Goal: Task Accomplishment & Management: Manage account settings

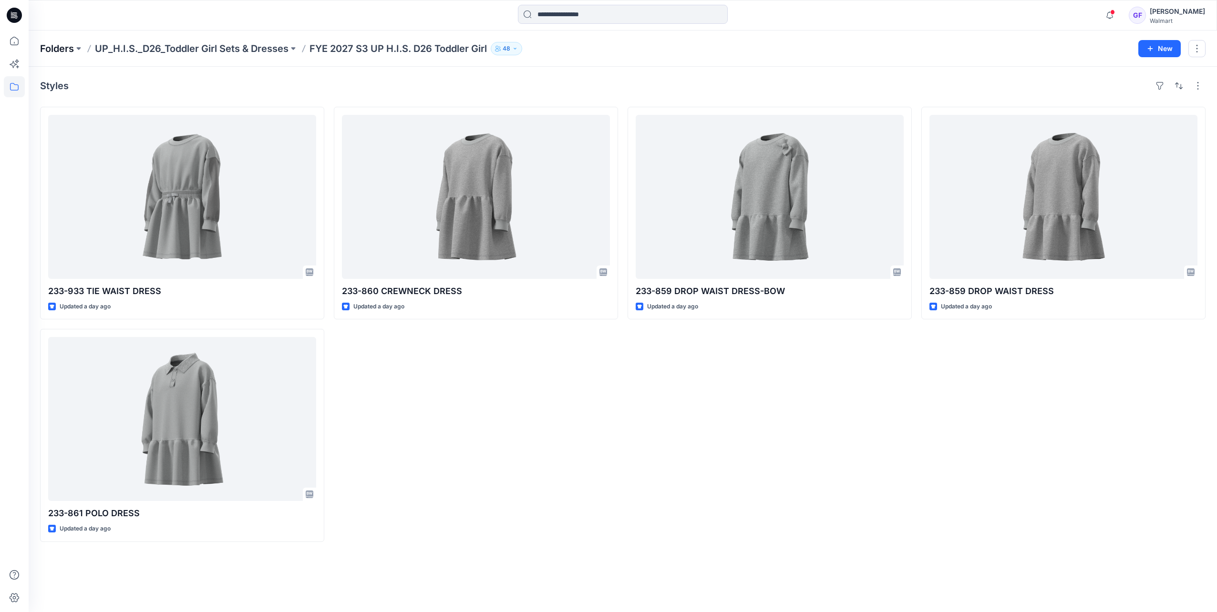
click at [62, 49] on p "Folders" at bounding box center [57, 48] width 34 height 13
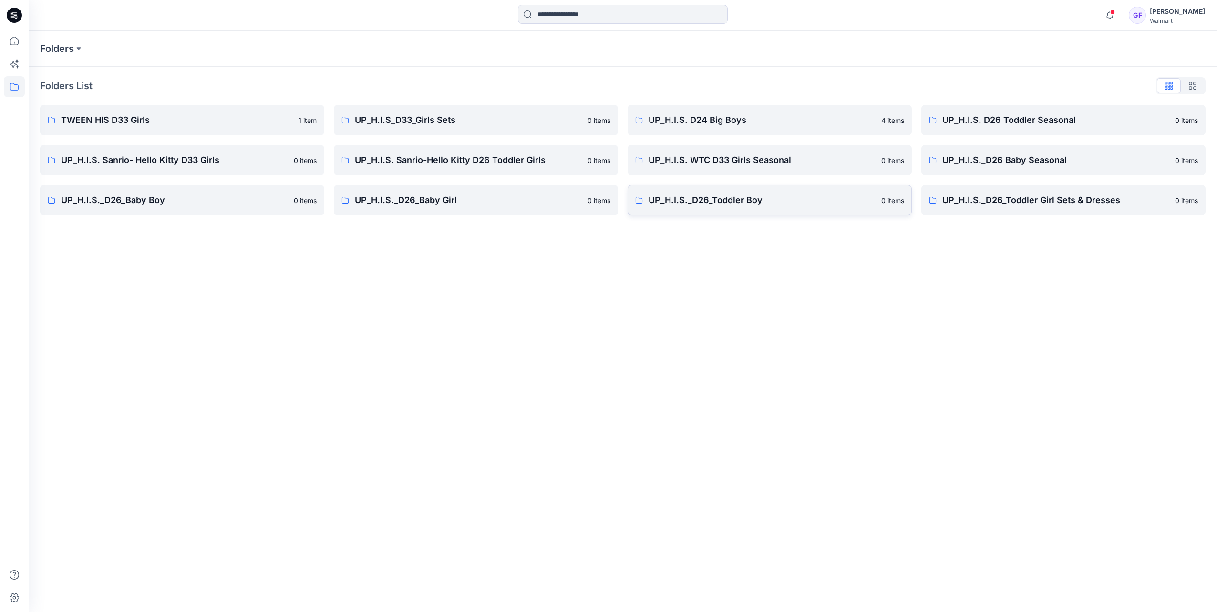
click at [741, 206] on p "UP_H.I.S._D26_Toddler Boy" at bounding box center [762, 200] width 227 height 13
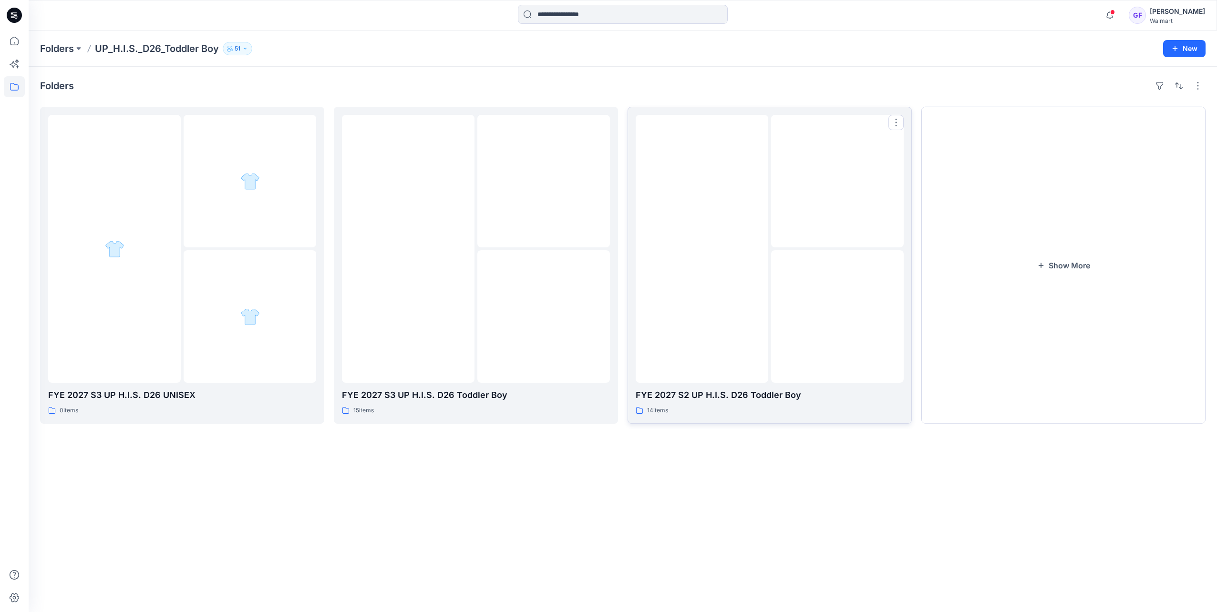
click at [702, 249] on img at bounding box center [702, 249] width 0 height 0
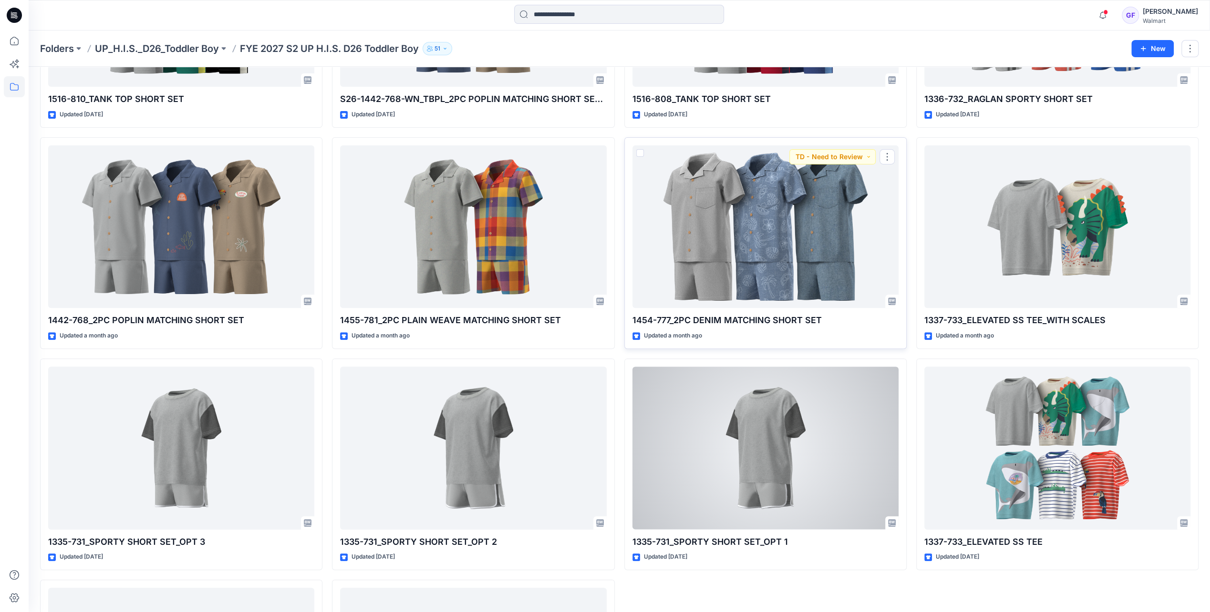
scroll to position [194, 0]
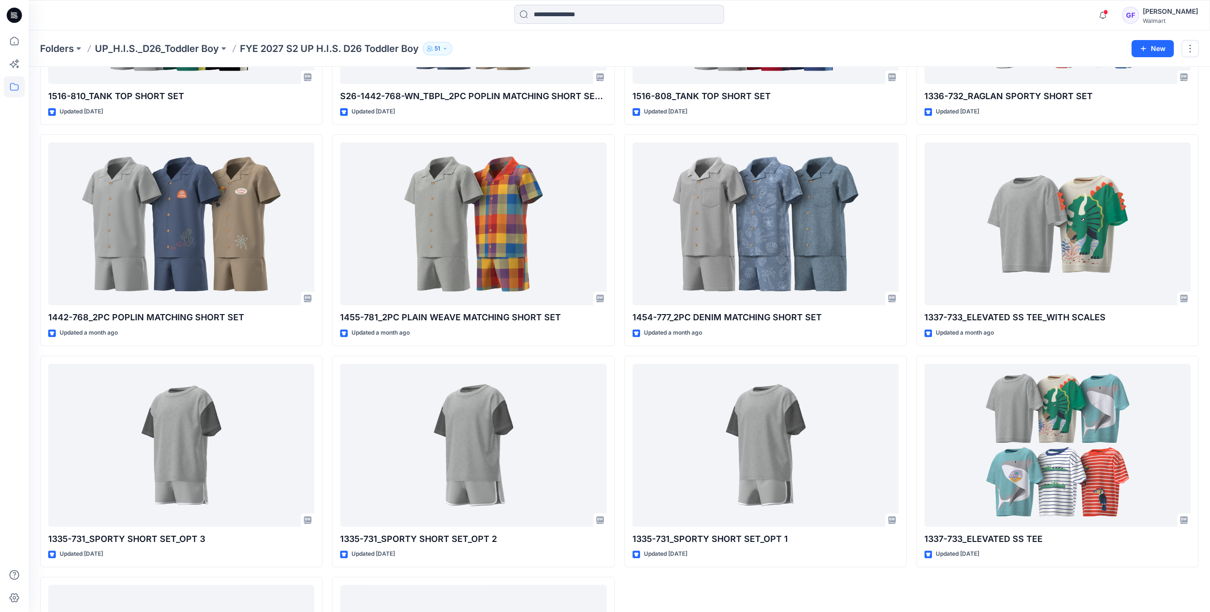
click at [358, 16] on div at bounding box center [619, 15] width 590 height 21
click at [196, 46] on p "UP_H.I.S._D26_Toddler Boy" at bounding box center [157, 48] width 124 height 13
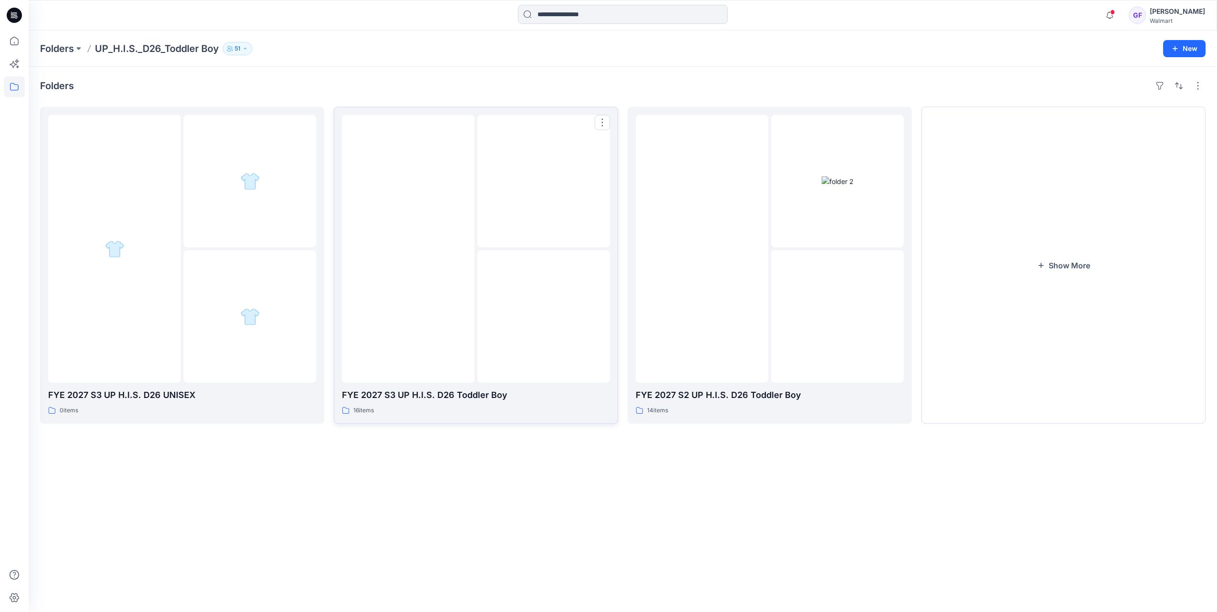
click at [408, 249] on img at bounding box center [408, 249] width 0 height 0
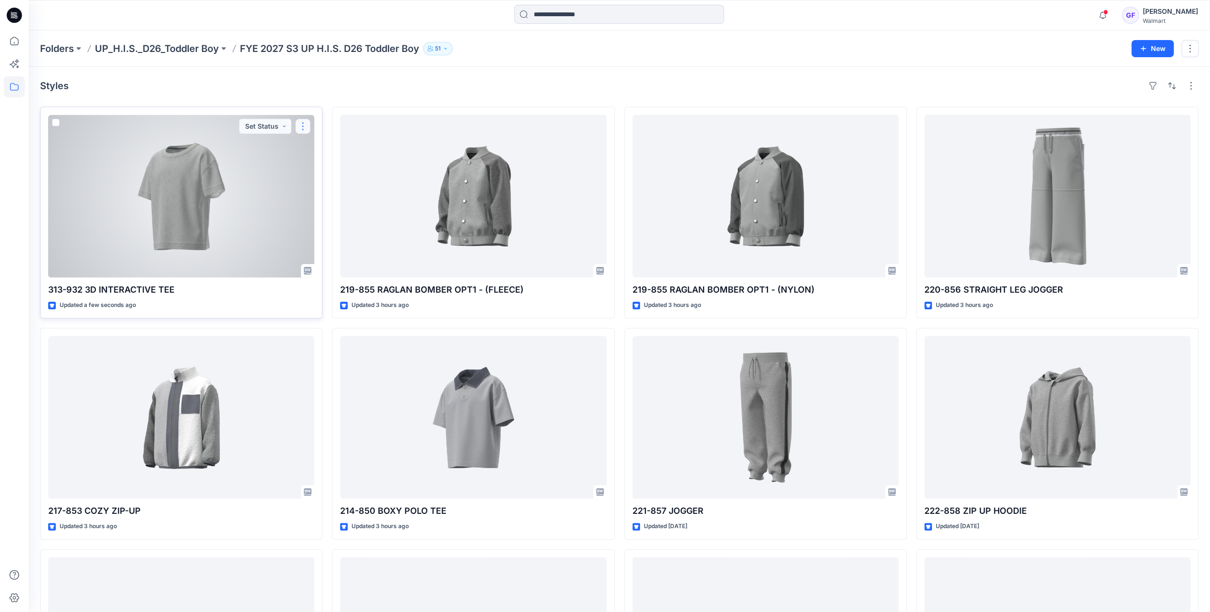
click at [302, 128] on button "button" at bounding box center [302, 126] width 15 height 15
click at [324, 149] on p "Edit" at bounding box center [320, 148] width 12 height 10
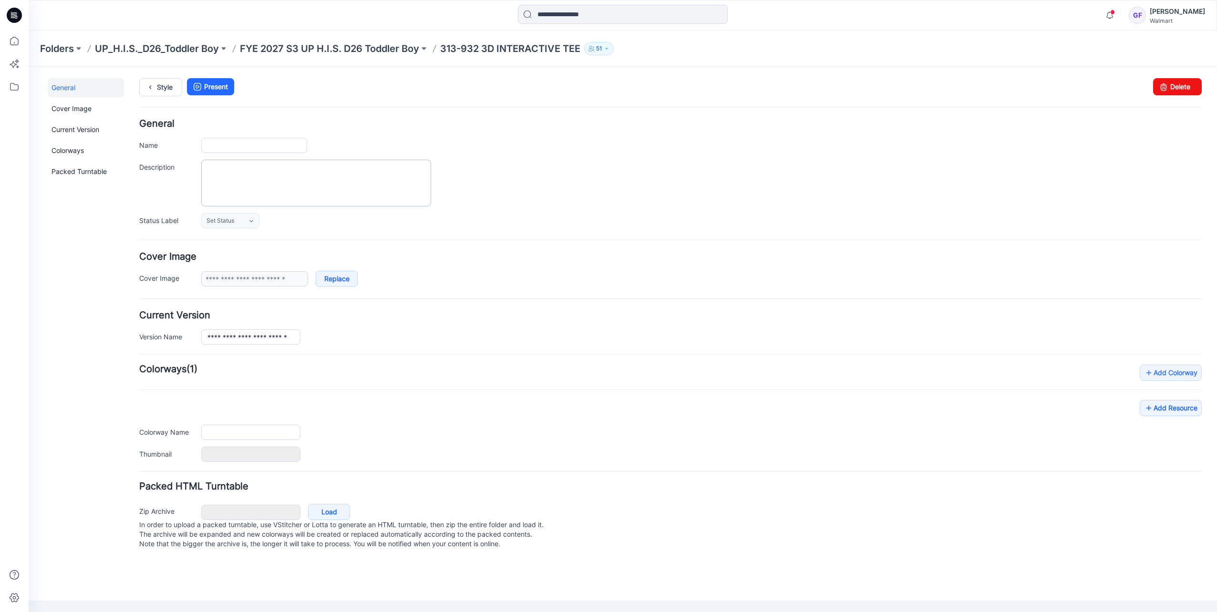
type input "**********"
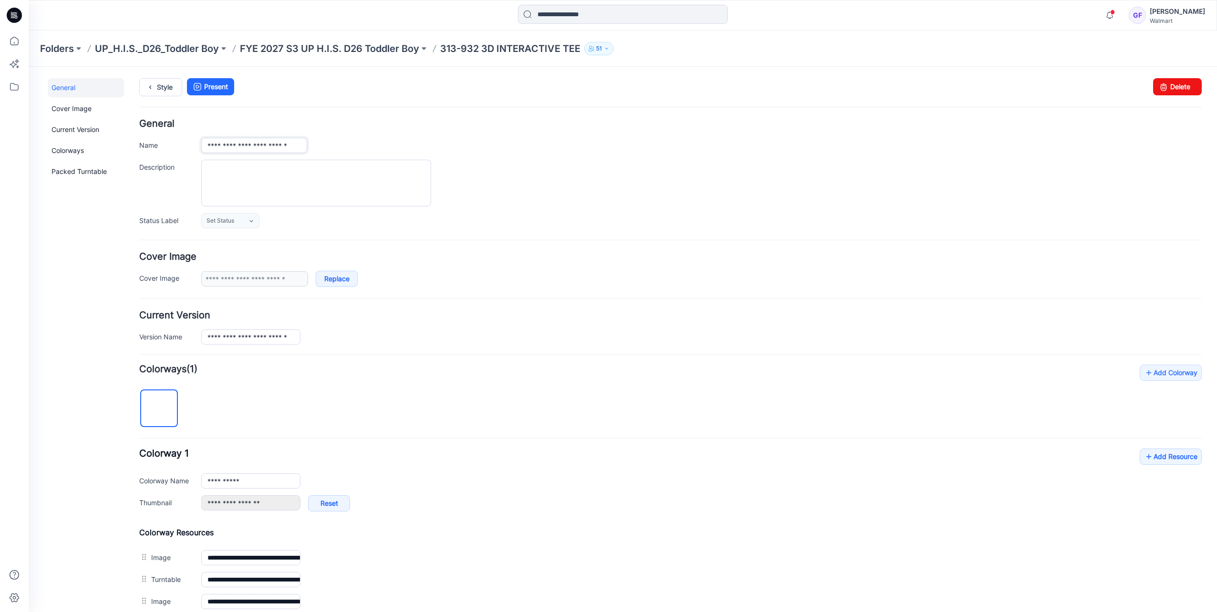
click at [246, 144] on input "**********" at bounding box center [254, 145] width 106 height 15
type input "**********"
click at [376, 252] on h4 "Cover Image" at bounding box center [670, 256] width 1062 height 9
click at [246, 334] on input "**********" at bounding box center [250, 337] width 99 height 15
type input "**********"
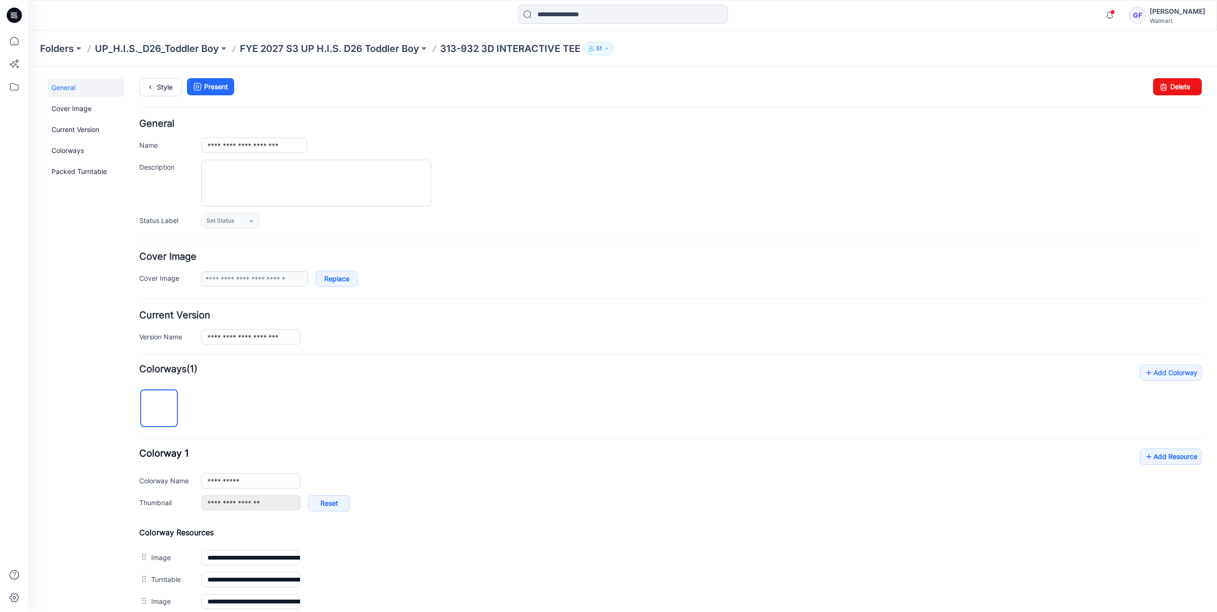
click at [261, 380] on div "**********" at bounding box center [670, 500] width 1062 height 270
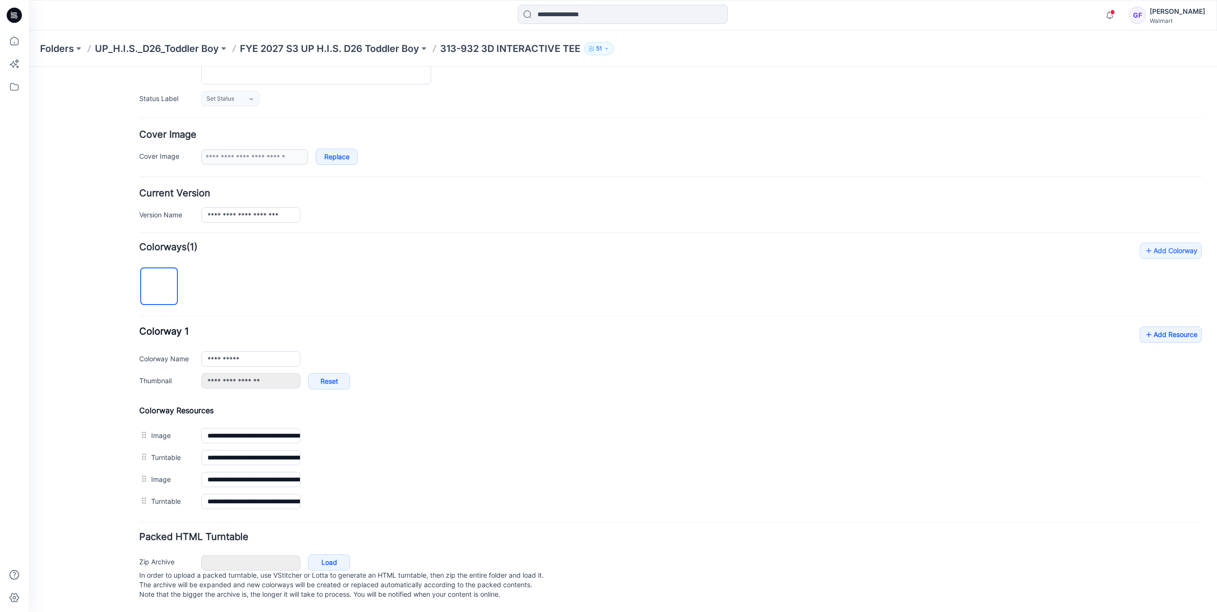
scroll to position [128, 0]
click at [1144, 333] on icon at bounding box center [1149, 334] width 10 height 15
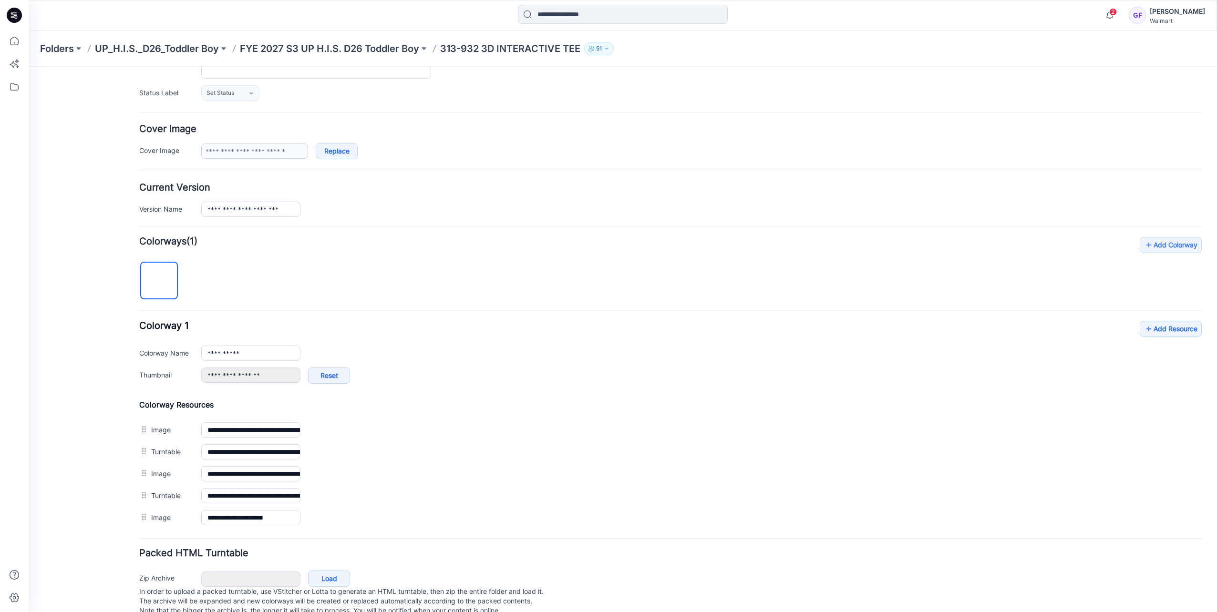
click at [418, 15] on div at bounding box center [623, 15] width 594 height 21
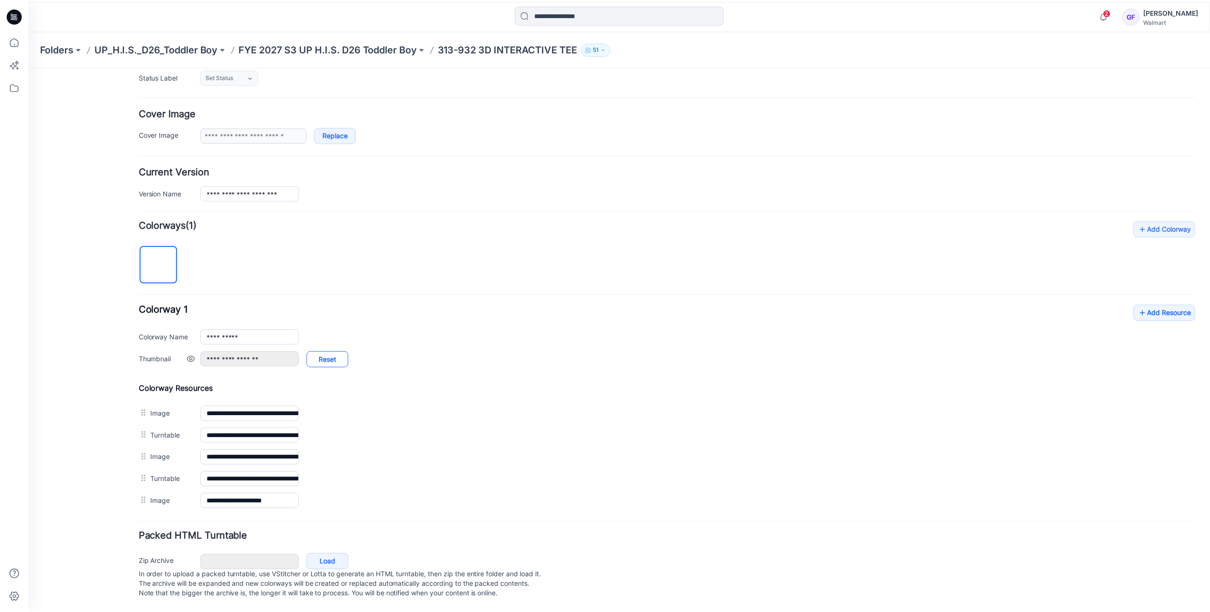
scroll to position [150, 0]
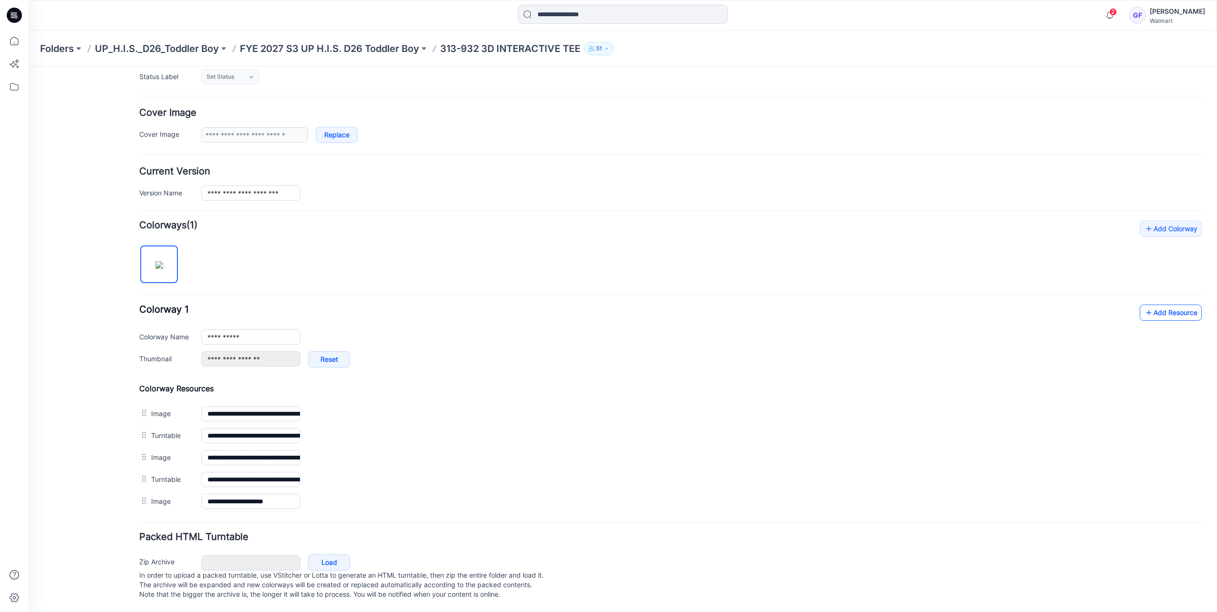
click at [1144, 308] on icon at bounding box center [1149, 312] width 10 height 15
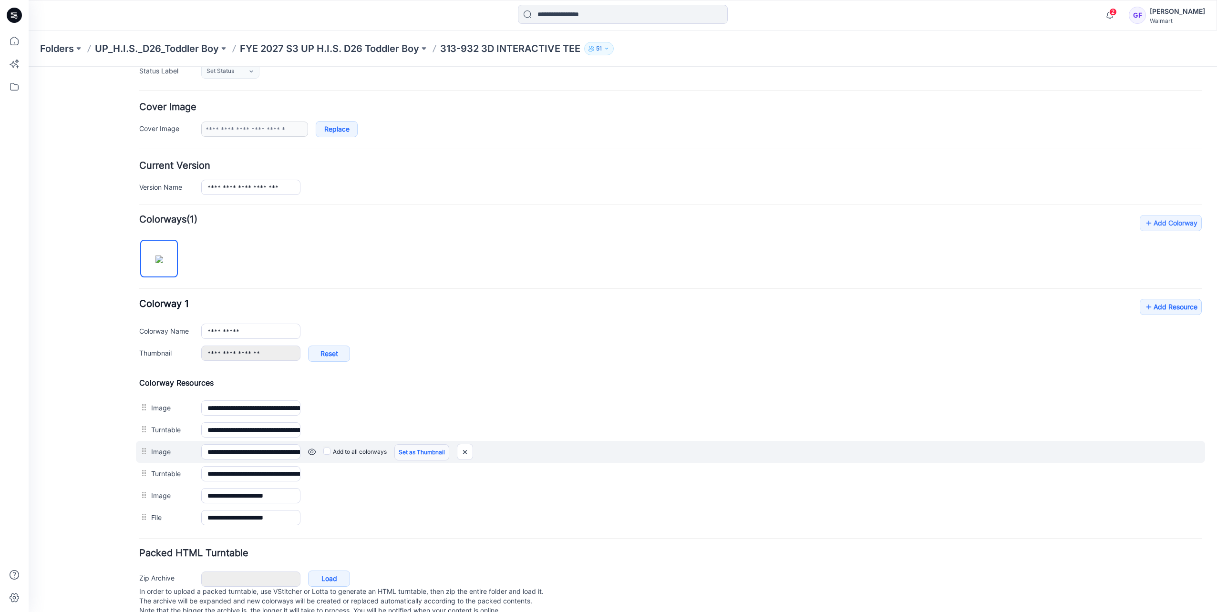
click at [420, 450] on link "Set as Thumbnail" at bounding box center [421, 452] width 55 height 16
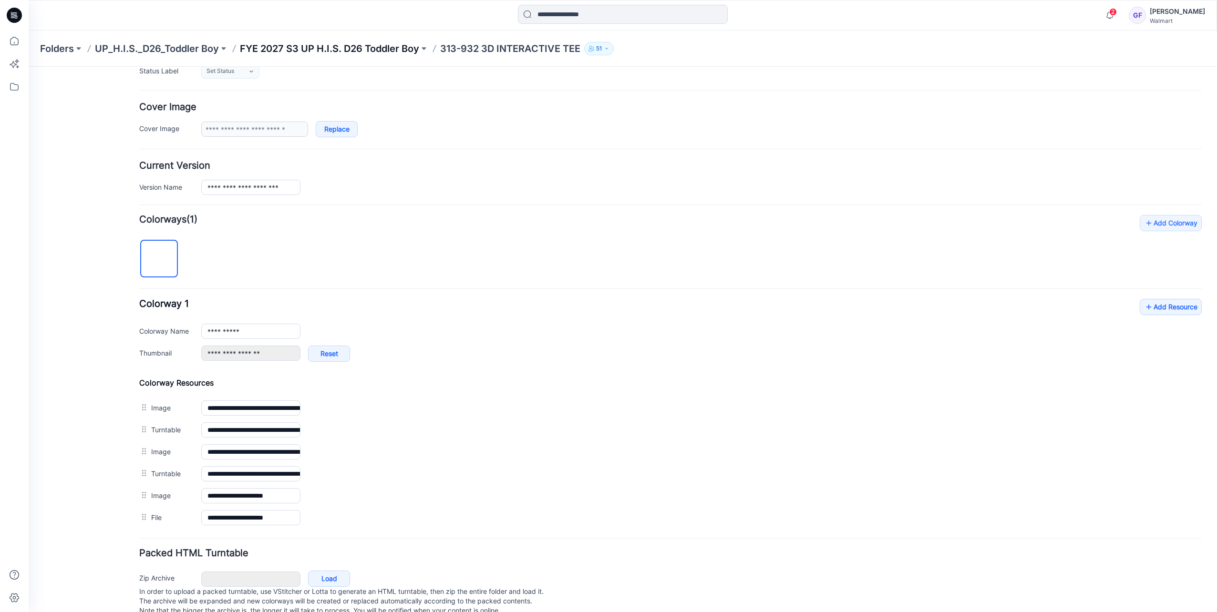
click at [333, 44] on p "FYE 2027 S3 UP H.I.S. D26 Toddler Boy" at bounding box center [329, 48] width 179 height 13
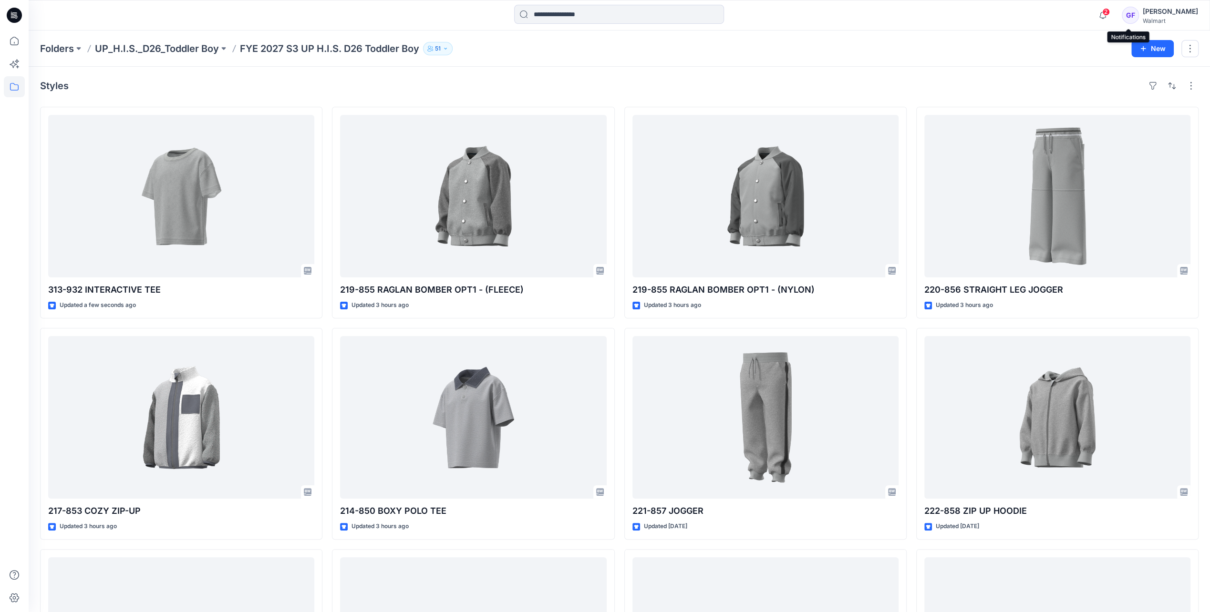
click at [1110, 14] on span "2" at bounding box center [1106, 12] width 8 height 8
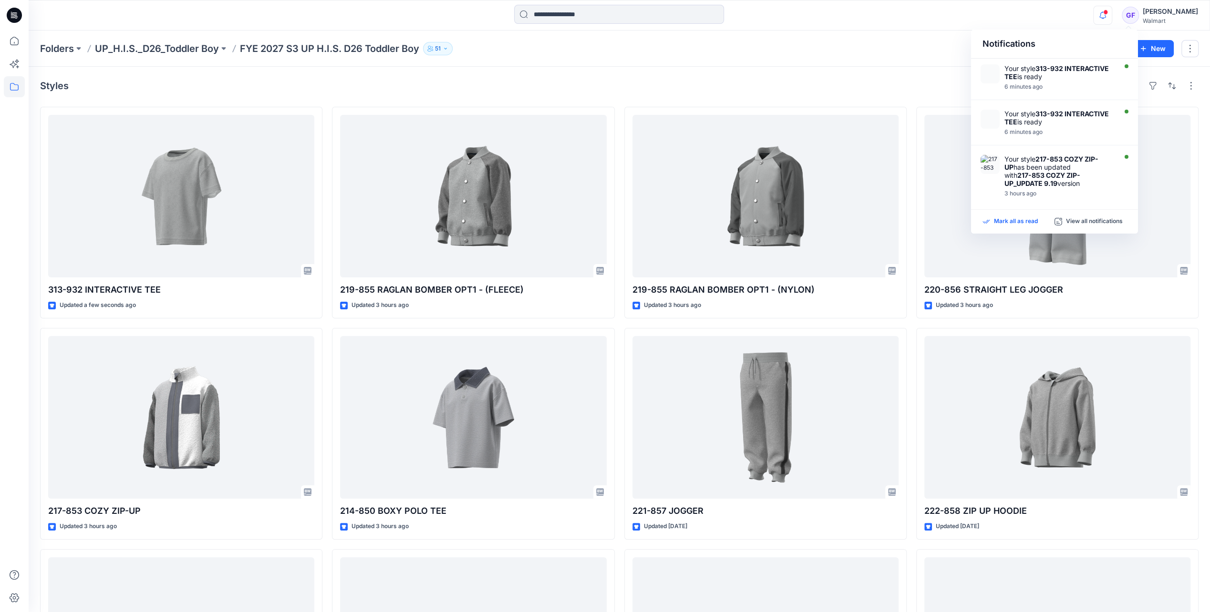
click at [1007, 224] on p "Mark all as read" at bounding box center [1016, 221] width 44 height 9
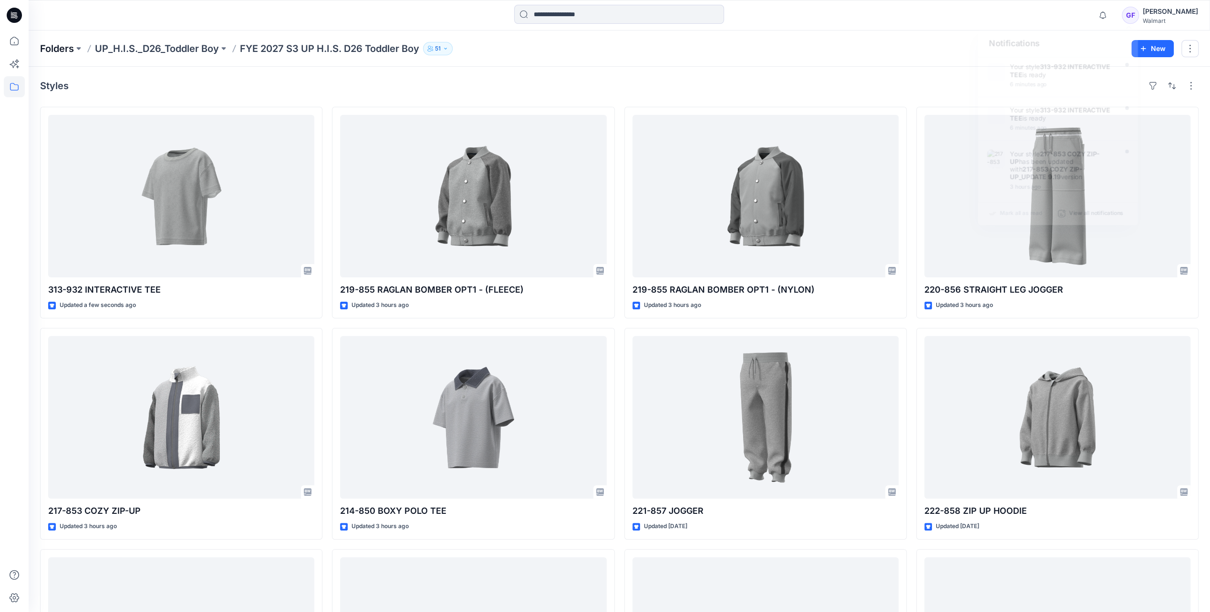
click at [53, 50] on p "Folders" at bounding box center [57, 48] width 34 height 13
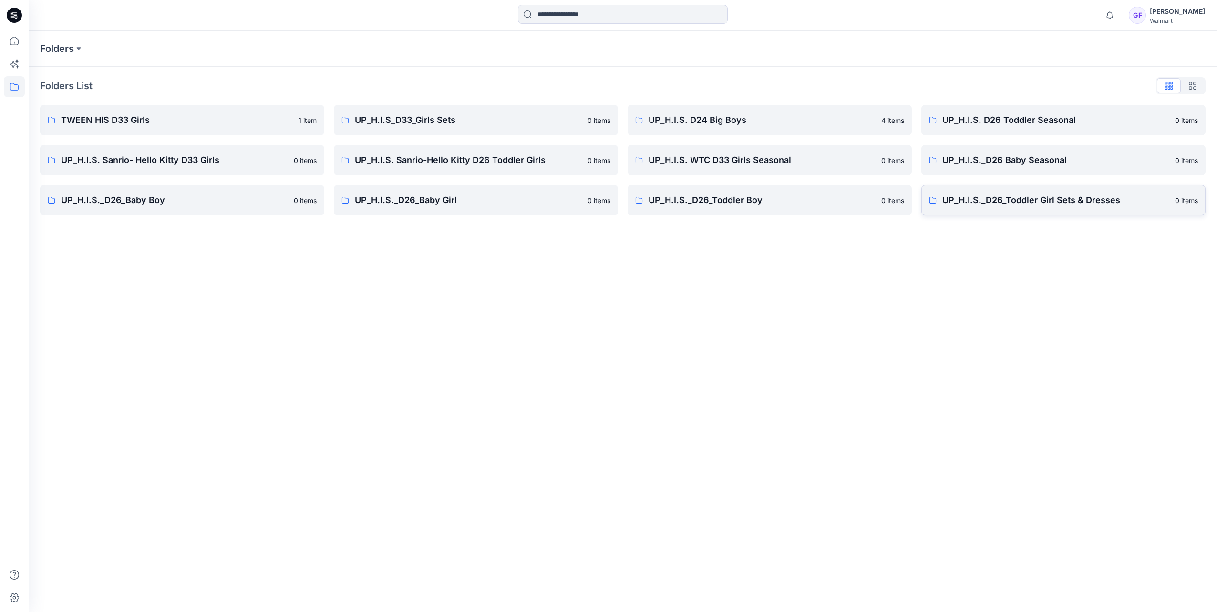
click at [1000, 194] on p "UP_H.I.S._D26_Toddler Girl Sets & Dresses" at bounding box center [1055, 200] width 227 height 13
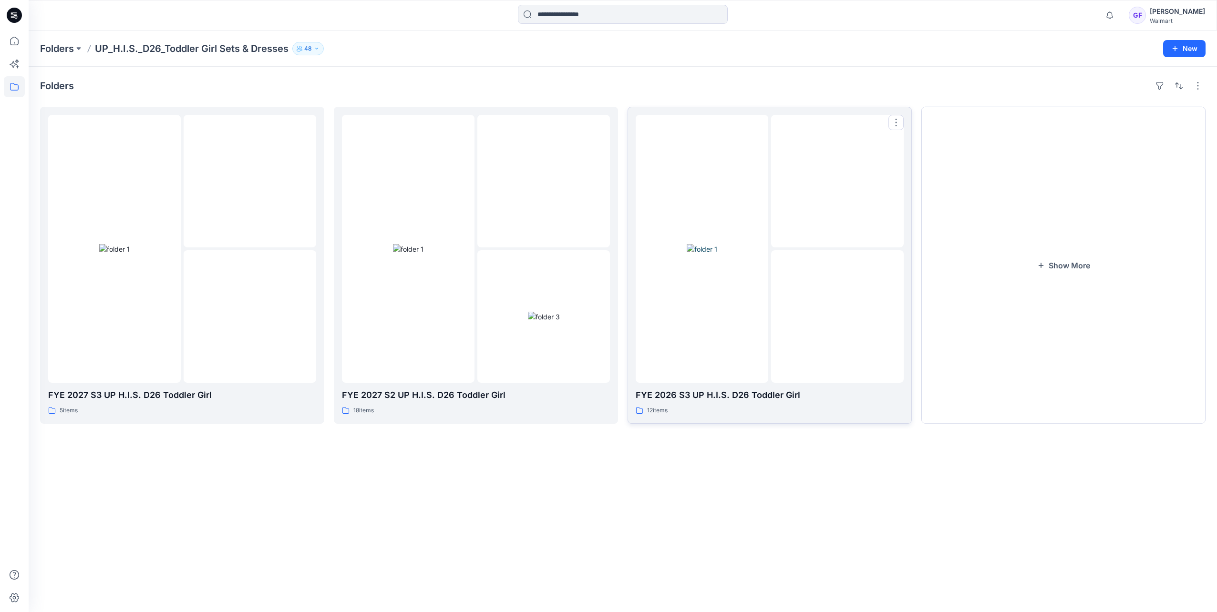
click at [704, 254] on img at bounding box center [702, 249] width 31 height 10
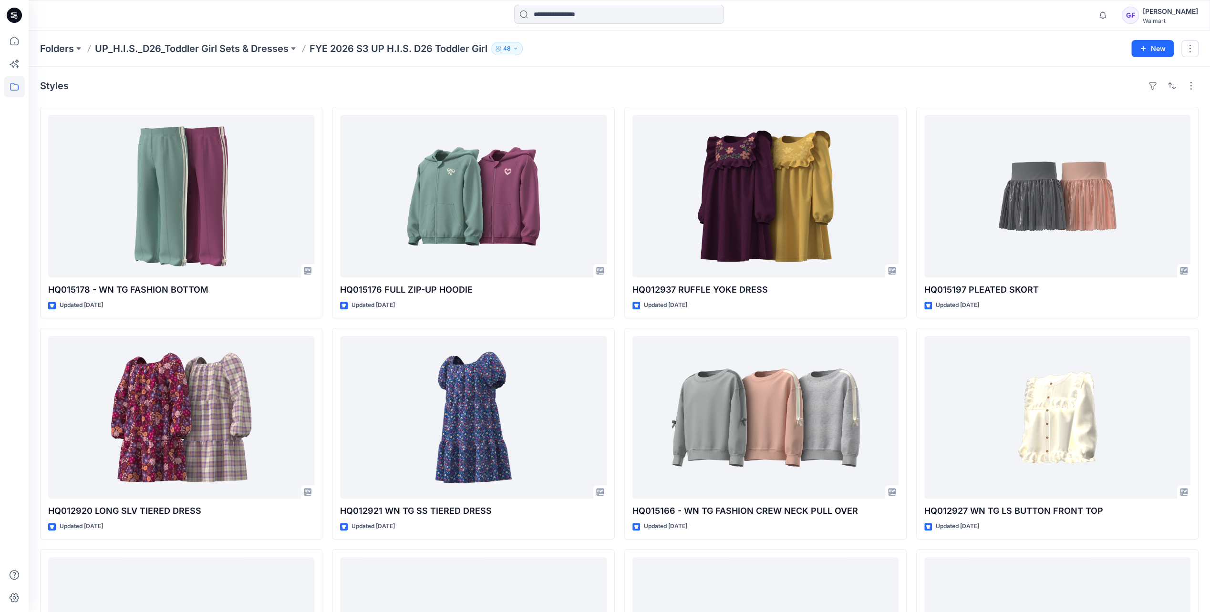
click at [443, 88] on div "Styles" at bounding box center [619, 85] width 1158 height 15
click at [198, 48] on p "UP_H.I.S._D26_Toddler Girl Sets & Dresses" at bounding box center [192, 48] width 194 height 13
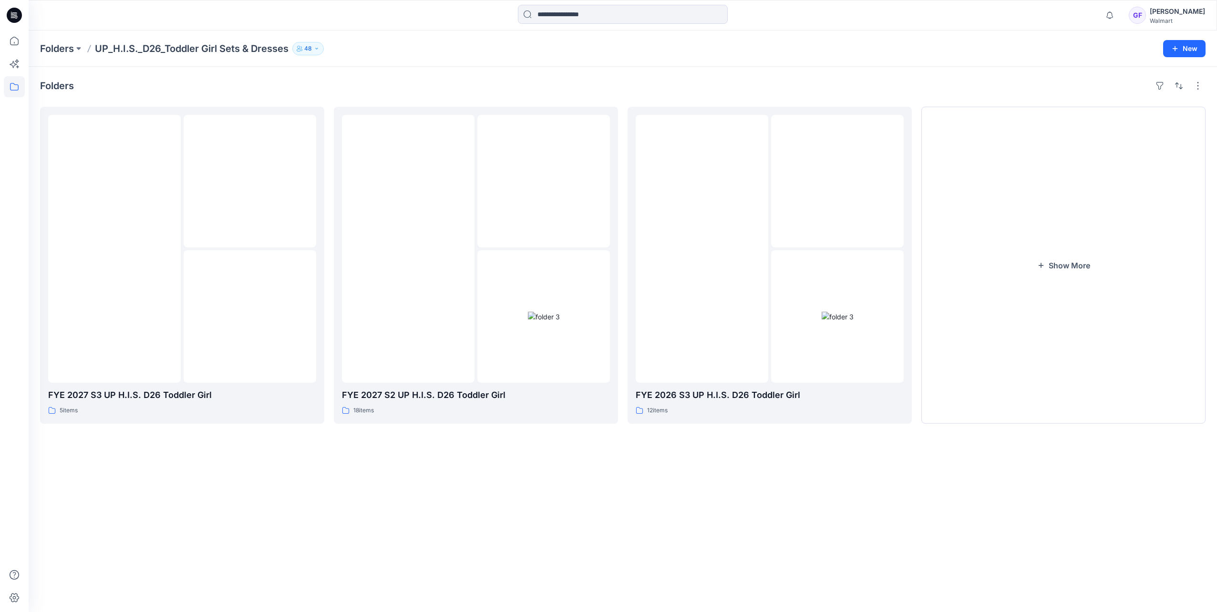
click at [730, 527] on div "Folders FYE 2027 S3 UP H.I.S. D26 Toddler Girl 5 items FYE 2027 S2 UP H.I.S. D2…" at bounding box center [623, 340] width 1188 height 546
click at [408, 249] on img at bounding box center [408, 249] width 0 height 0
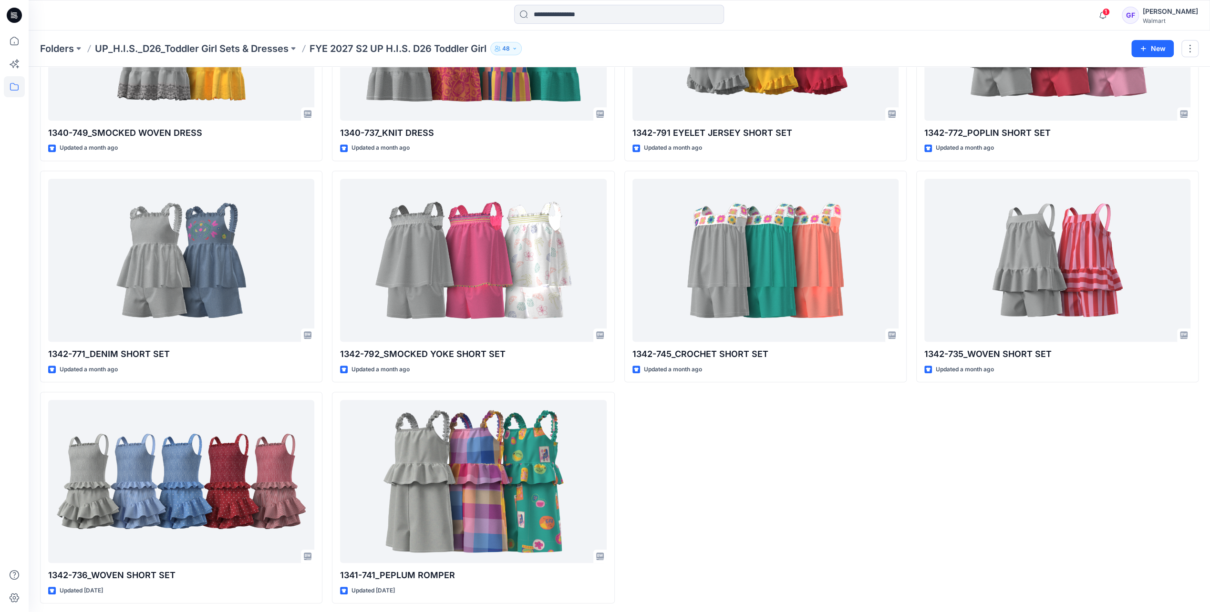
scroll to position [602, 0]
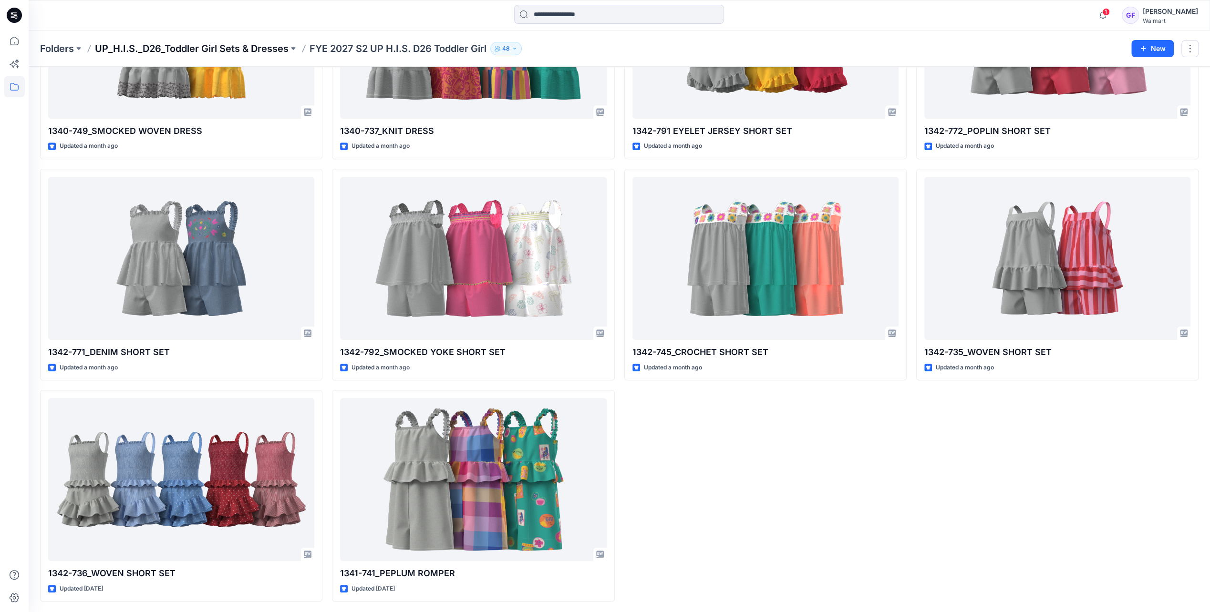
click at [262, 52] on p "UP_H.I.S._D26_Toddler Girl Sets & Dresses" at bounding box center [192, 48] width 194 height 13
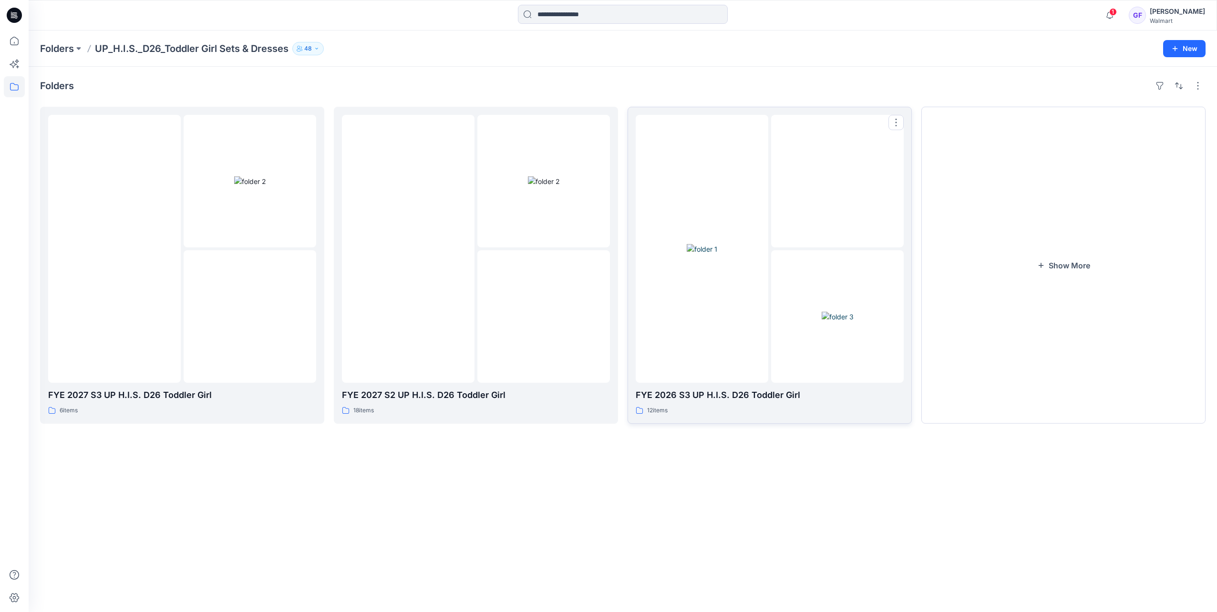
click at [694, 253] on img at bounding box center [702, 249] width 31 height 10
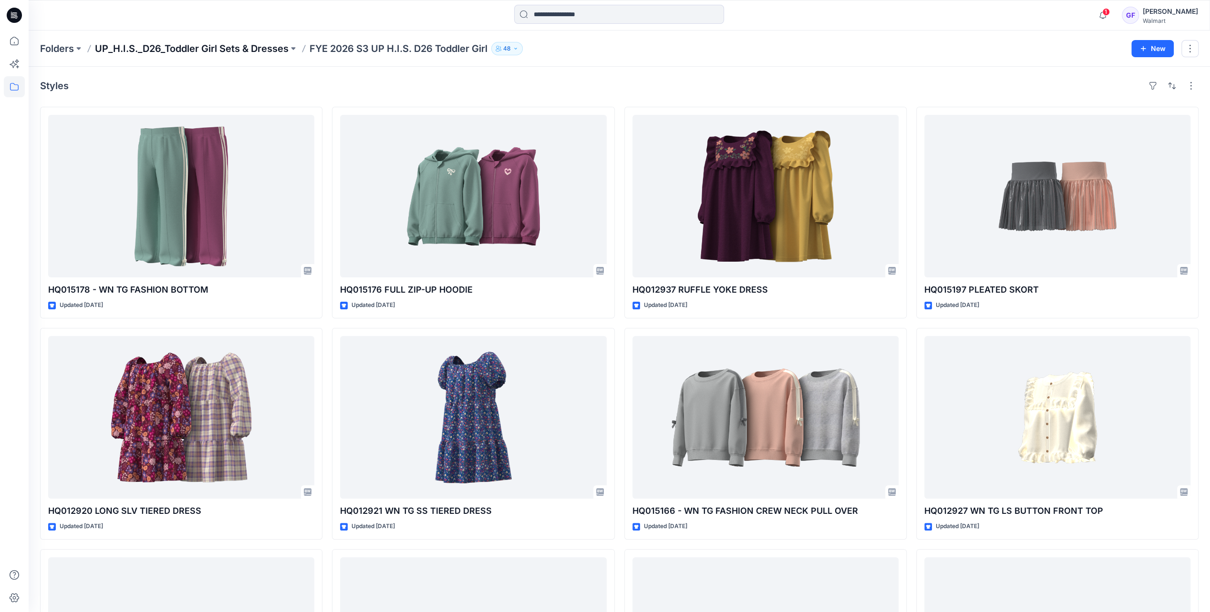
click at [235, 47] on p "UP_H.I.S._D26_Toddler Girl Sets & Dresses" at bounding box center [192, 48] width 194 height 13
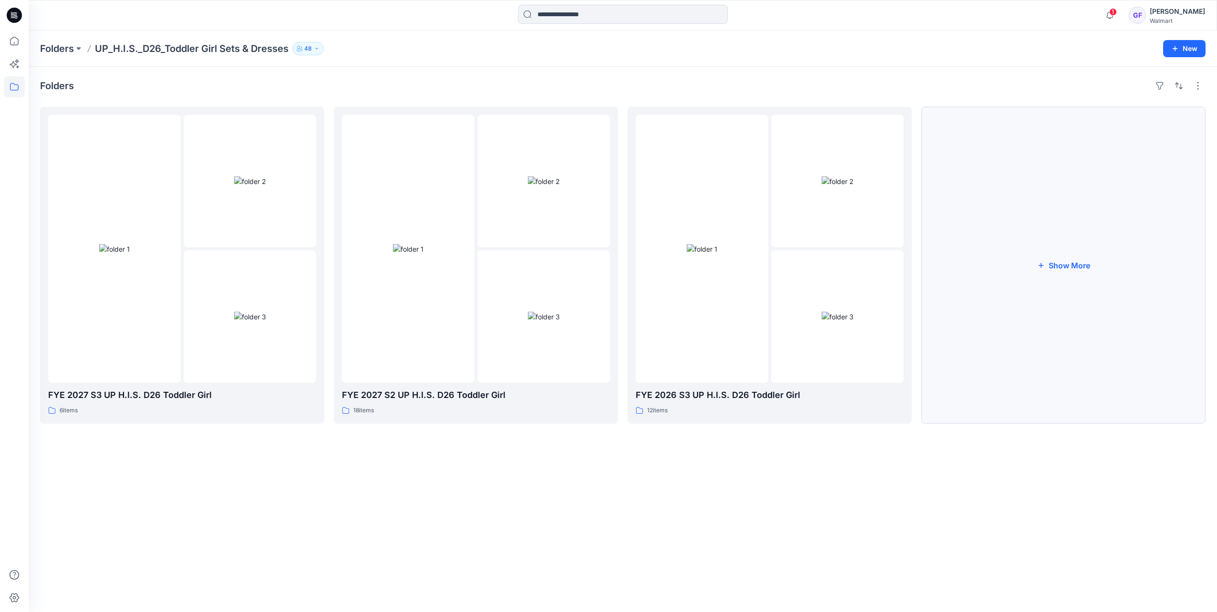
click at [1083, 260] on button "Show More" at bounding box center [1063, 265] width 284 height 317
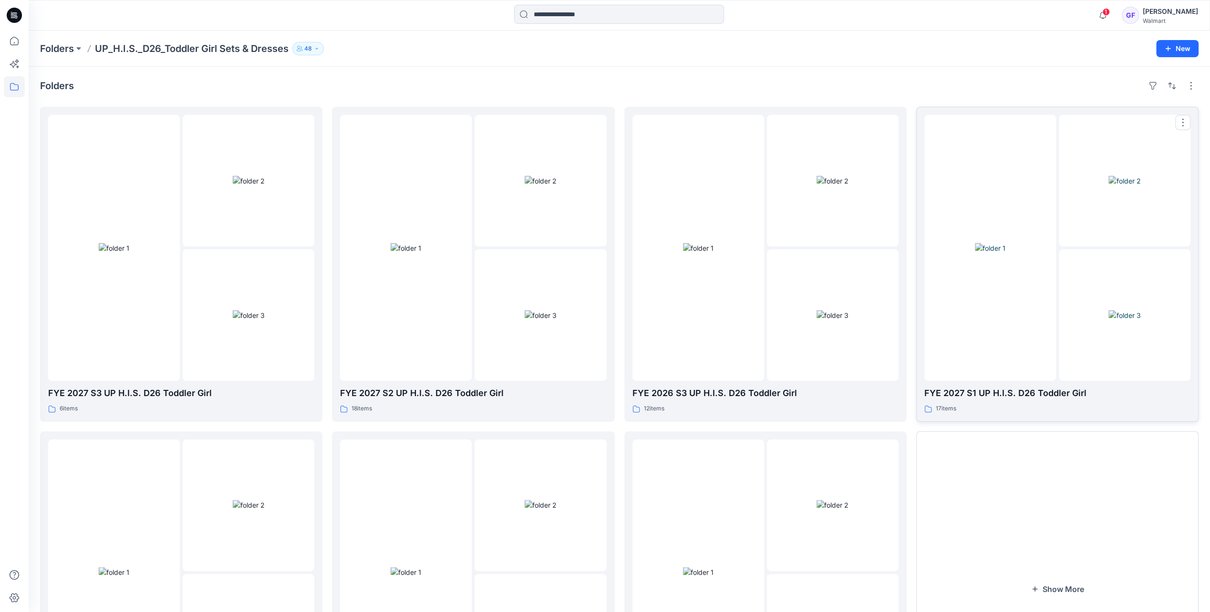
click at [1005, 253] on img at bounding box center [990, 248] width 31 height 10
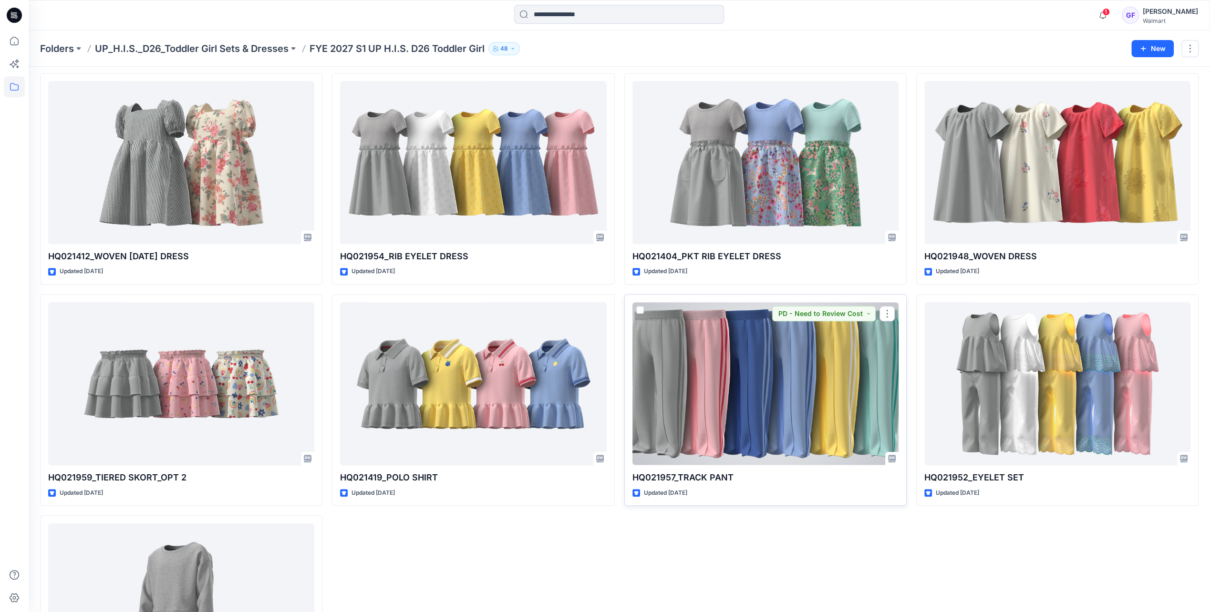
scroll to position [477, 0]
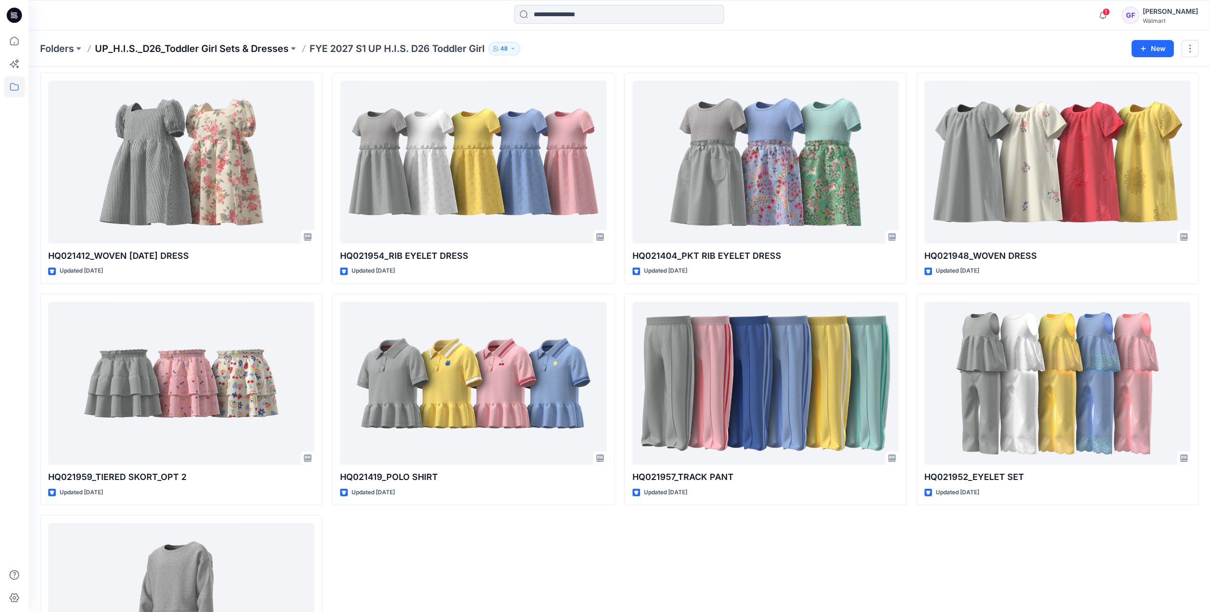
click at [197, 51] on p "UP_H.I.S._D26_Toddler Girl Sets & Dresses" at bounding box center [192, 48] width 194 height 13
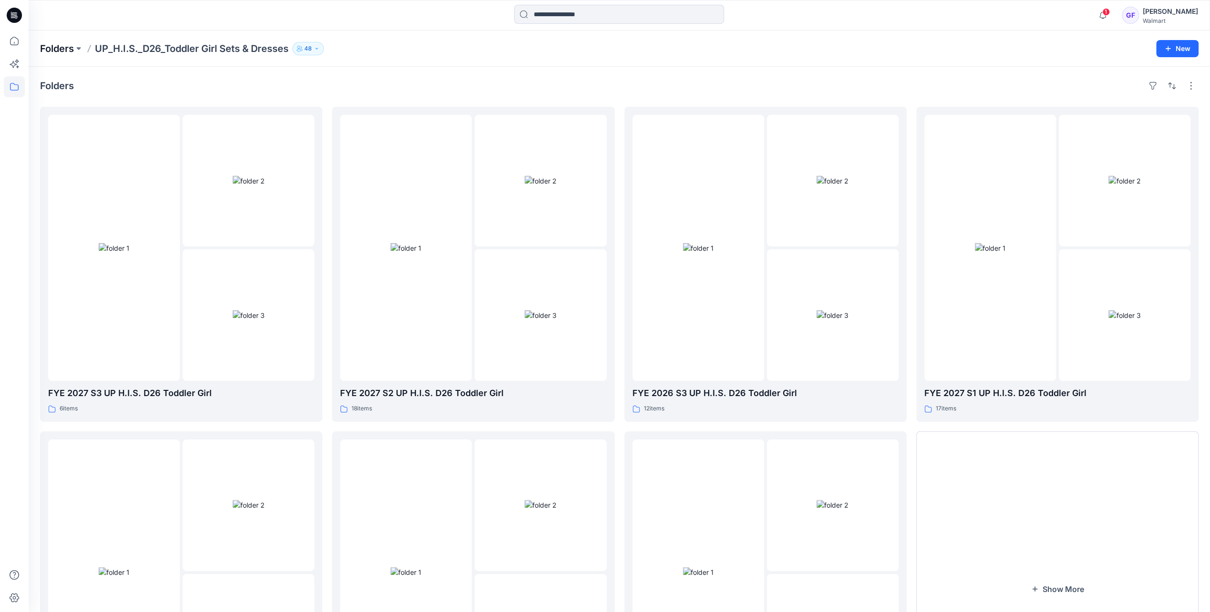
click at [56, 44] on p "Folders" at bounding box center [57, 48] width 34 height 13
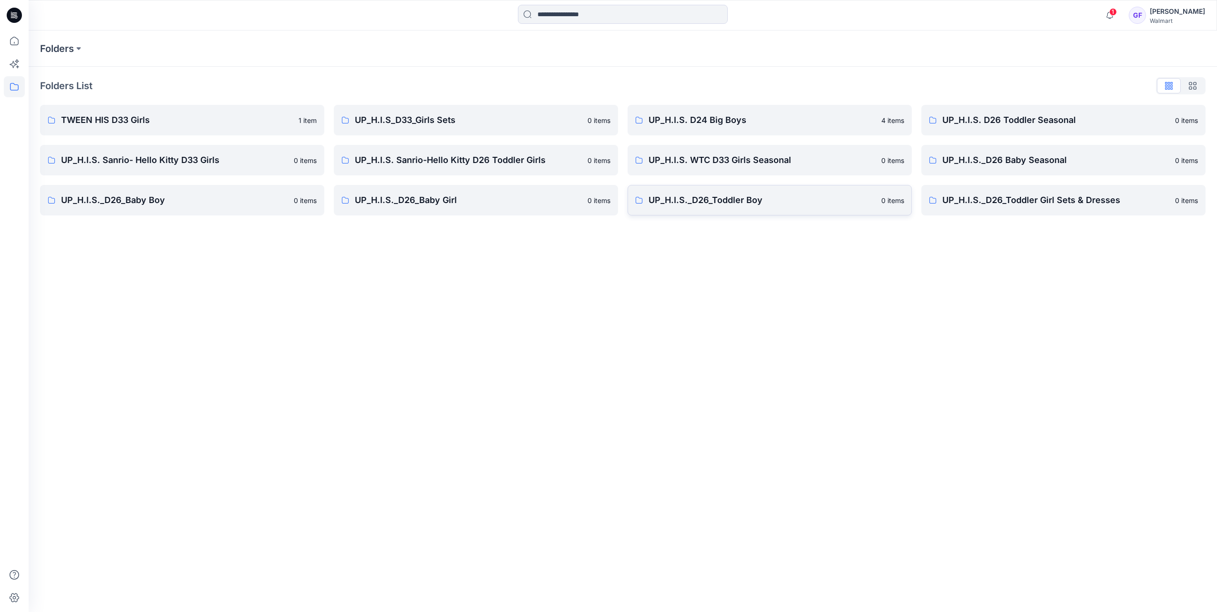
click at [743, 201] on p "UP_H.I.S._D26_Toddler Boy" at bounding box center [762, 200] width 227 height 13
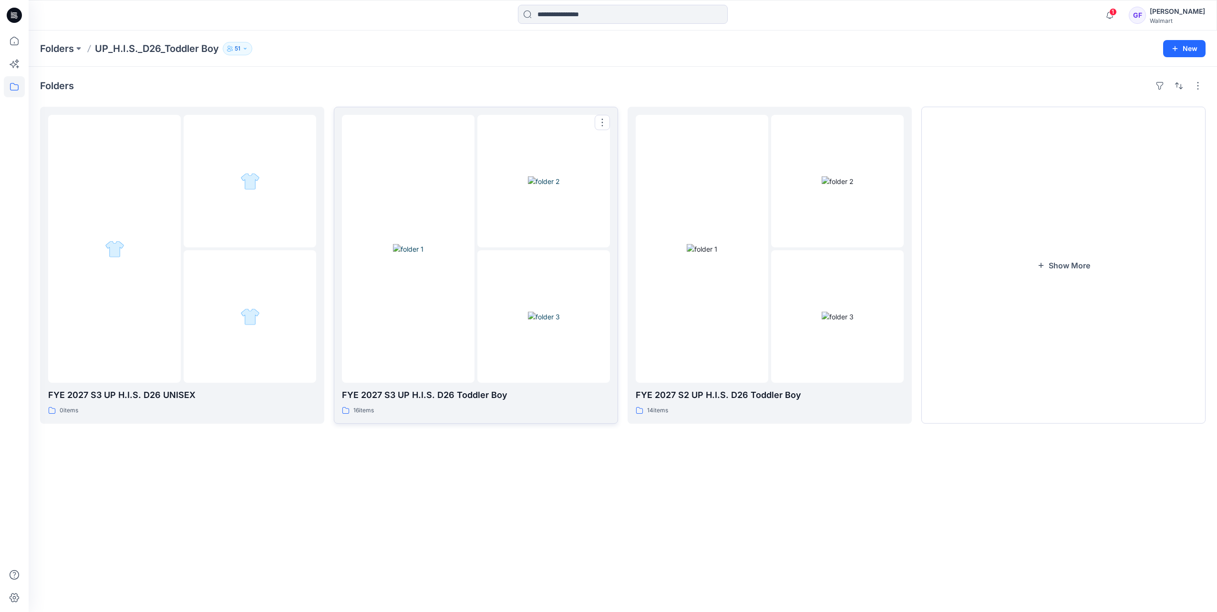
click at [528, 312] on img at bounding box center [544, 317] width 32 height 10
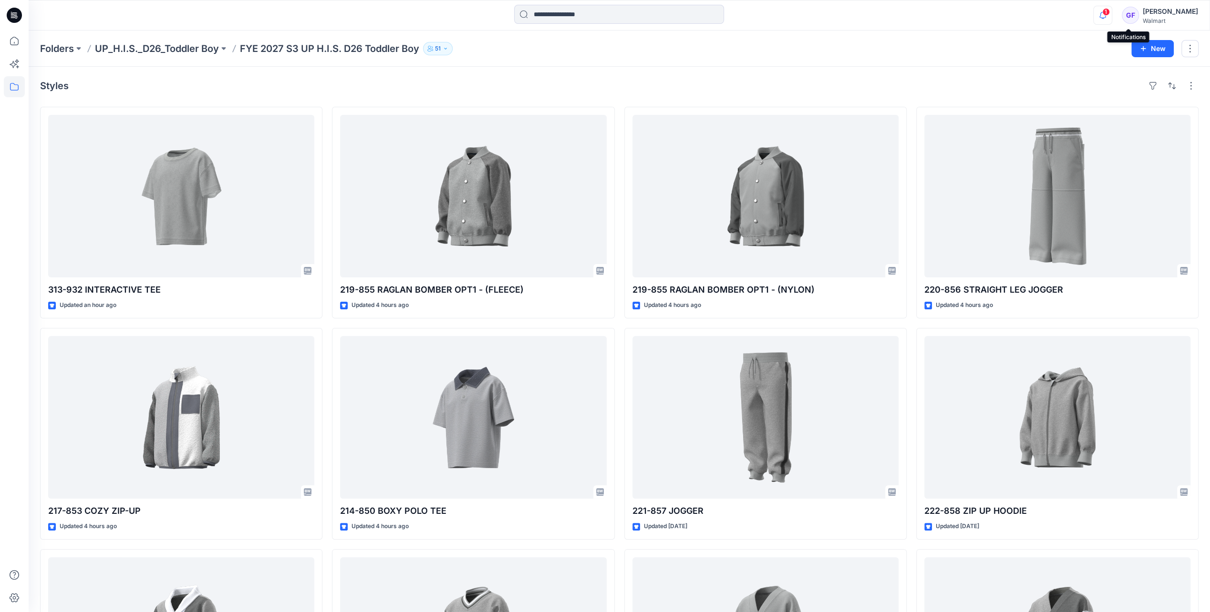
click at [1112, 13] on icon "button" at bounding box center [1102, 15] width 18 height 19
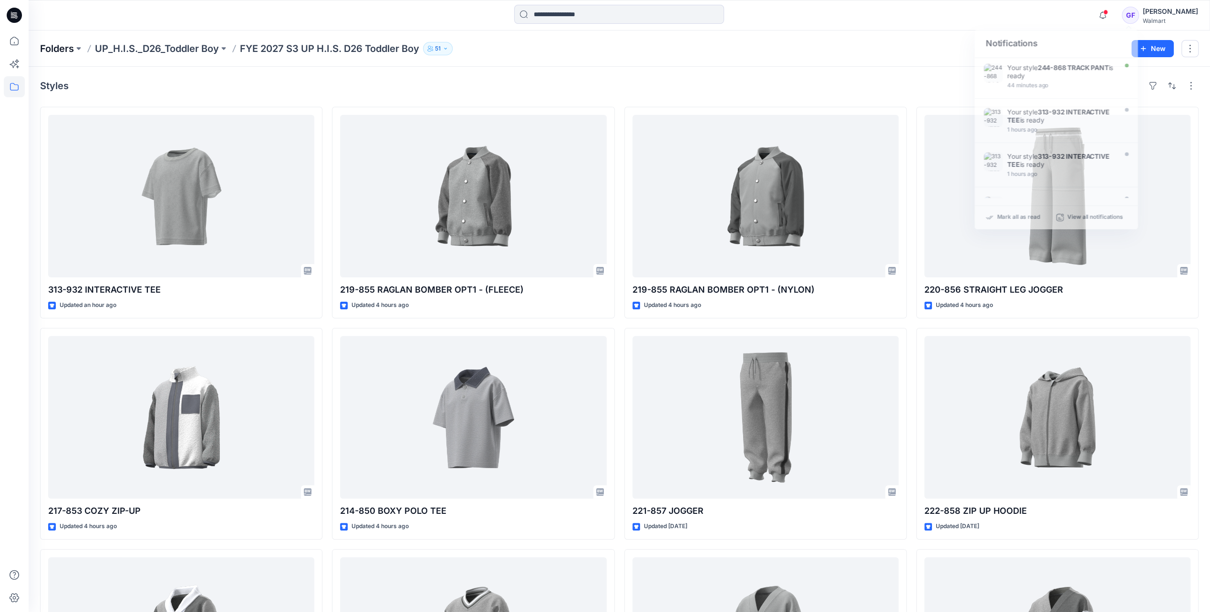
click at [57, 47] on p "Folders" at bounding box center [57, 48] width 34 height 13
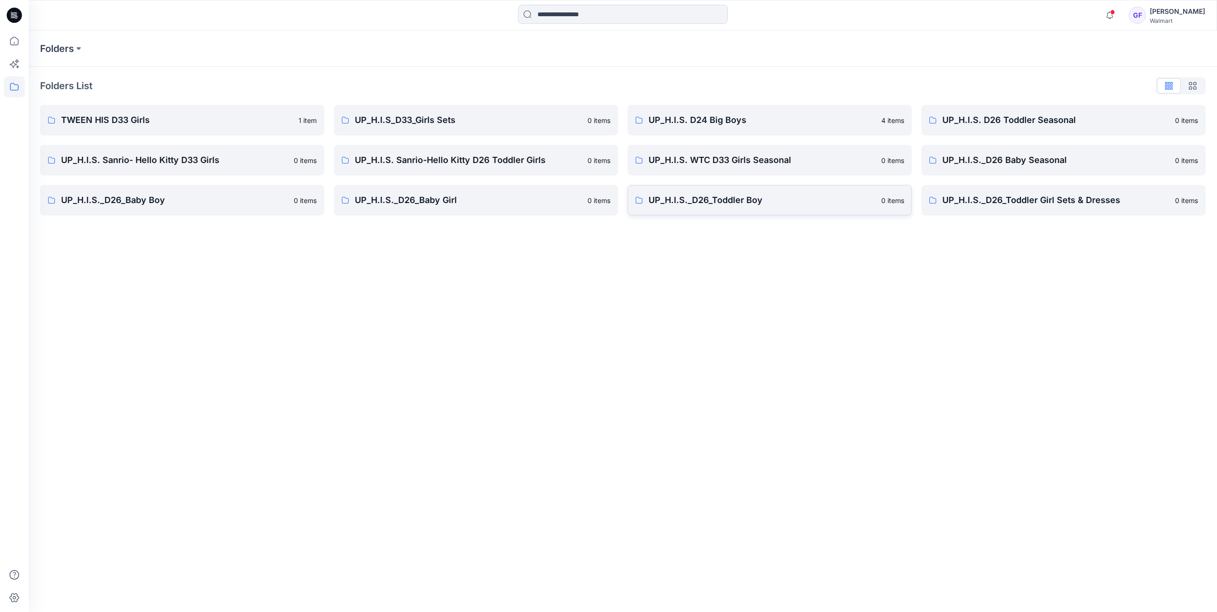
click at [734, 198] on p "UP_H.I.S._D26_Toddler Boy" at bounding box center [762, 200] width 227 height 13
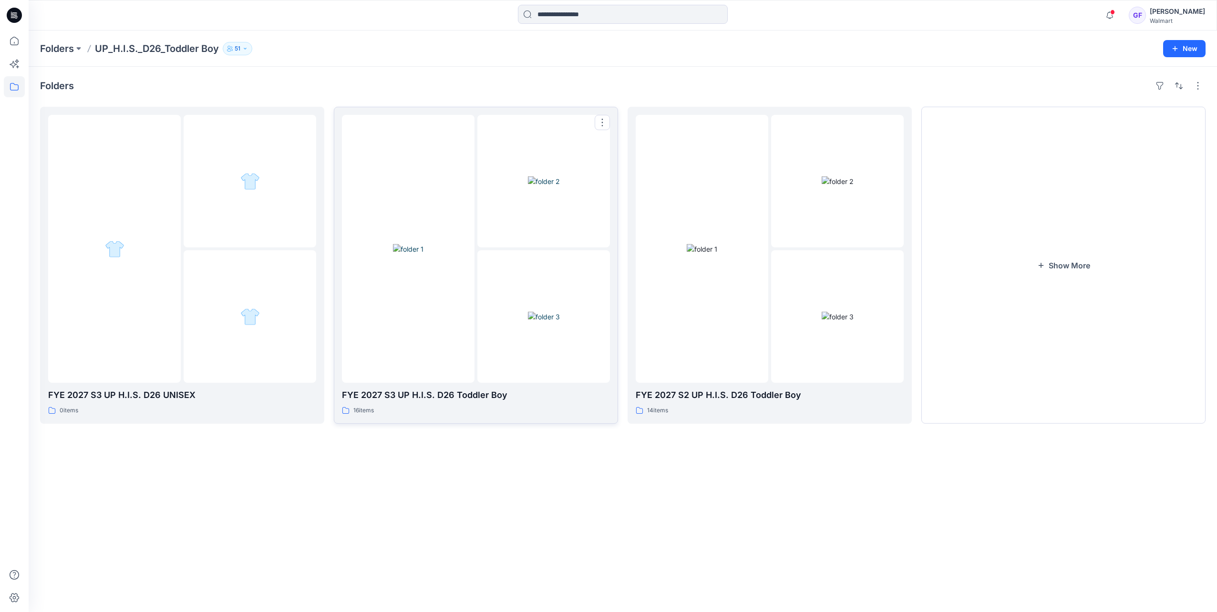
click at [404, 254] on img at bounding box center [408, 249] width 31 height 10
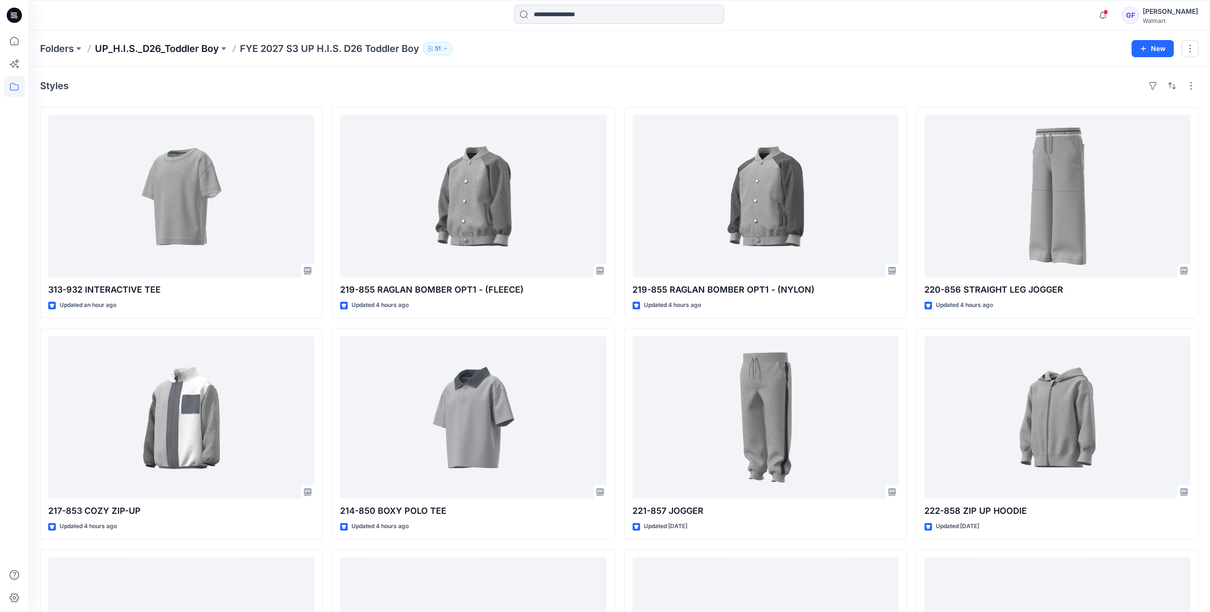
click at [180, 52] on p "UP_H.I.S._D26_Toddler Boy" at bounding box center [157, 48] width 124 height 13
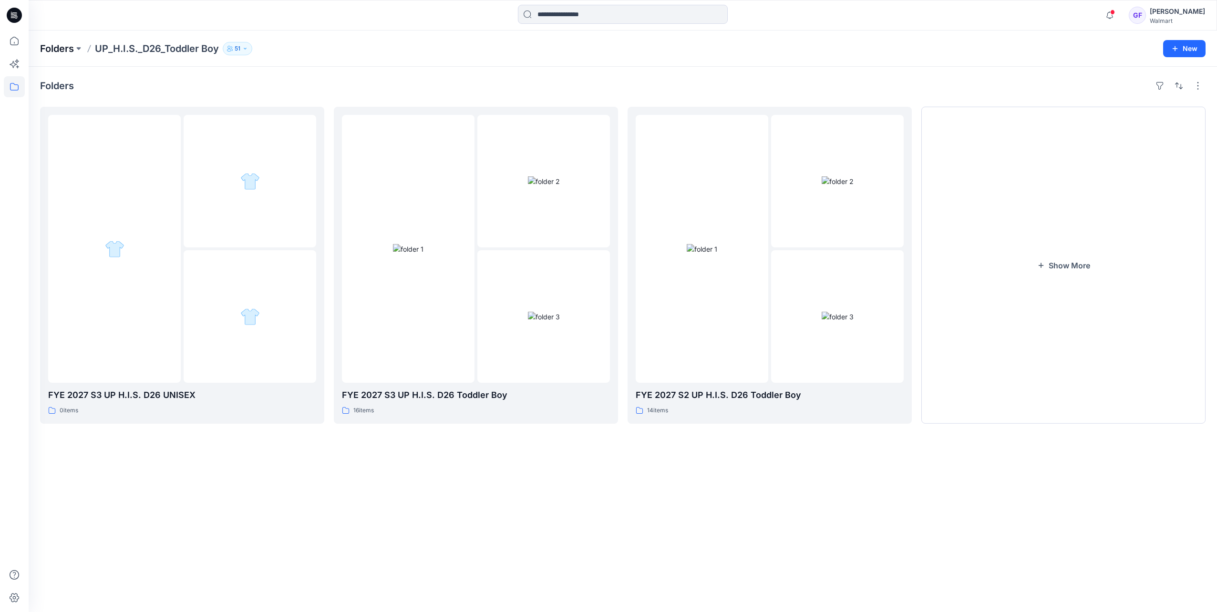
click at [70, 52] on p "Folders" at bounding box center [57, 48] width 34 height 13
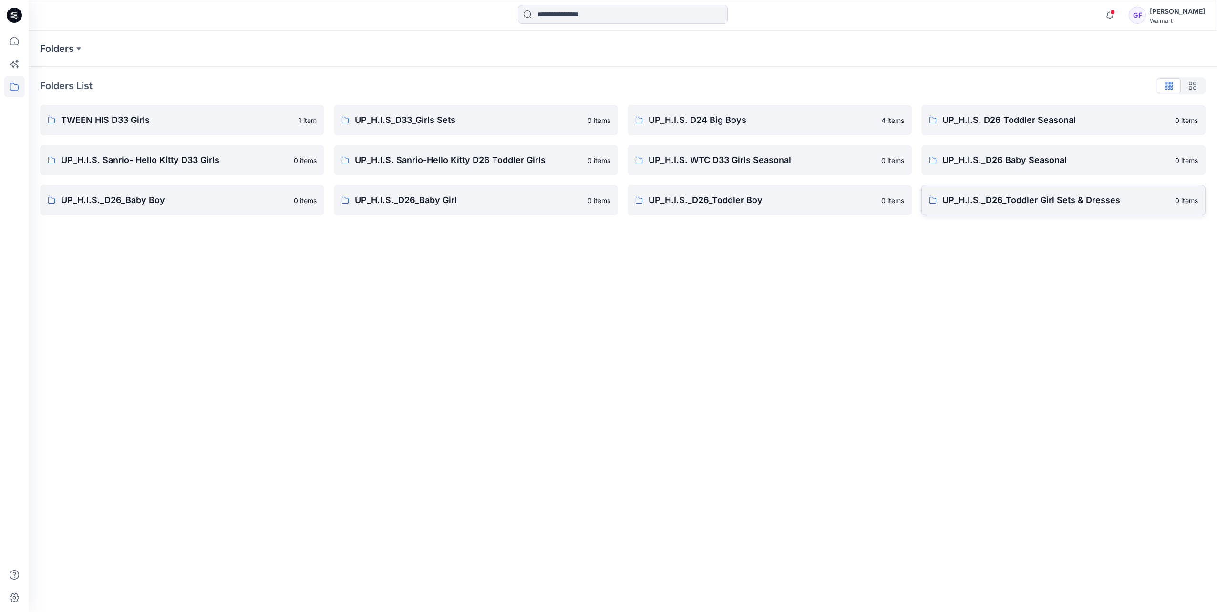
click at [1020, 200] on p "UP_H.I.S._D26_Toddler Girl Sets & Dresses" at bounding box center [1055, 200] width 227 height 13
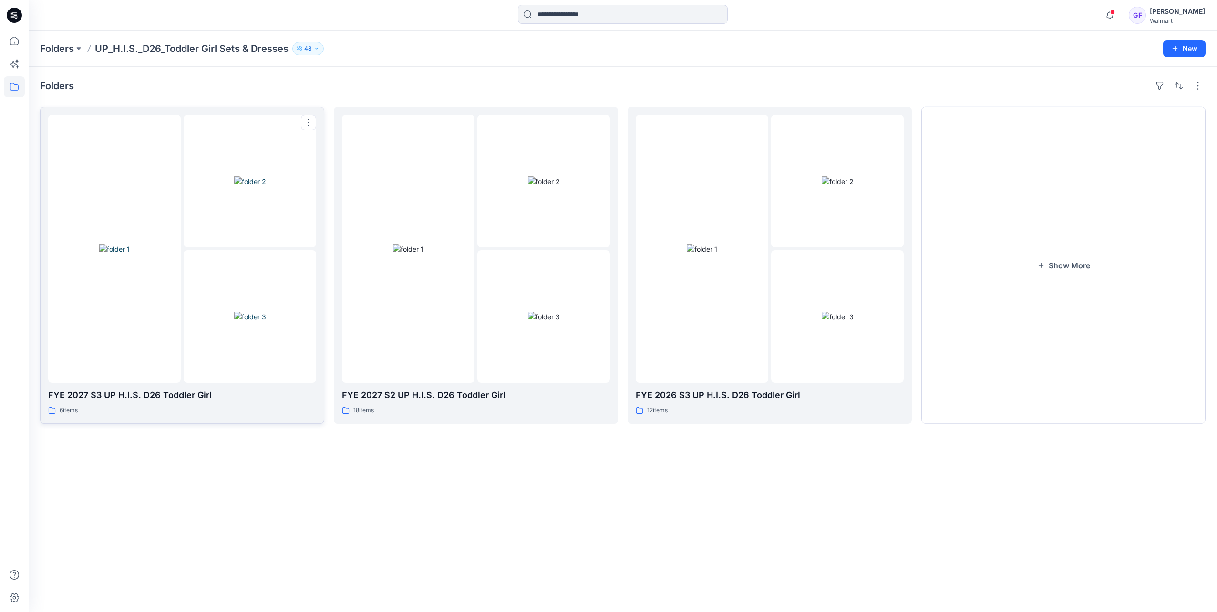
click at [184, 293] on div at bounding box center [250, 316] width 133 height 133
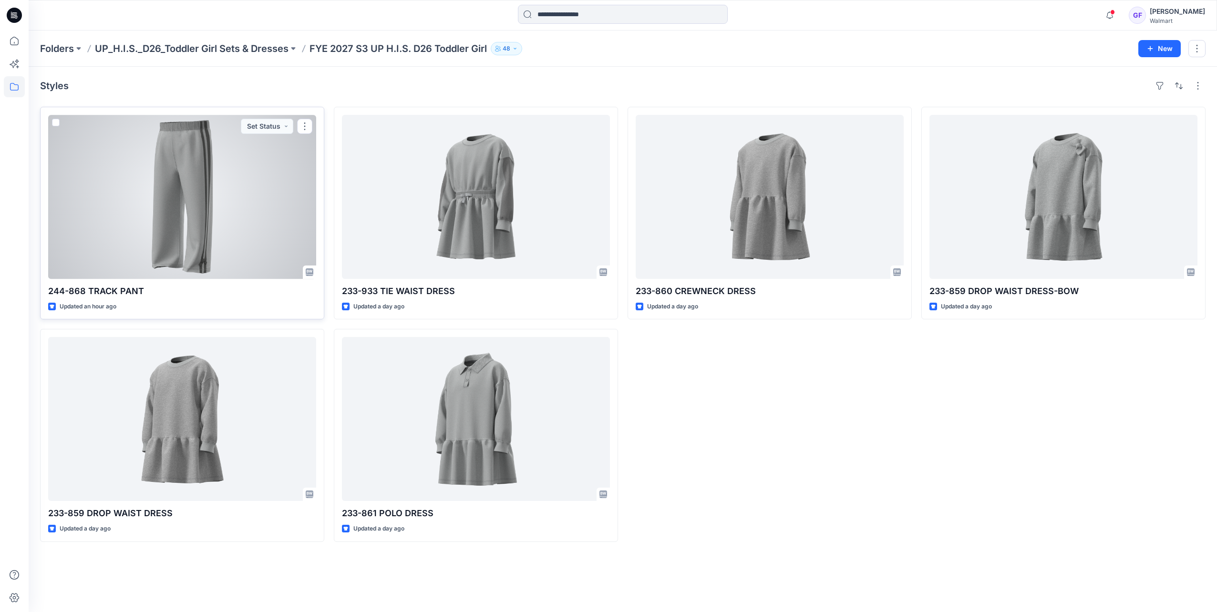
click at [168, 229] on div at bounding box center [182, 197] width 268 height 164
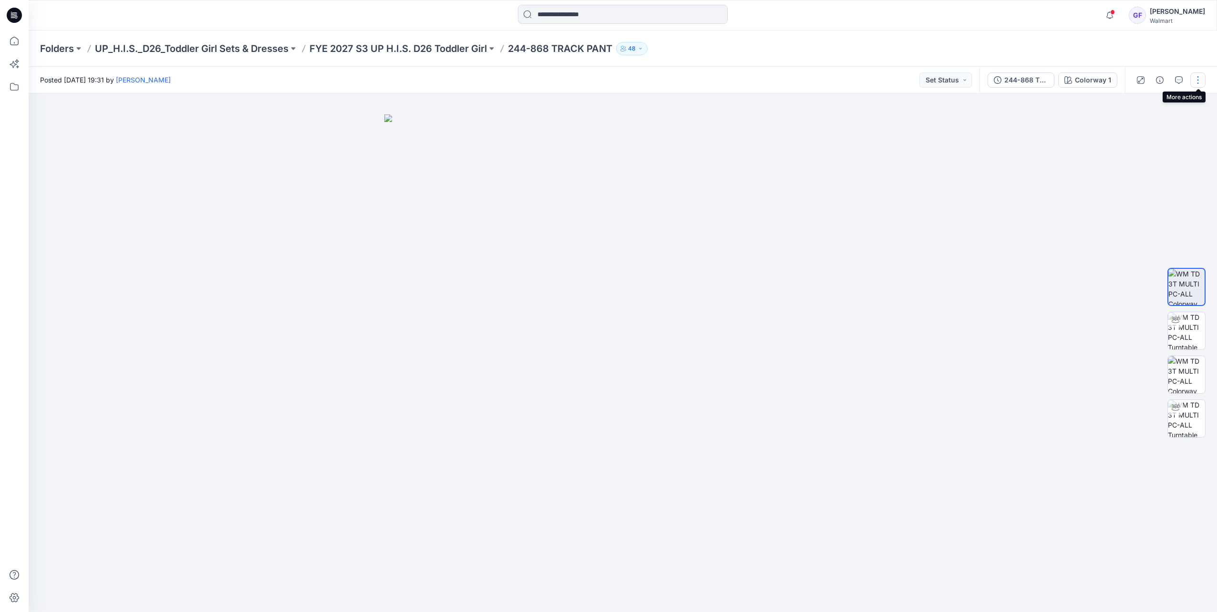
click at [1198, 84] on button "button" at bounding box center [1197, 79] width 15 height 15
click at [1136, 127] on p "Edit" at bounding box center [1137, 129] width 12 height 10
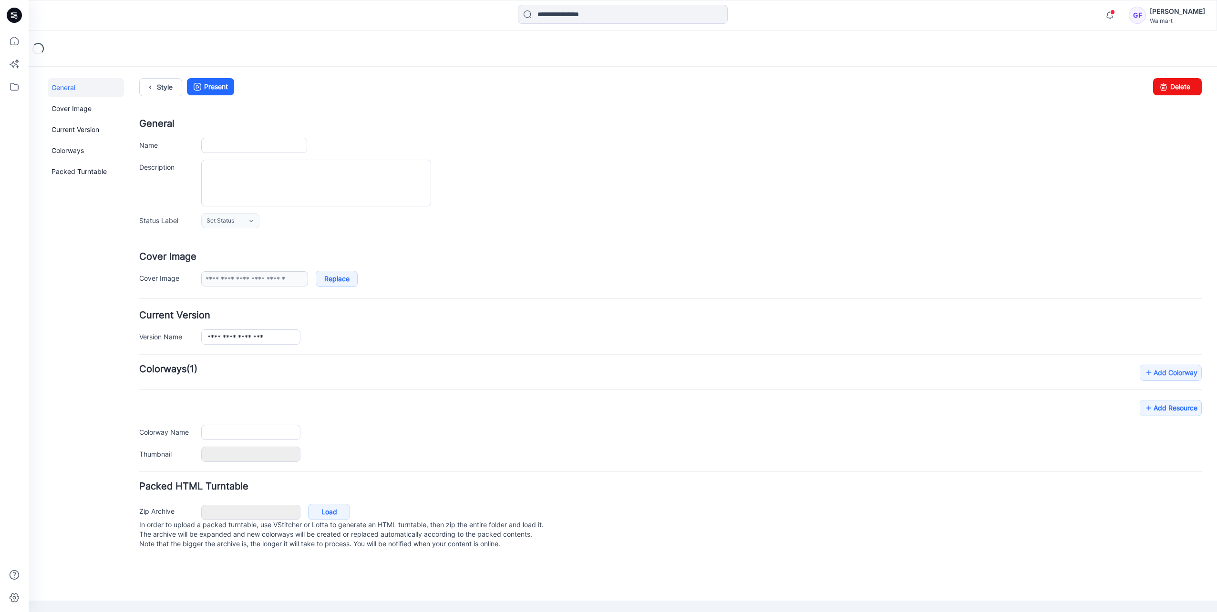
type input "**********"
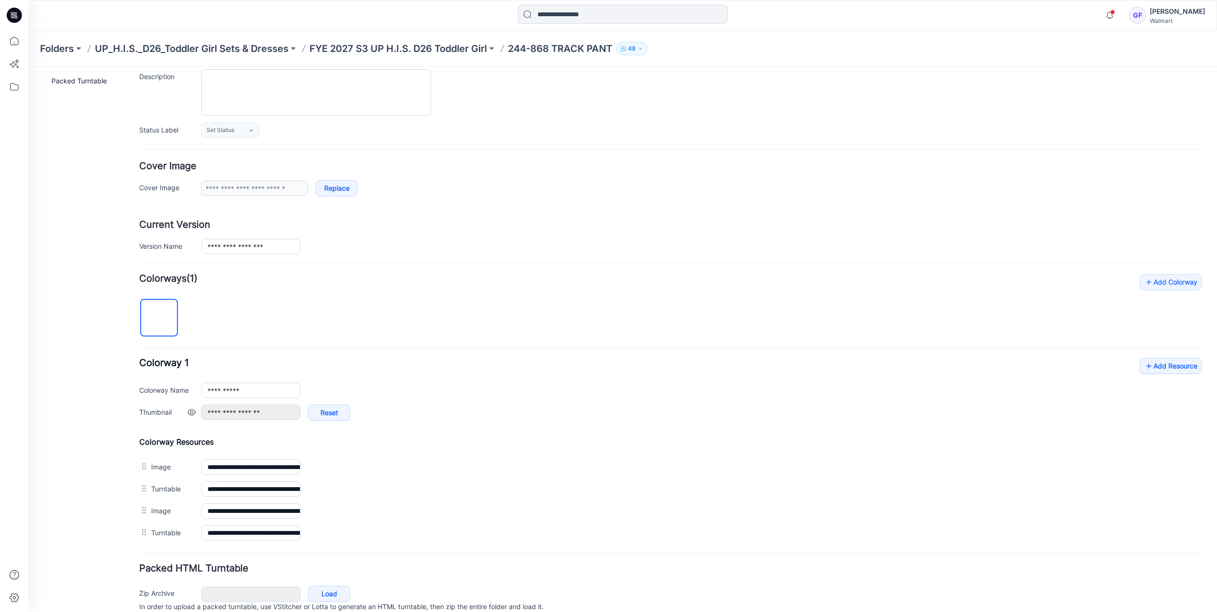
scroll to position [95, 0]
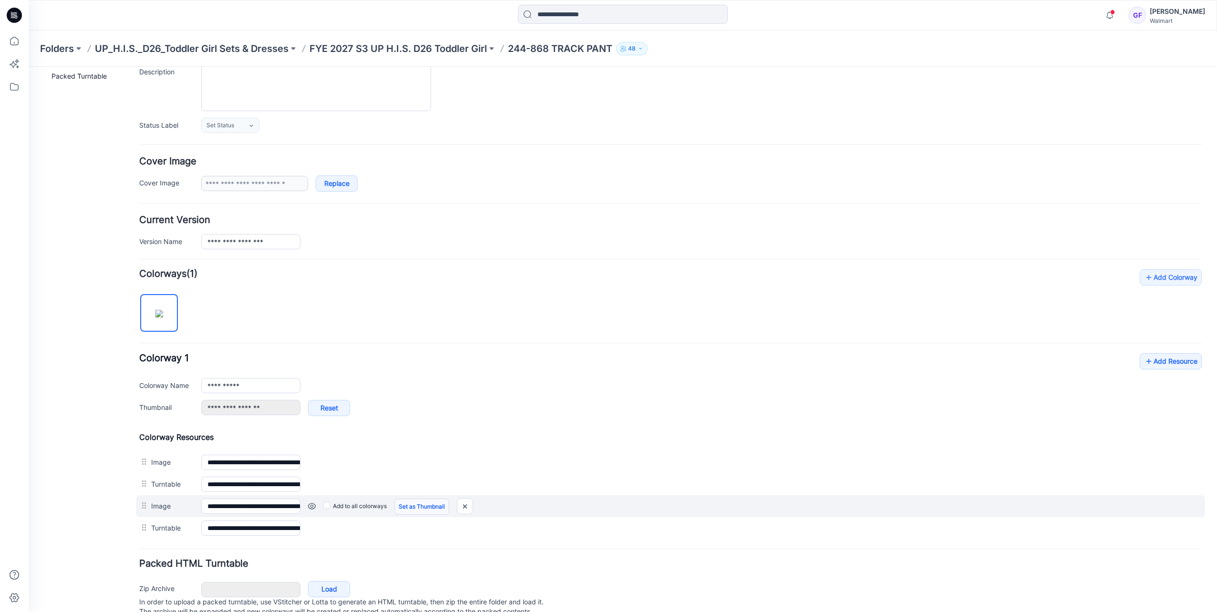
click at [430, 500] on link "Set as Thumbnail" at bounding box center [421, 507] width 55 height 16
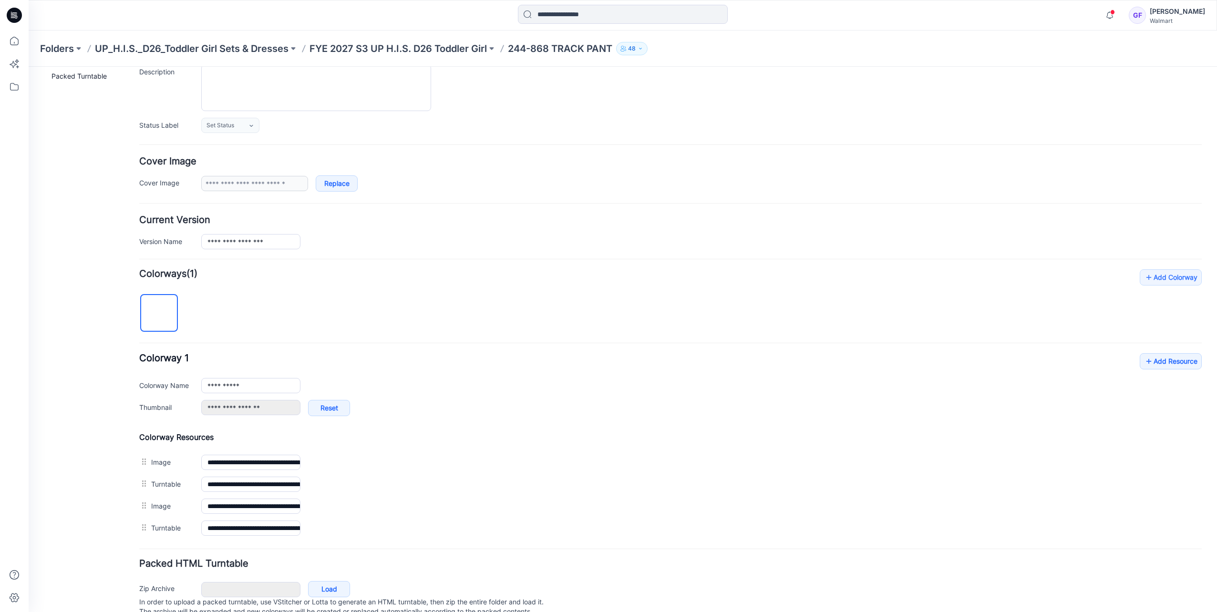
click at [692, 51] on div "Folders UP_H.I.S._D26_Toddler Girl Sets & Dresses FYE 2027 S3 UP H.I.S. D26 Tod…" at bounding box center [585, 48] width 1091 height 13
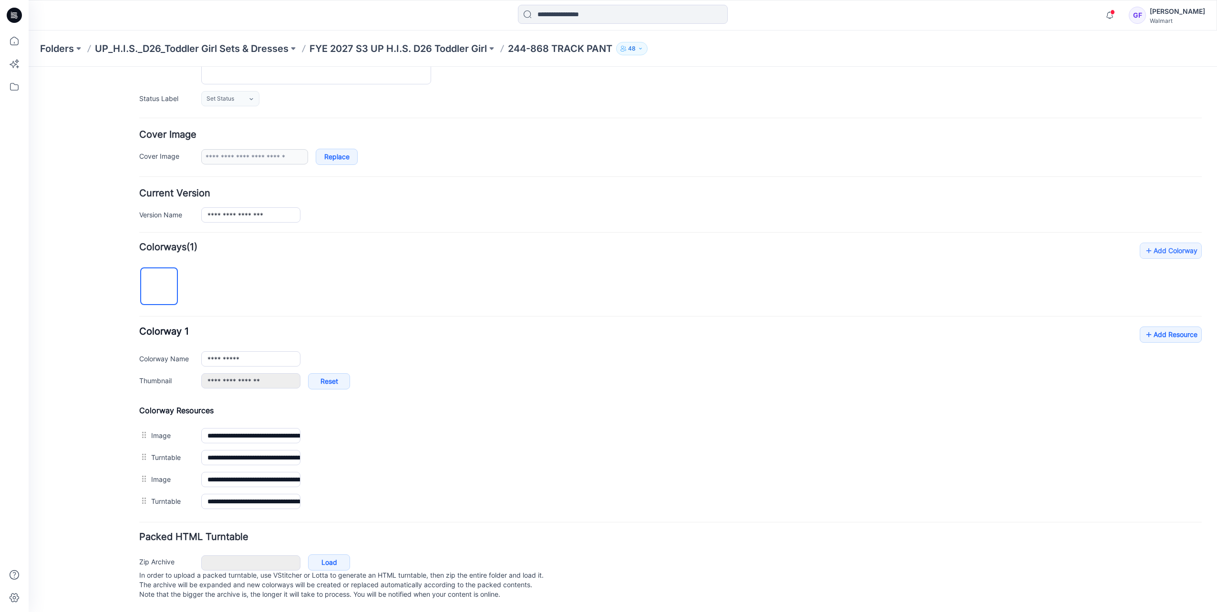
scroll to position [128, 0]
click at [1162, 327] on link "Add Resource" at bounding box center [1171, 335] width 62 height 16
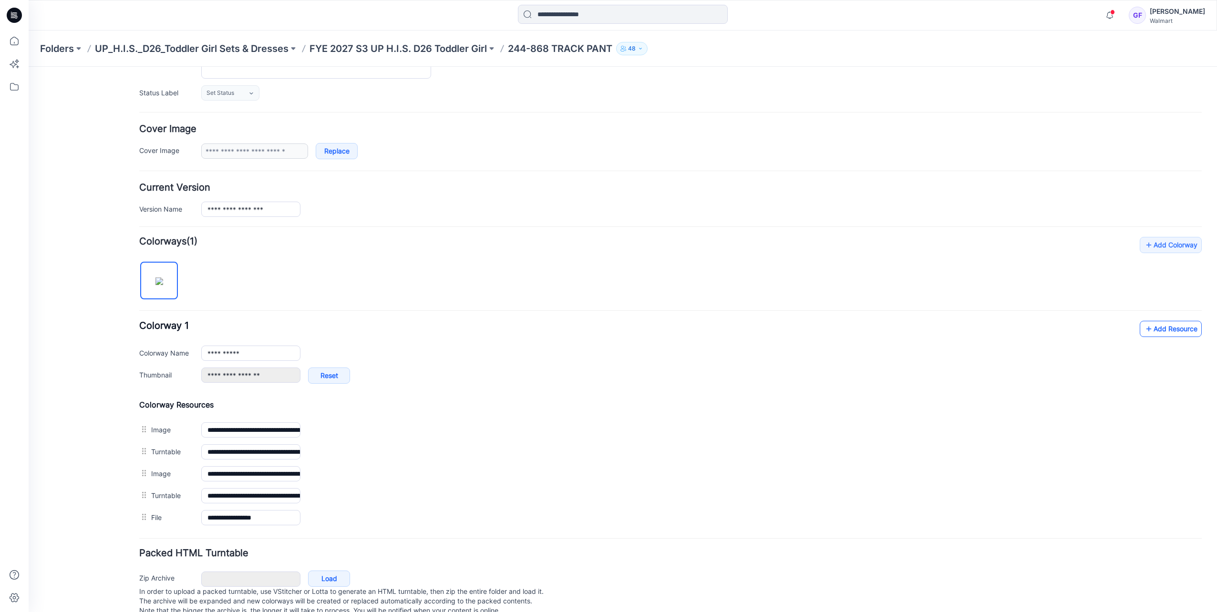
click at [1171, 326] on link "Add Resource" at bounding box center [1171, 329] width 62 height 16
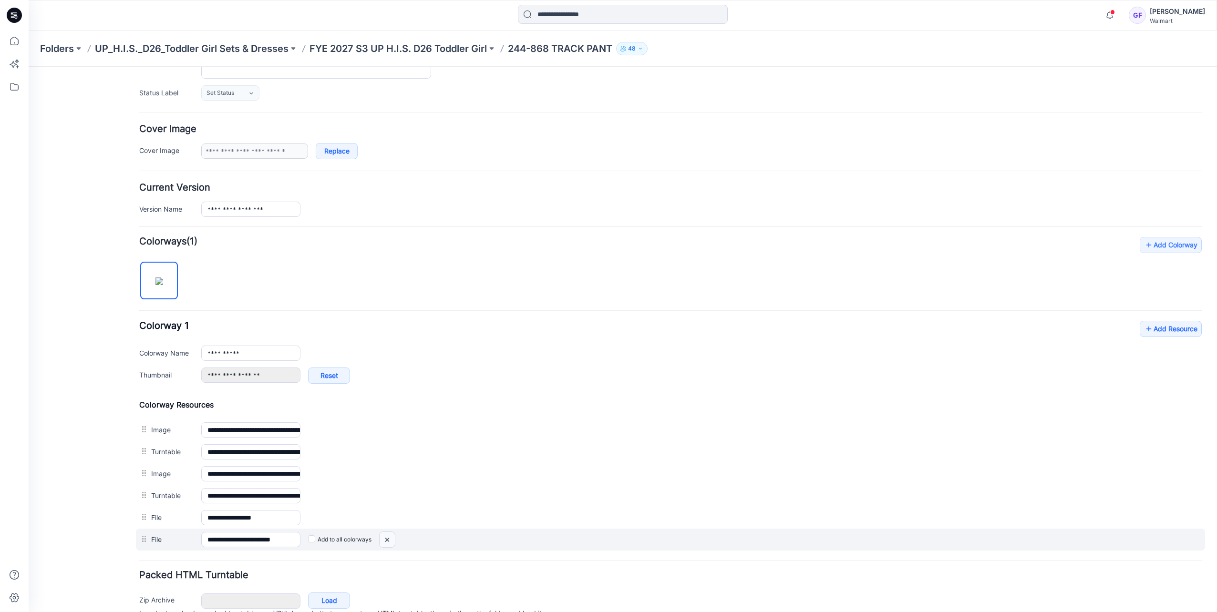
click at [385, 537] on img at bounding box center [387, 540] width 15 height 16
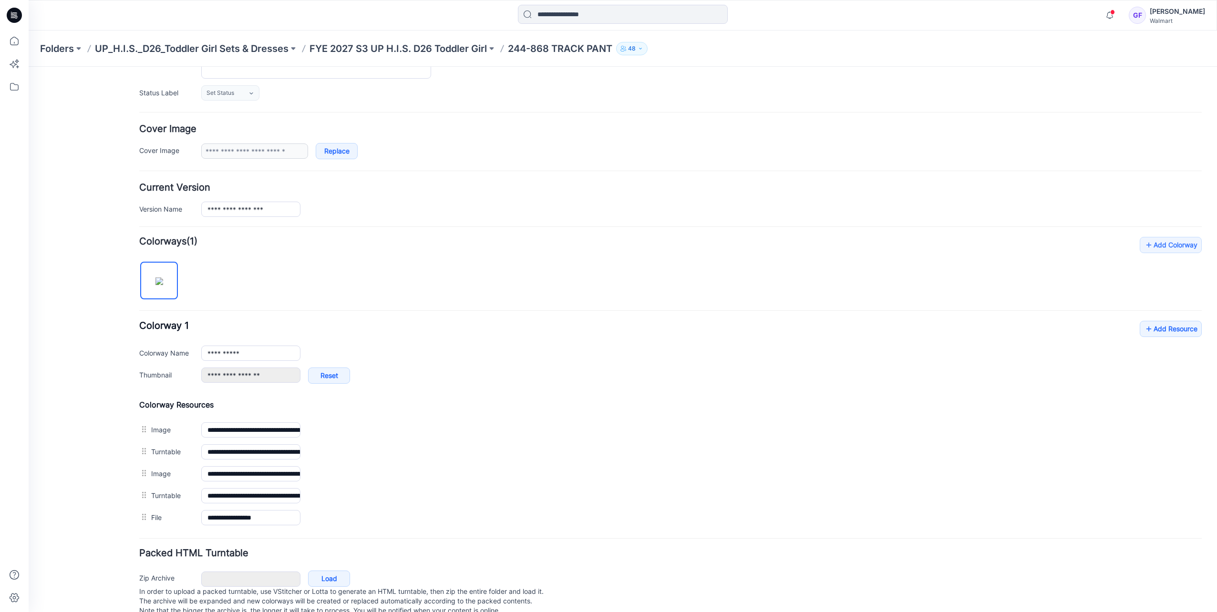
click at [396, 135] on div "**********" at bounding box center [670, 141] width 1062 height 35
click at [1080, 16] on div "Notifications Your style 244-868 TRACK PANT is ready 44 minutes ago Your style …" at bounding box center [623, 15] width 1188 height 21
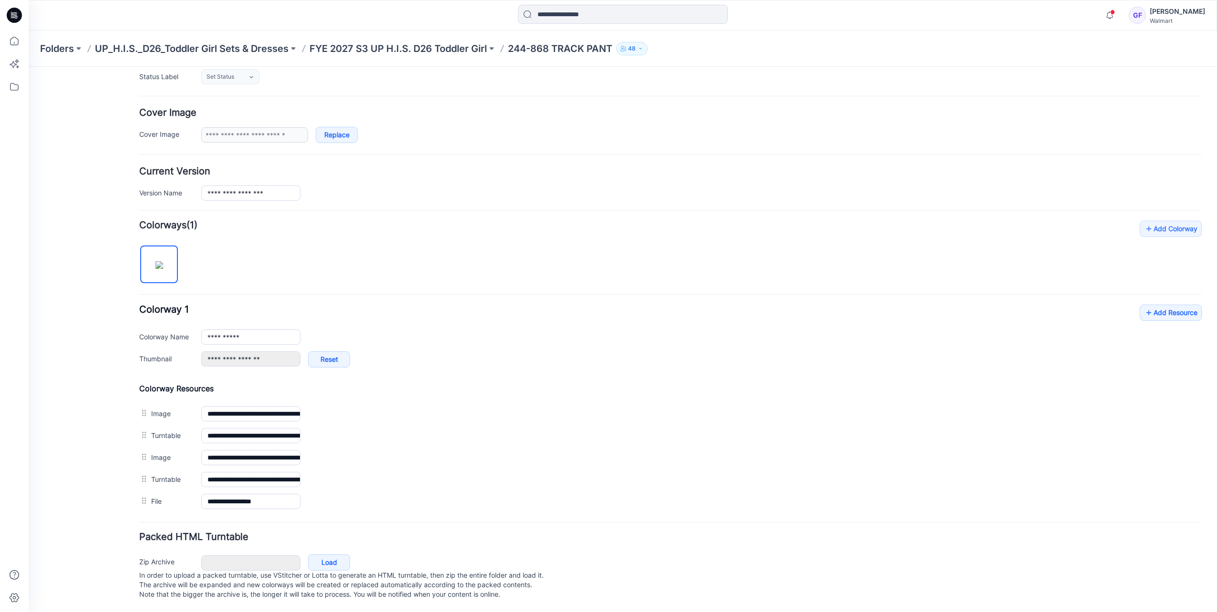
scroll to position [150, 0]
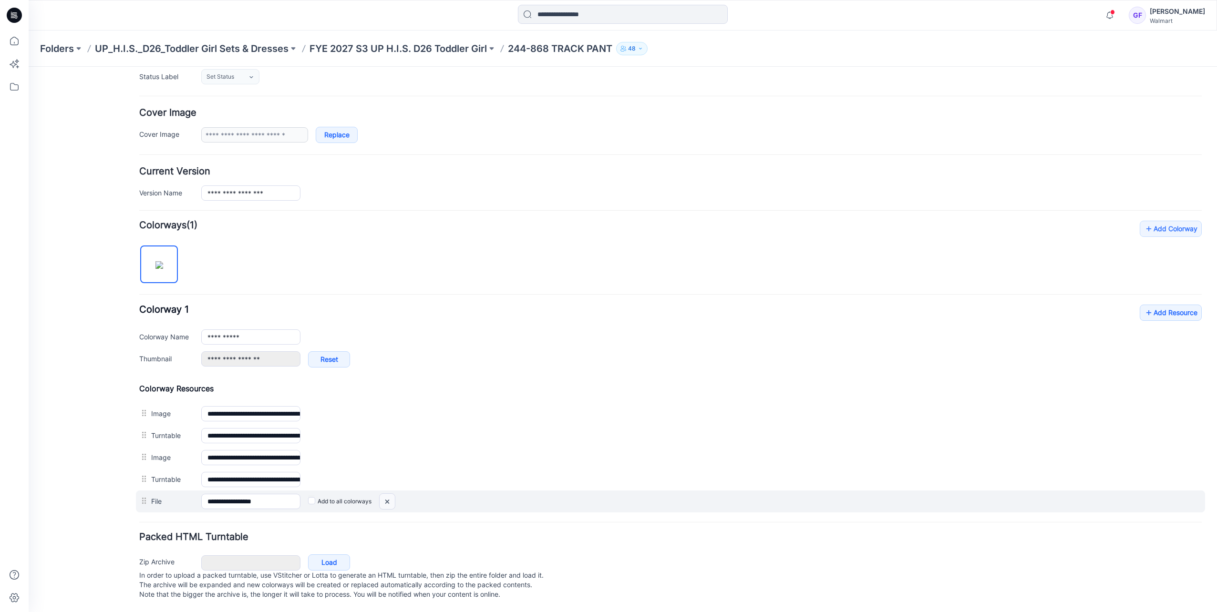
drag, startPoint x: 385, startPoint y: 492, endPoint x: 679, endPoint y: 95, distance: 493.6
click at [385, 494] on img at bounding box center [387, 502] width 15 height 16
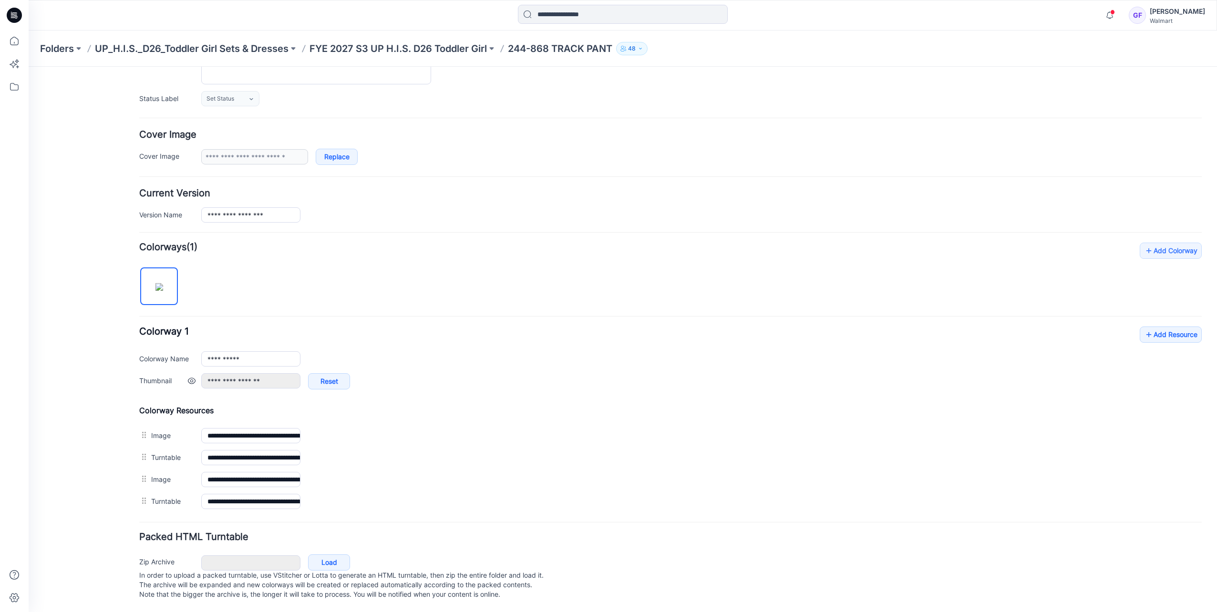
scroll to position [128, 0]
click at [1173, 327] on link "Add Resource" at bounding box center [1171, 335] width 62 height 16
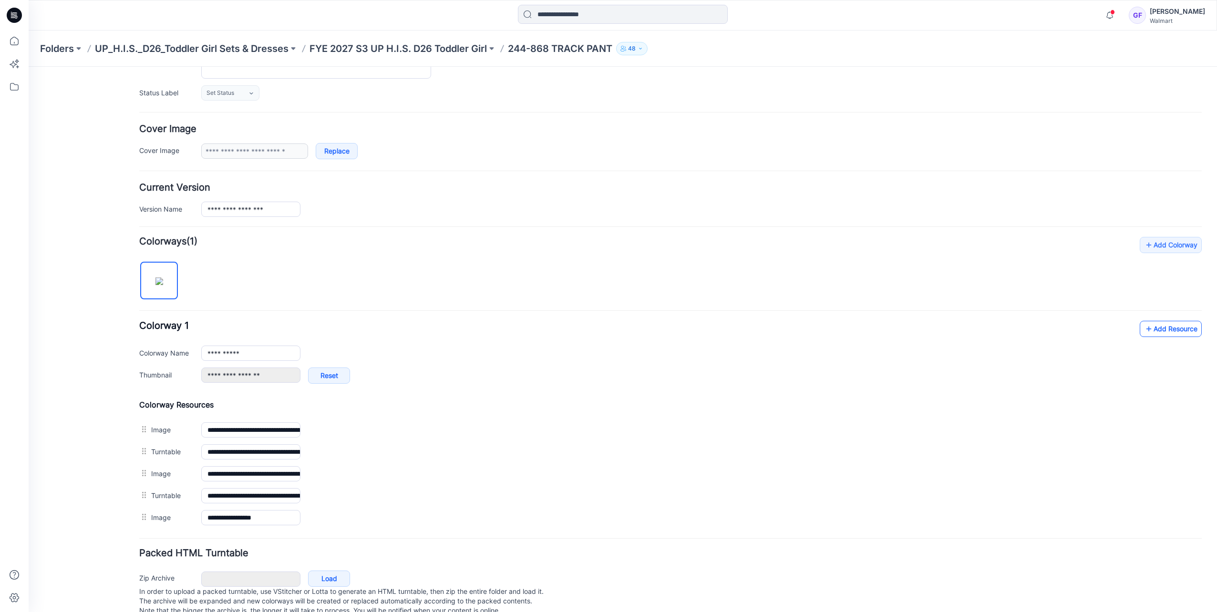
click at [1178, 330] on link "Add Resource" at bounding box center [1171, 329] width 62 height 16
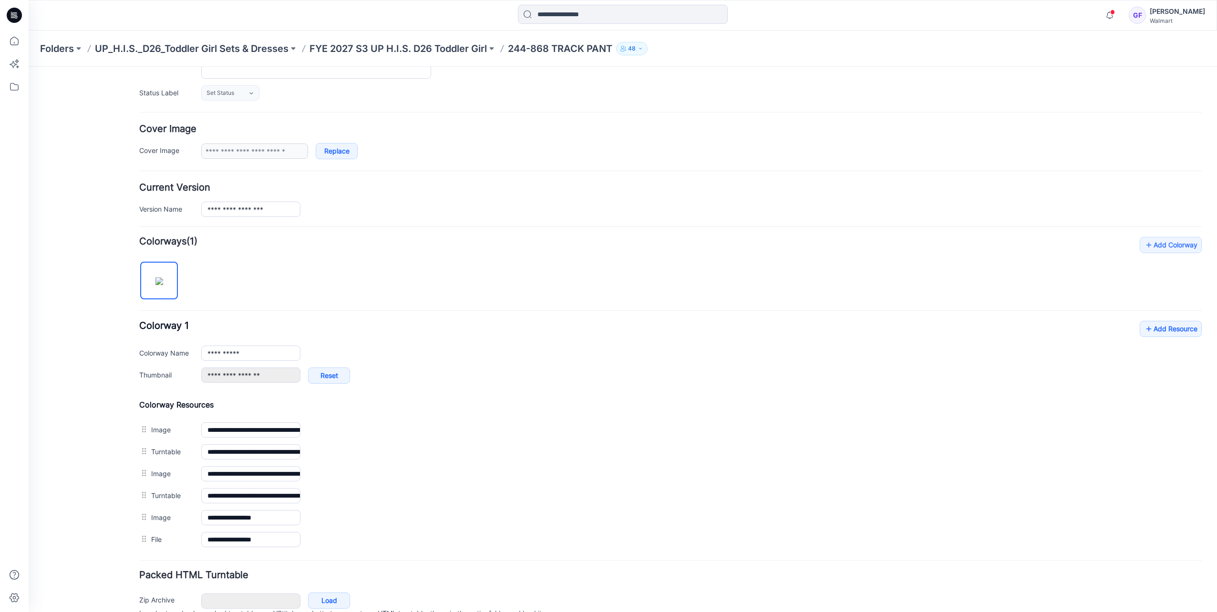
click at [415, 395] on div "**********" at bounding box center [670, 394] width 1062 height 314
click at [903, 33] on div "Folders UP_H.I.S._D26_Toddler Girl Sets & Dresses FYE 2027 S3 UP H.I.S. D26 Tod…" at bounding box center [623, 49] width 1188 height 36
click at [403, 48] on p "FYE 2027 S3 UP H.I.S. D26 Toddler Girl" at bounding box center [397, 48] width 177 height 13
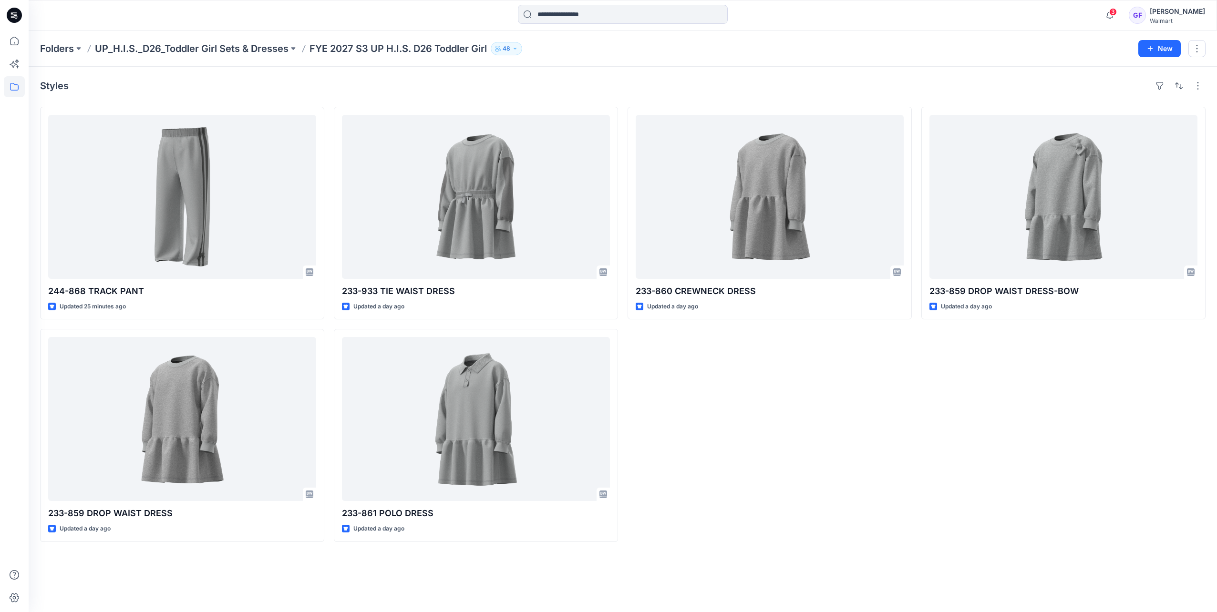
click at [747, 9] on div at bounding box center [623, 15] width 594 height 21
click at [182, 45] on p "UP_H.I.S._D26_Toddler Girl Sets & Dresses" at bounding box center [192, 48] width 194 height 13
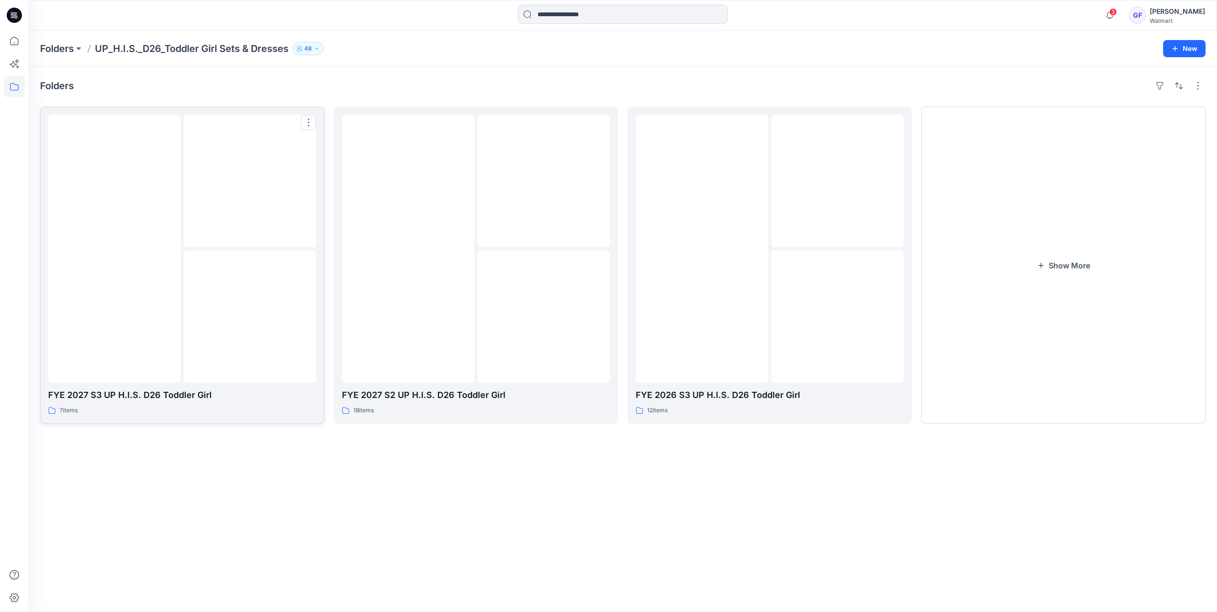
click at [181, 215] on div at bounding box center [182, 249] width 268 height 268
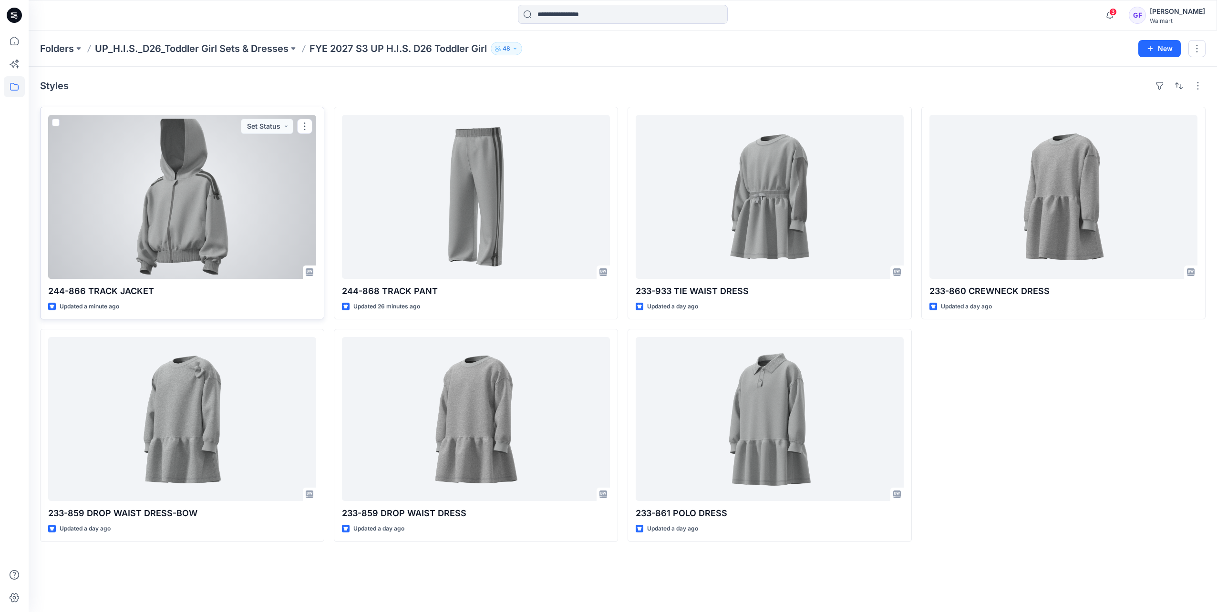
click at [174, 200] on div at bounding box center [182, 197] width 268 height 164
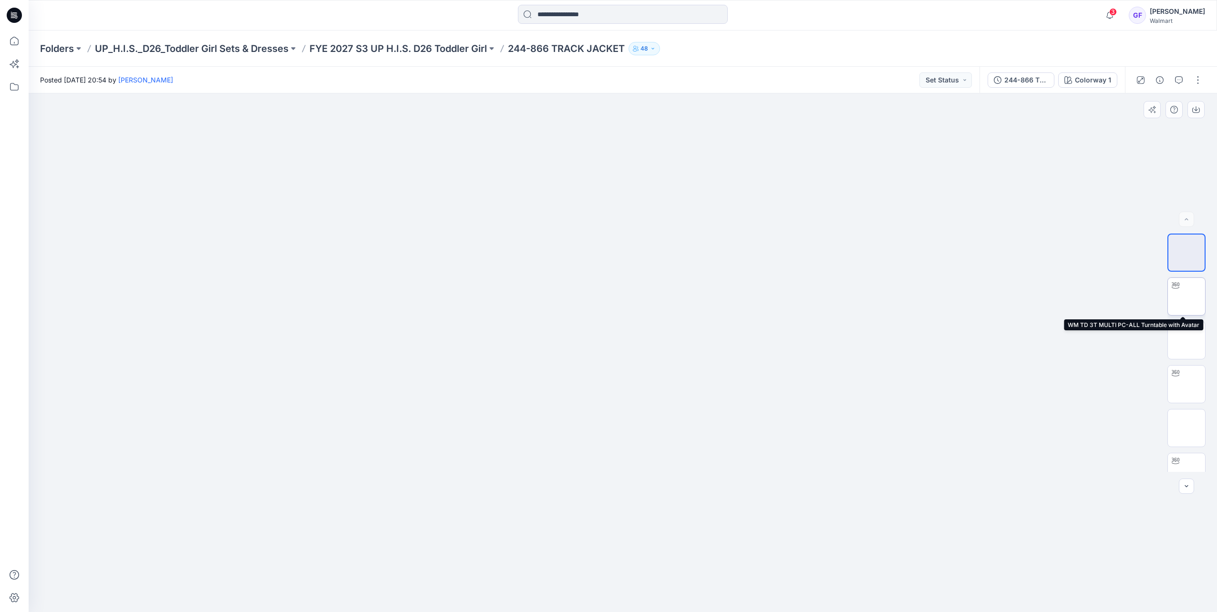
click at [1186, 297] on img at bounding box center [1186, 297] width 0 height 0
click at [443, 26] on div "3 Notifications Your style 244-868 TRACK PANT is ready 44 minutes ago Your styl…" at bounding box center [623, 15] width 1188 height 31
drag, startPoint x: 606, startPoint y: 260, endPoint x: 673, endPoint y: 284, distance: 71.6
drag, startPoint x: 595, startPoint y: 289, endPoint x: 625, endPoint y: 280, distance: 31.1
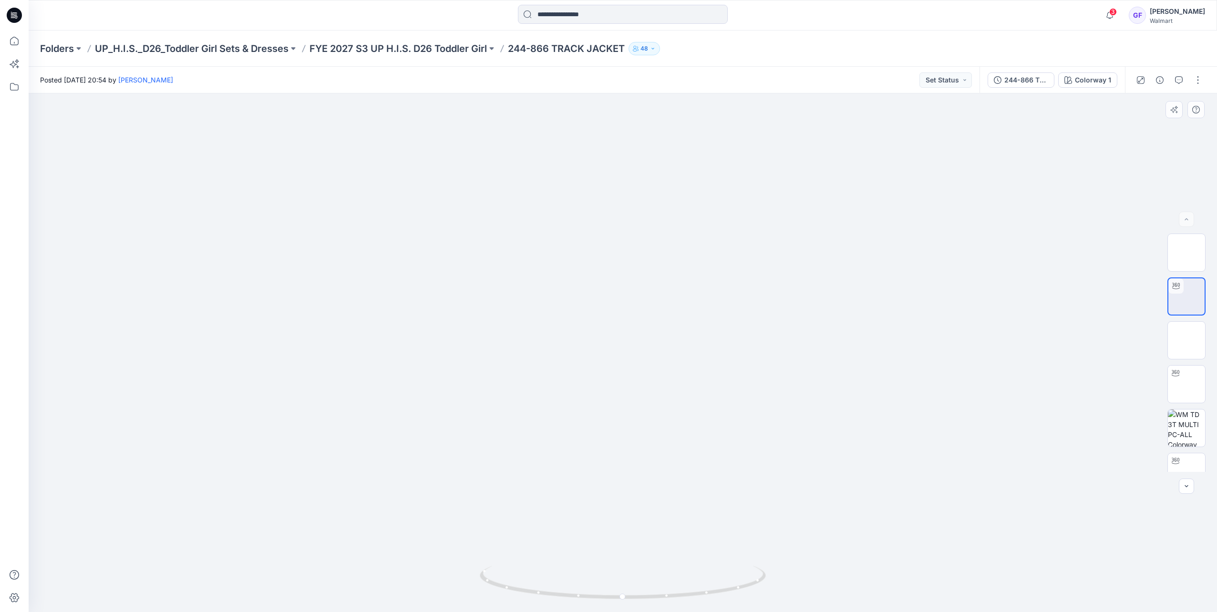
drag, startPoint x: 705, startPoint y: 254, endPoint x: 605, endPoint y: 258, distance: 99.8
click at [1186, 340] on img at bounding box center [1186, 340] width 0 height 0
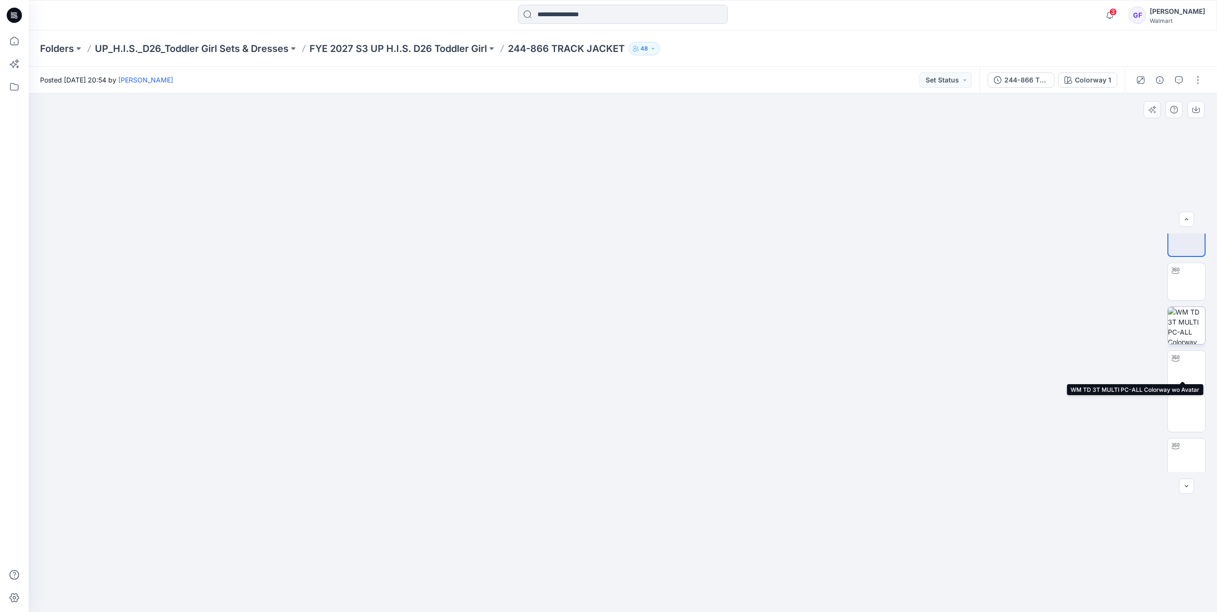
scroll to position [107, 0]
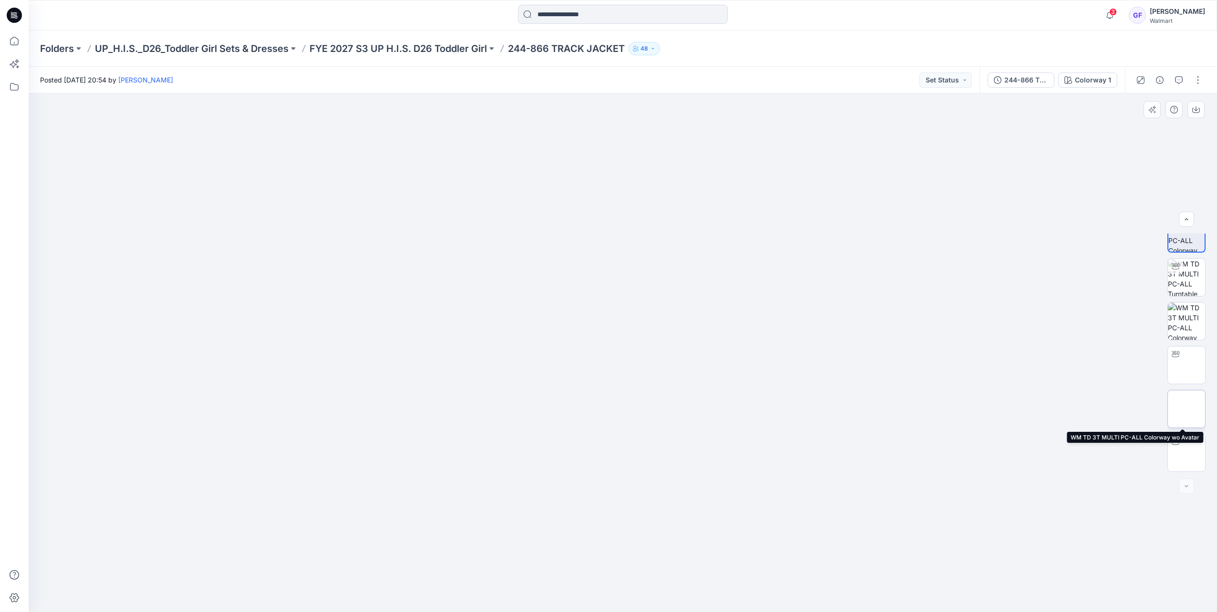
click at [1186, 409] on img at bounding box center [1186, 409] width 0 height 0
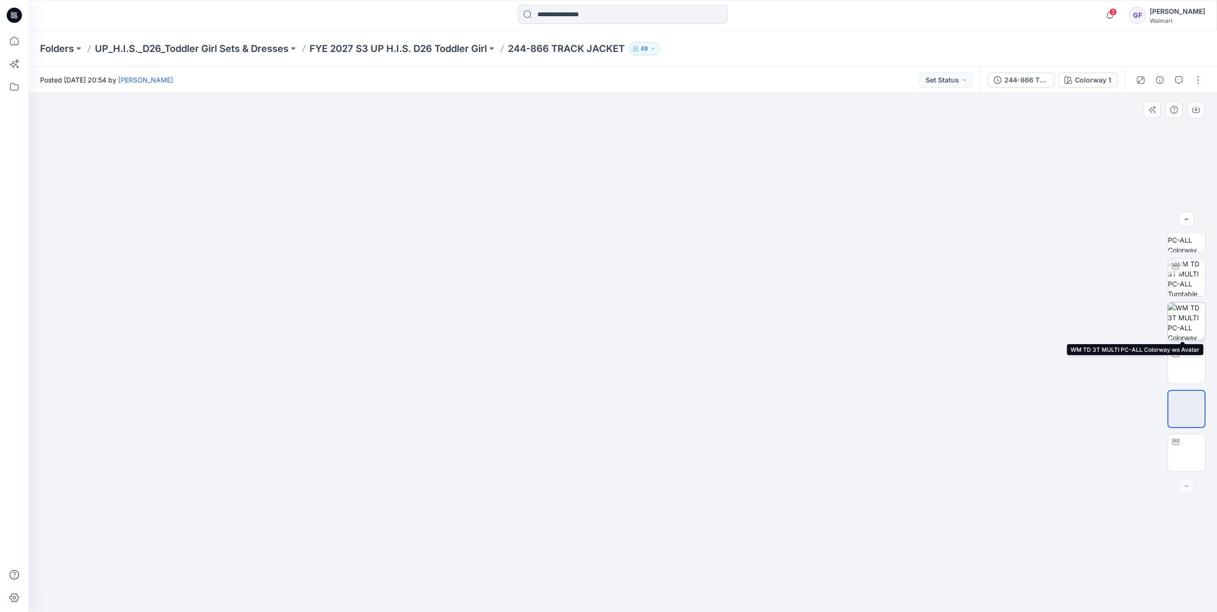
click at [1179, 311] on img at bounding box center [1186, 321] width 37 height 37
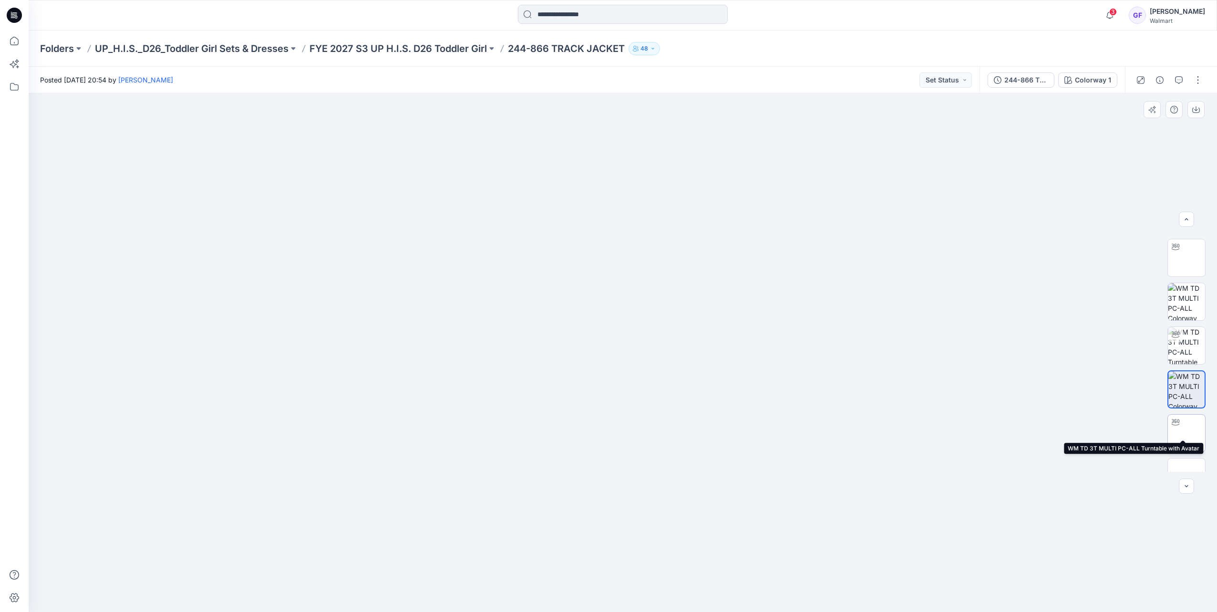
scroll to position [11, 0]
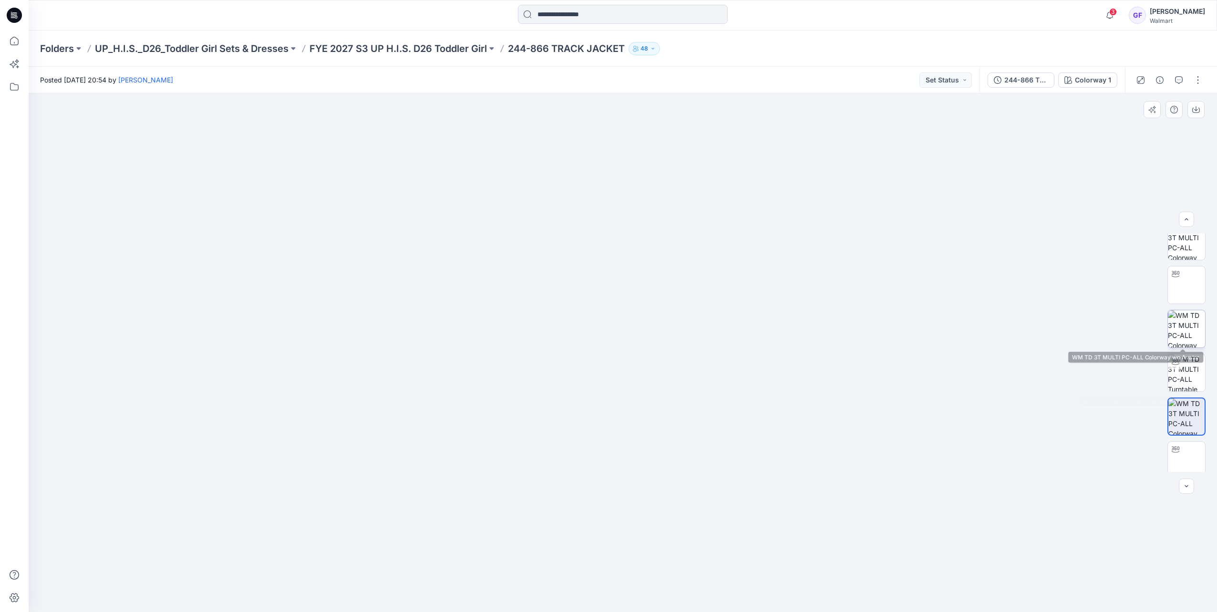
click at [1181, 338] on img at bounding box center [1186, 328] width 37 height 37
click at [1202, 73] on button "button" at bounding box center [1197, 79] width 15 height 15
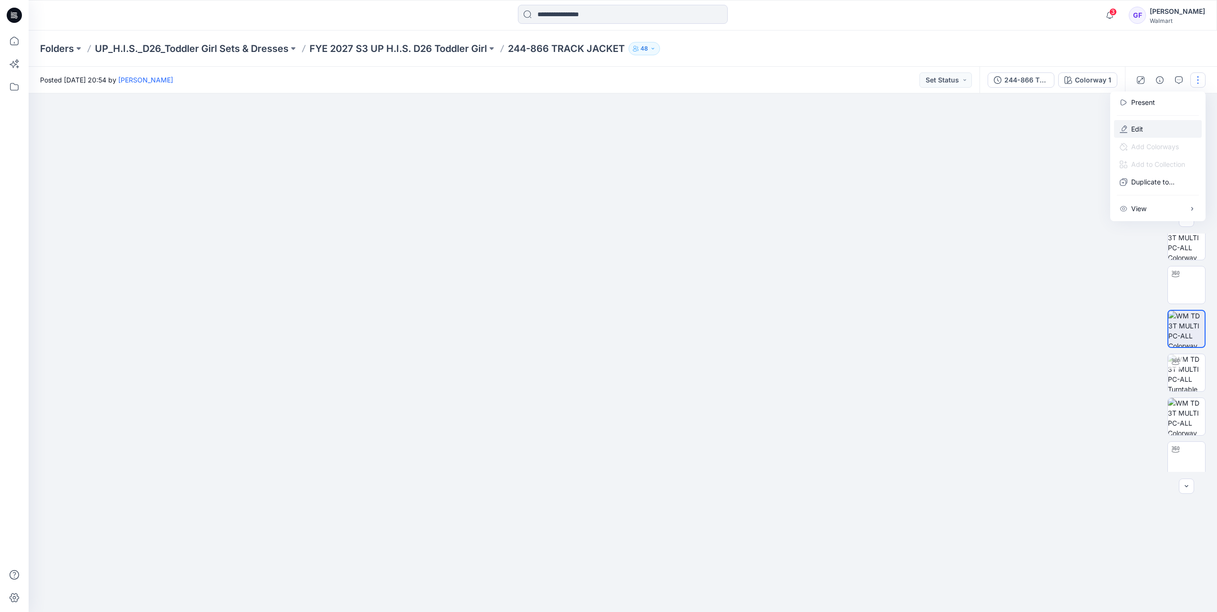
click at [1133, 131] on p "Edit" at bounding box center [1137, 129] width 12 height 10
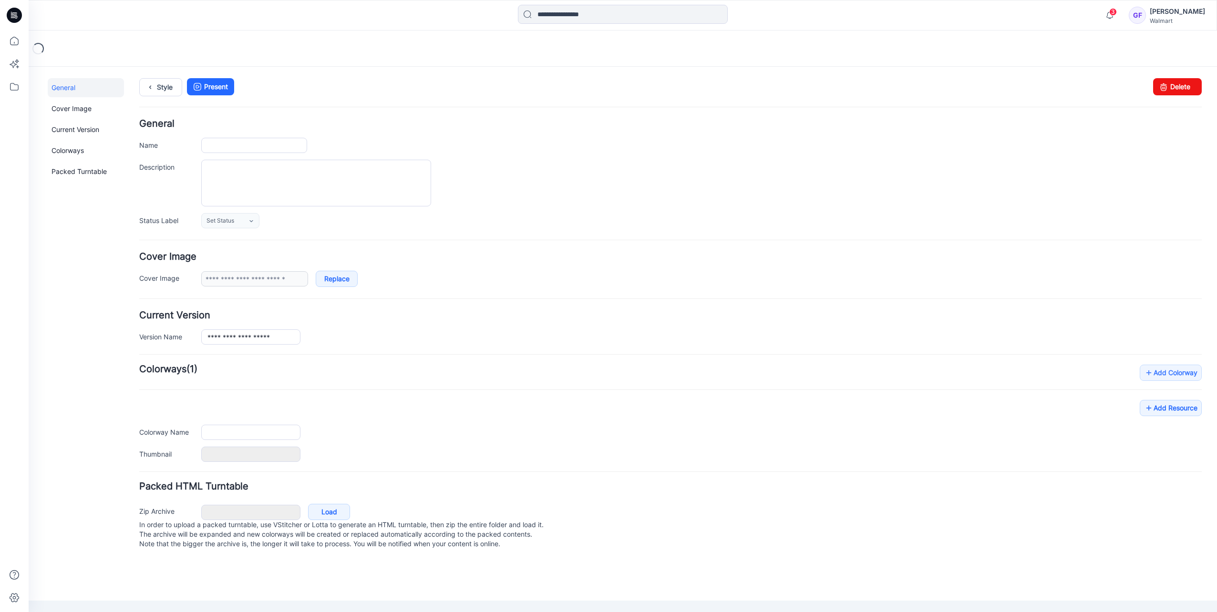
type input "**********"
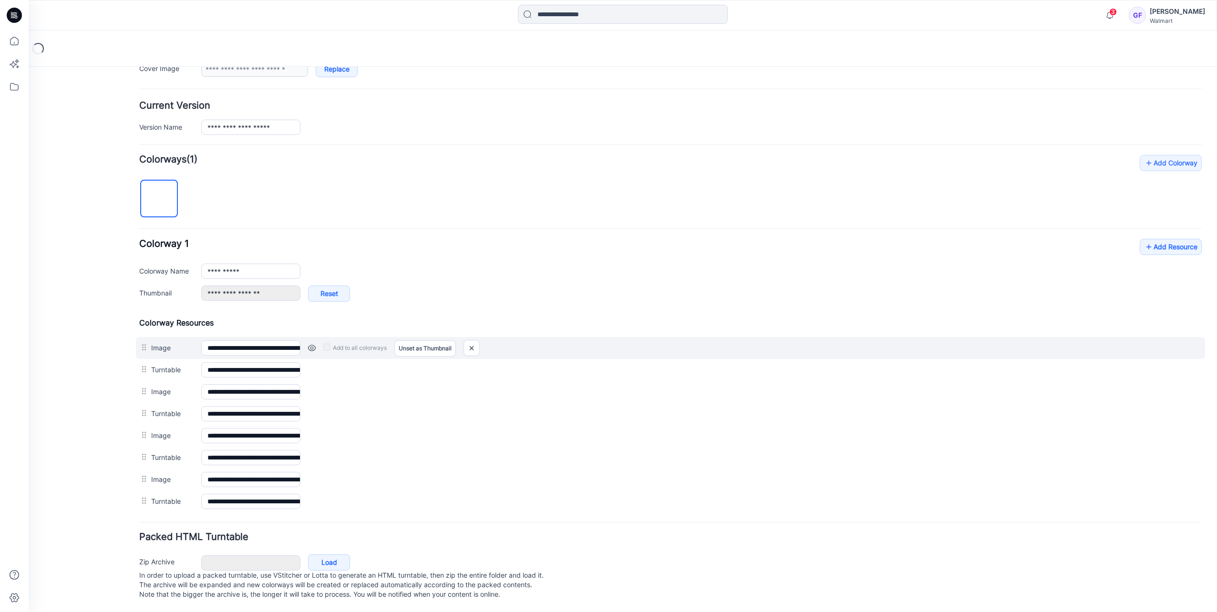
scroll to position [215, 0]
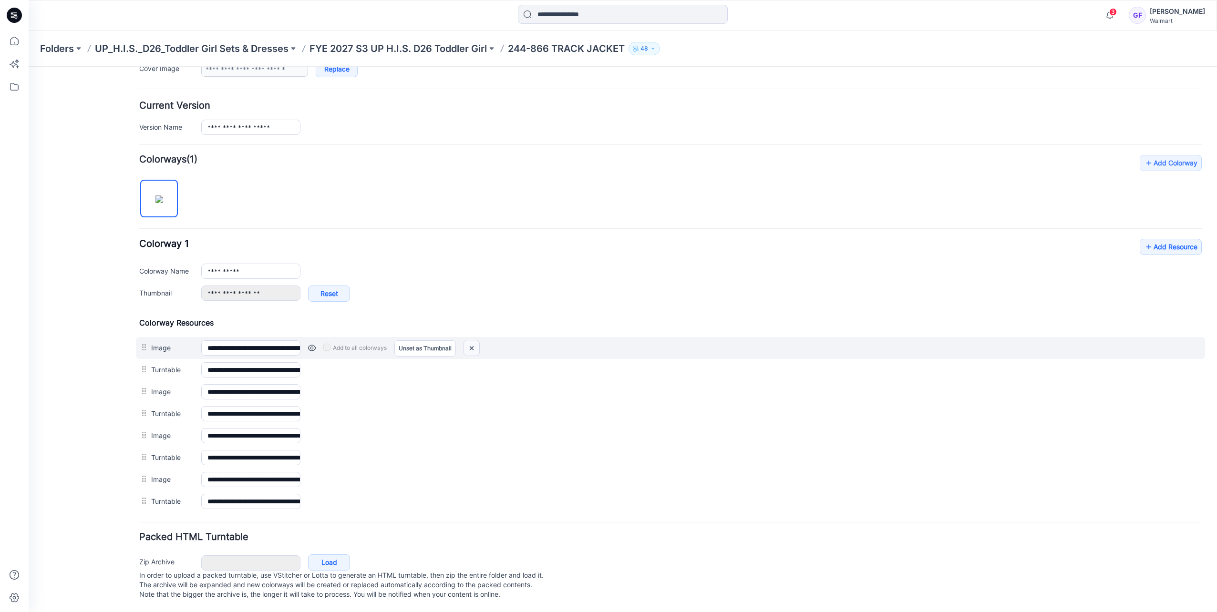
click at [470, 340] on img at bounding box center [471, 348] width 15 height 16
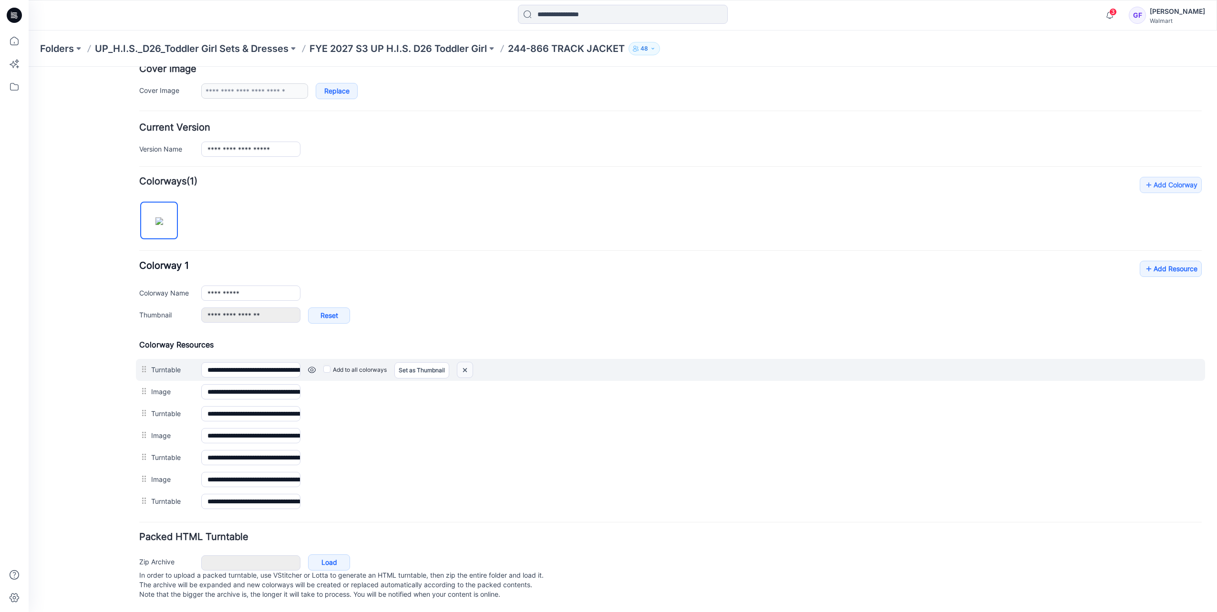
click at [469, 362] on img at bounding box center [464, 370] width 15 height 16
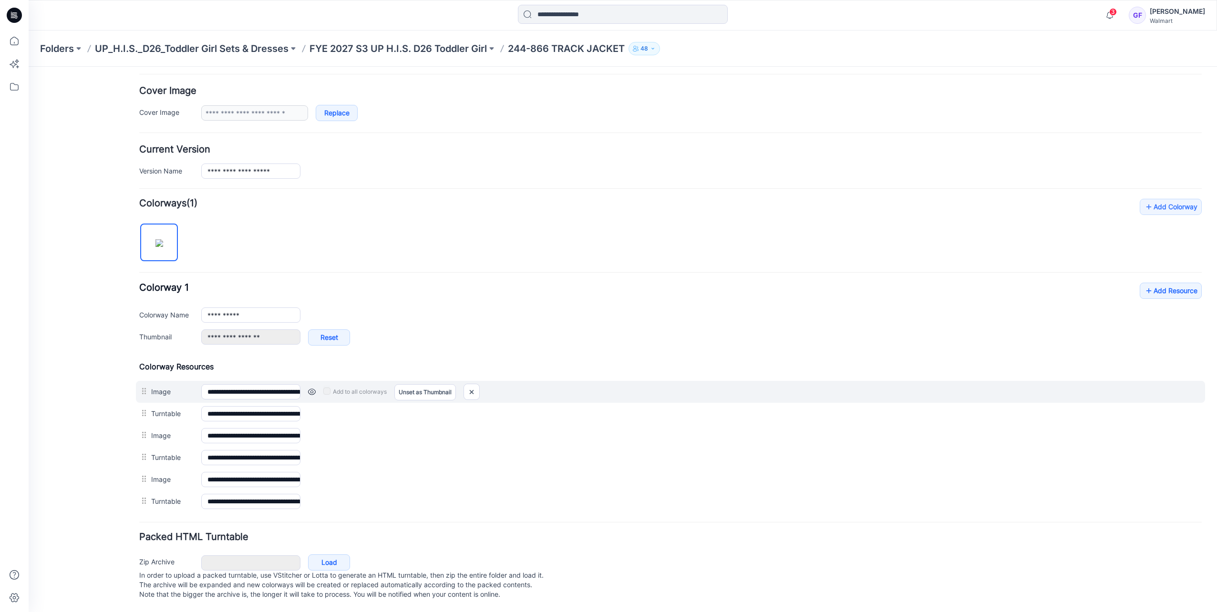
scroll to position [172, 0]
click at [469, 384] on img at bounding box center [471, 392] width 15 height 16
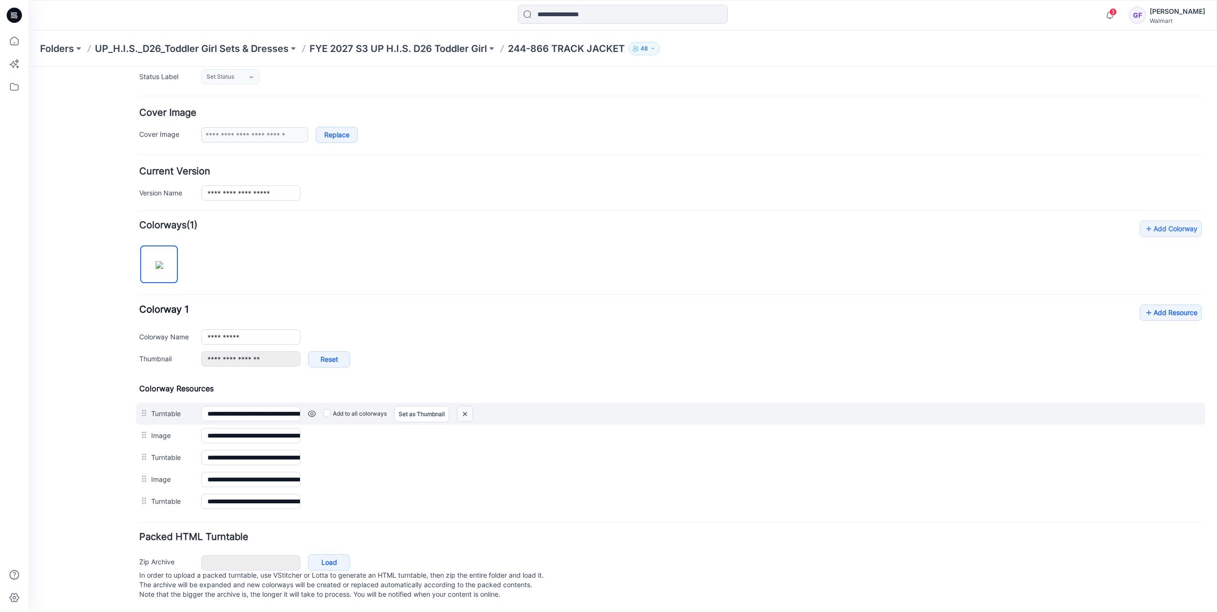
click at [467, 406] on img at bounding box center [464, 414] width 15 height 16
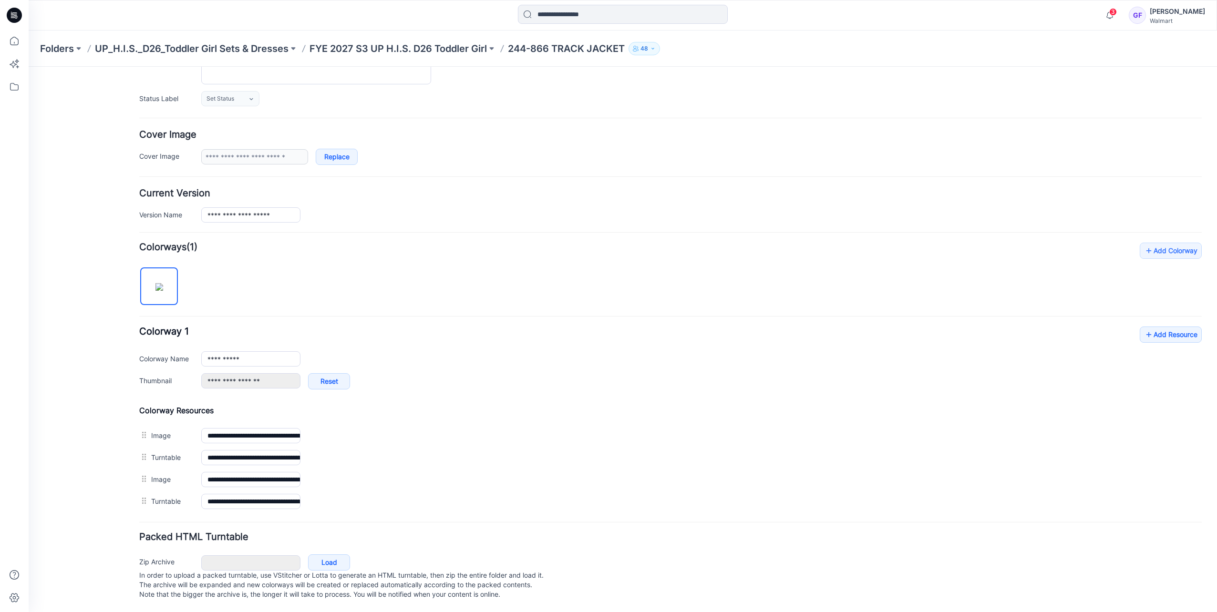
scroll to position [128, 0]
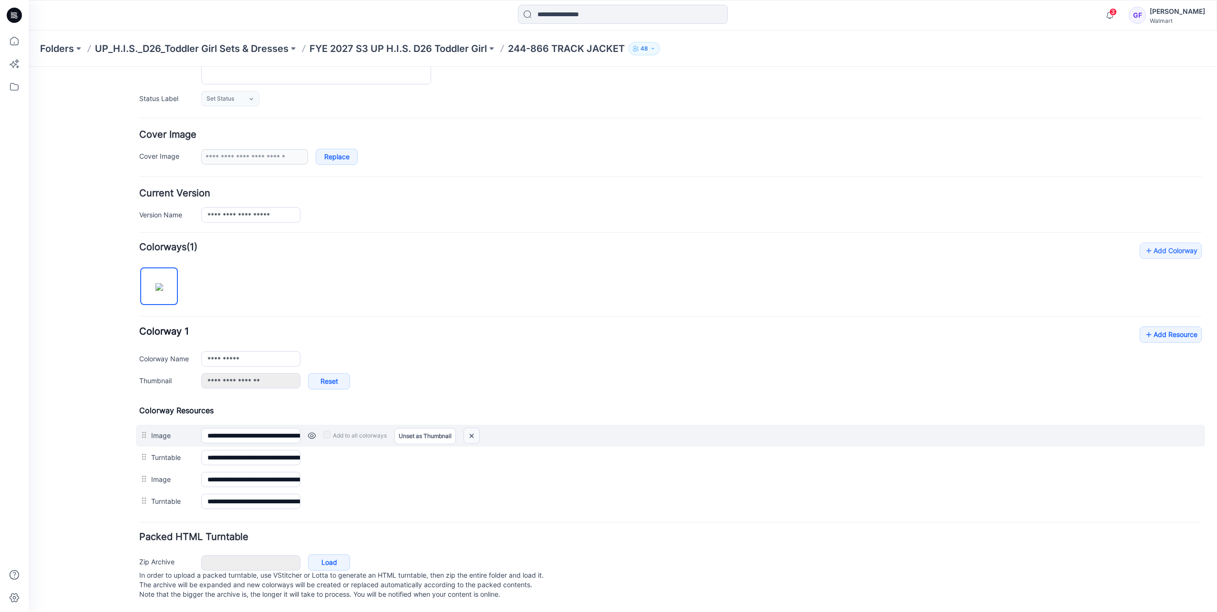
click at [469, 428] on img at bounding box center [471, 436] width 15 height 16
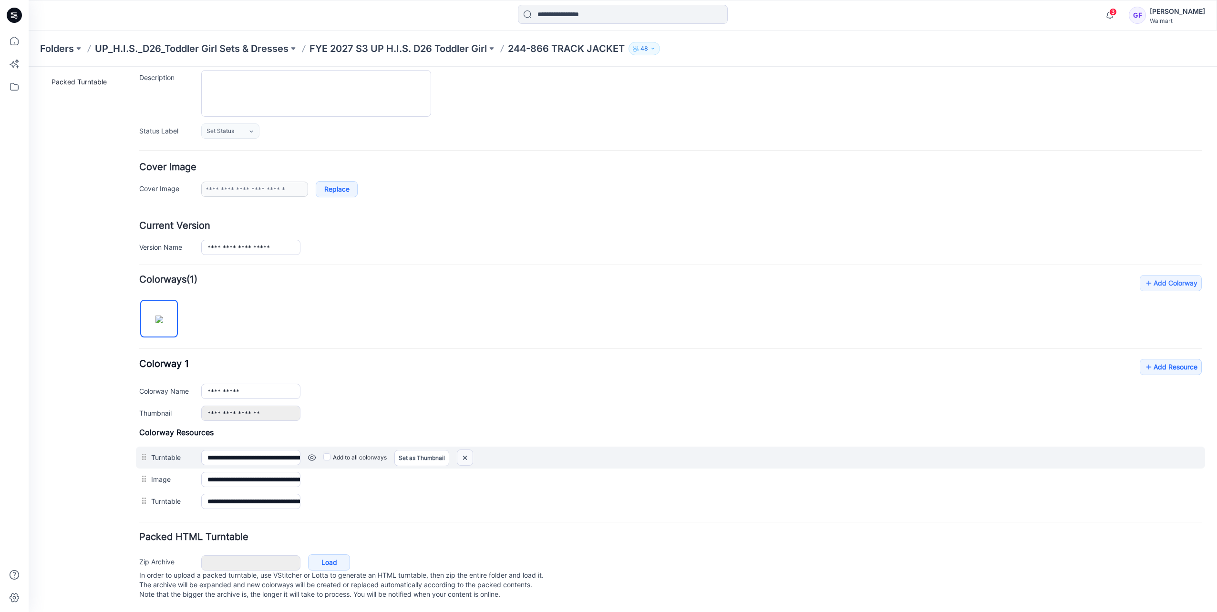
click at [470, 450] on img at bounding box center [464, 458] width 15 height 16
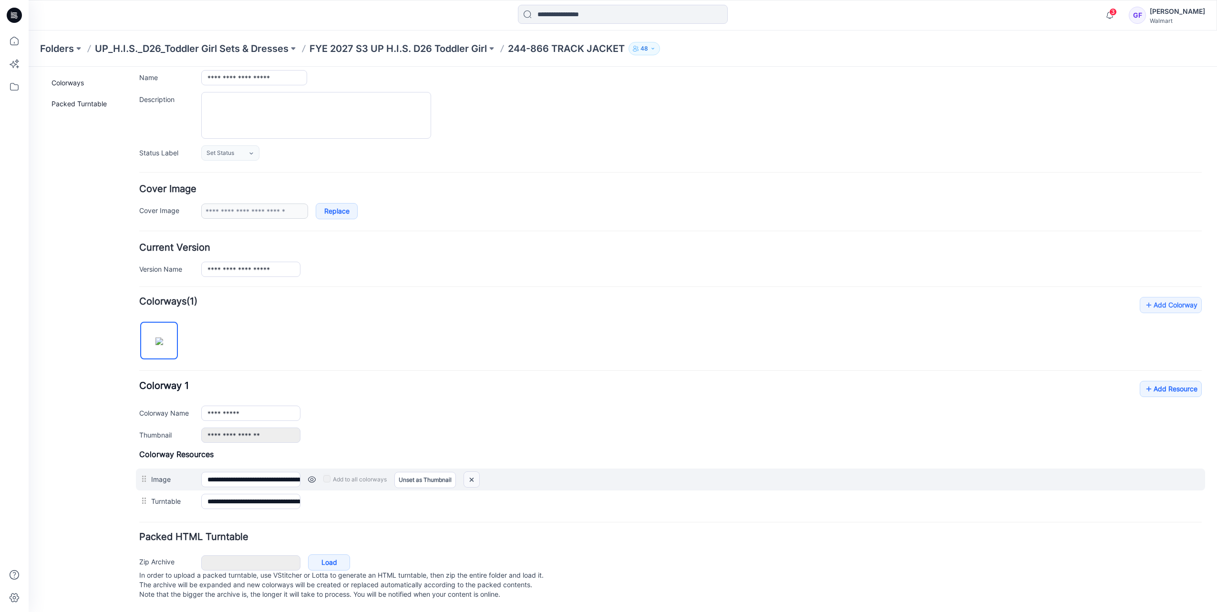
click at [470, 473] on img at bounding box center [471, 480] width 15 height 16
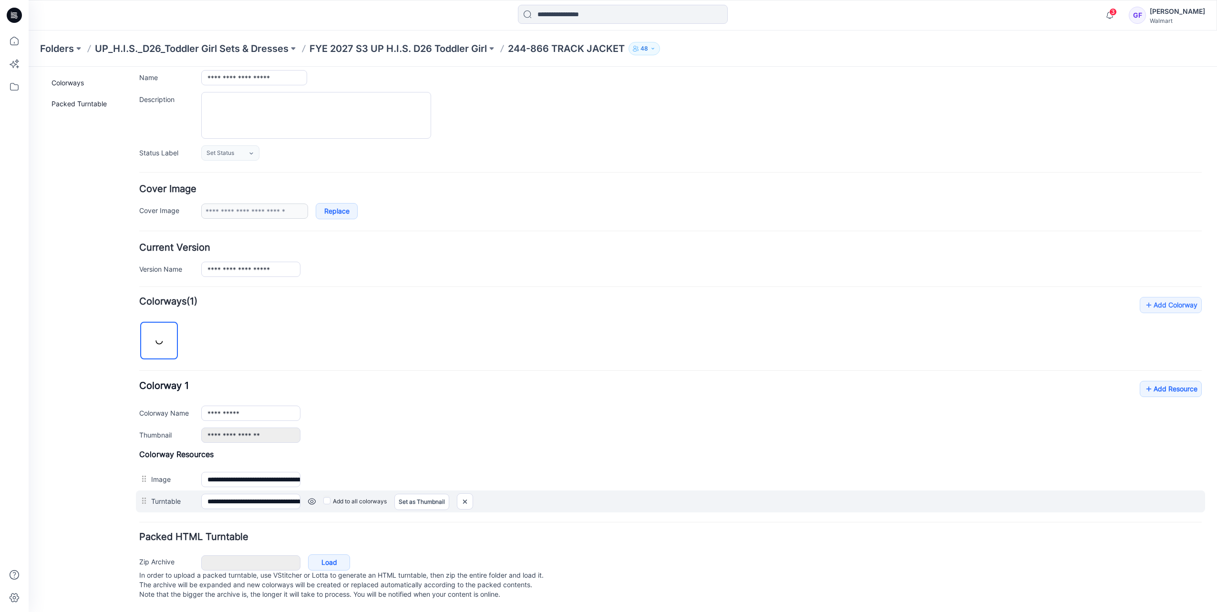
scroll to position [52, 0]
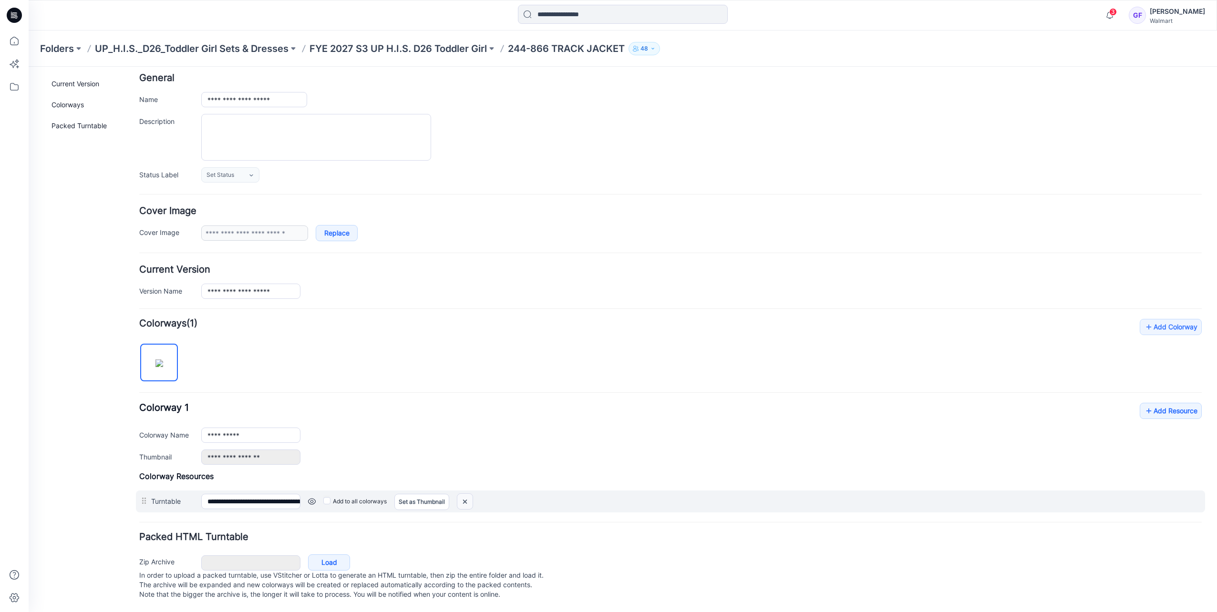
click at [467, 494] on img at bounding box center [464, 502] width 15 height 16
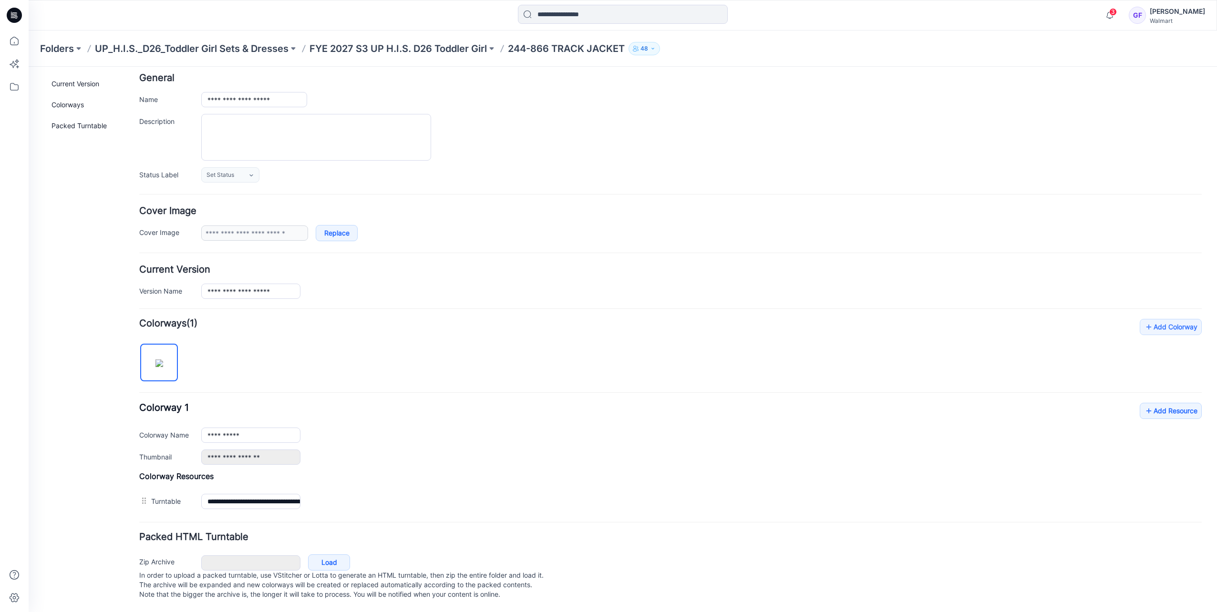
scroll to position [21, 0]
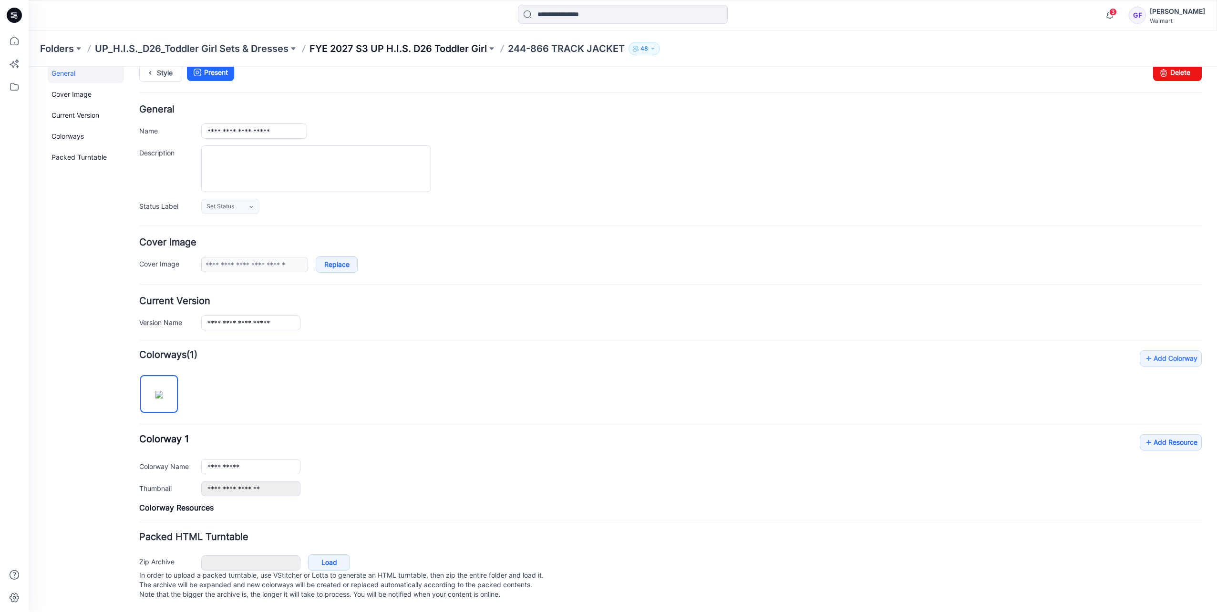
click at [399, 53] on p "FYE 2027 S3 UP H.I.S. D26 Toddler Girl" at bounding box center [397, 48] width 177 height 13
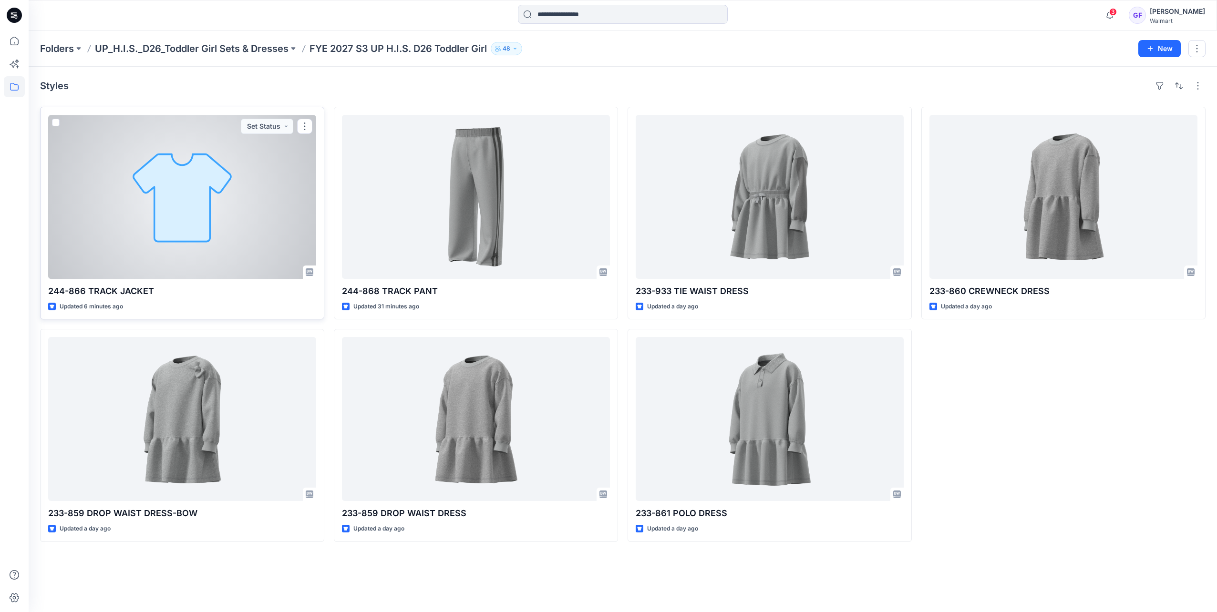
click at [187, 276] on div at bounding box center [182, 197] width 268 height 164
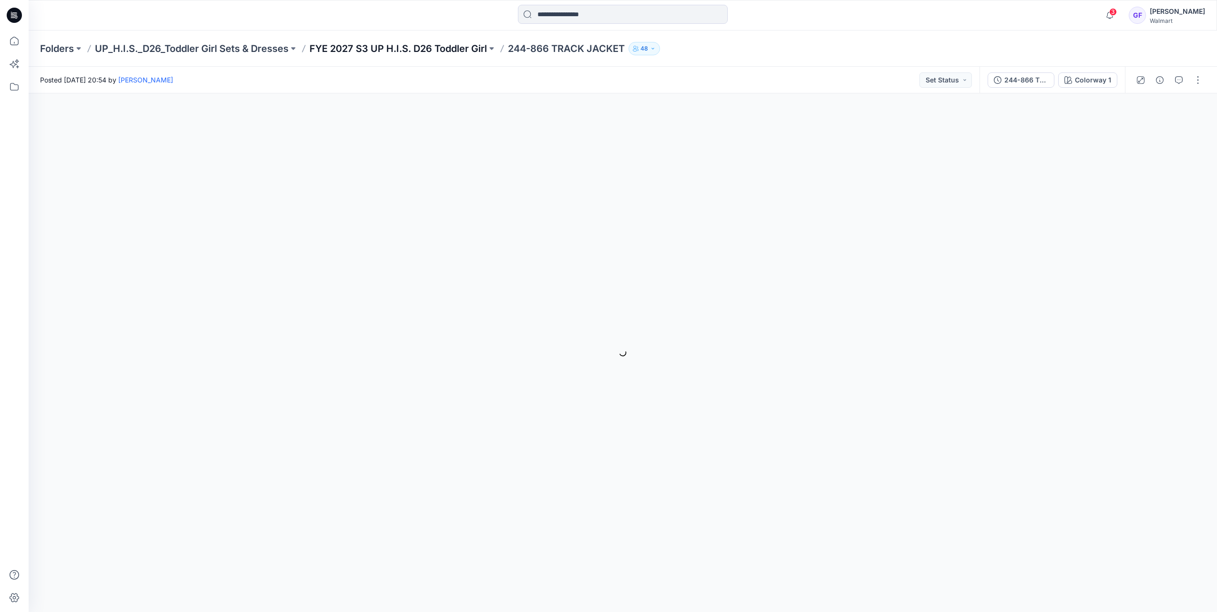
click at [426, 45] on p "FYE 2027 S3 UP H.I.S. D26 Toddler Girl" at bounding box center [397, 48] width 177 height 13
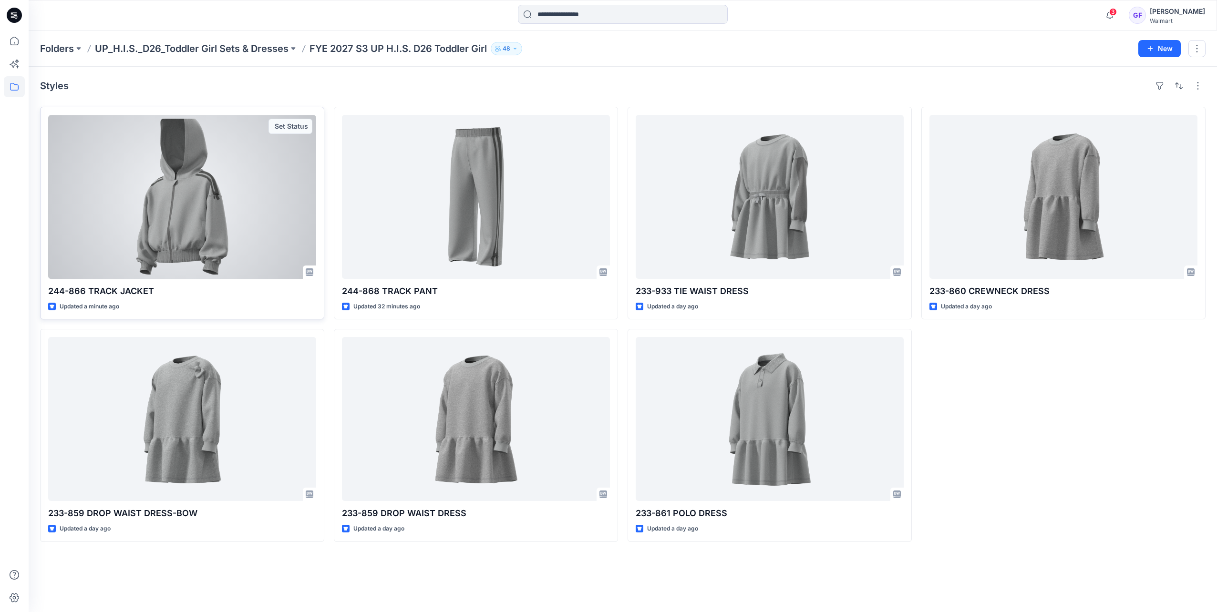
click at [188, 194] on div at bounding box center [182, 197] width 268 height 164
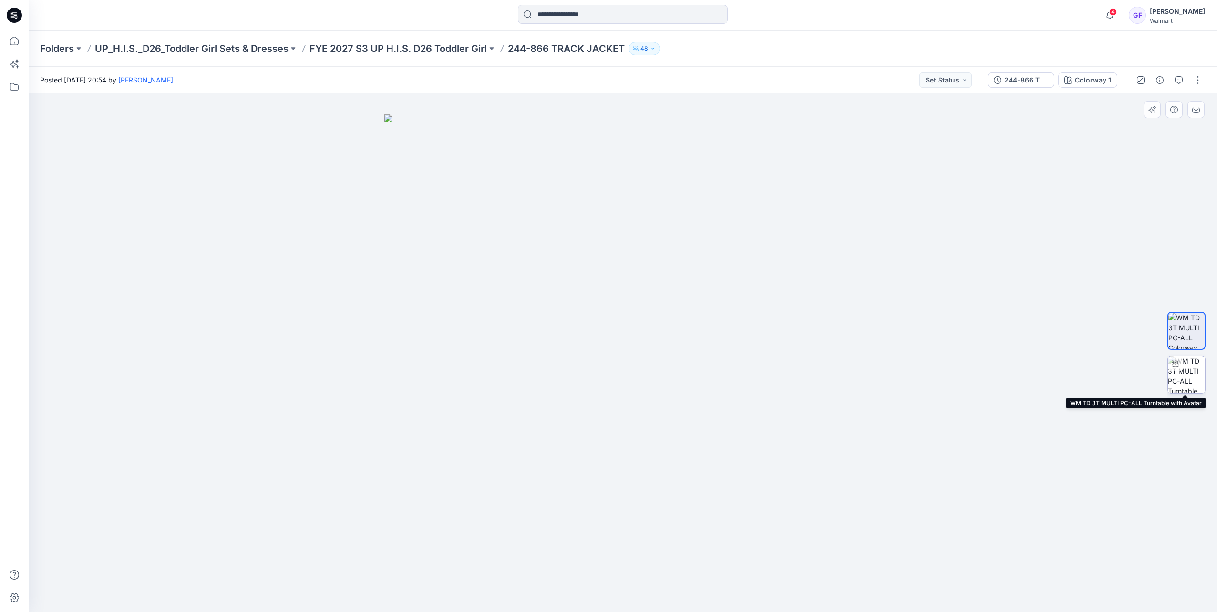
click at [1176, 384] on img at bounding box center [1186, 374] width 37 height 37
drag, startPoint x: 662, startPoint y: 569, endPoint x: 676, endPoint y: 567, distance: 14.1
click at [675, 567] on icon at bounding box center [624, 584] width 289 height 36
click at [458, 49] on p "FYE 2027 S3 UP H.I.S. D26 Toddler Girl" at bounding box center [397, 48] width 177 height 13
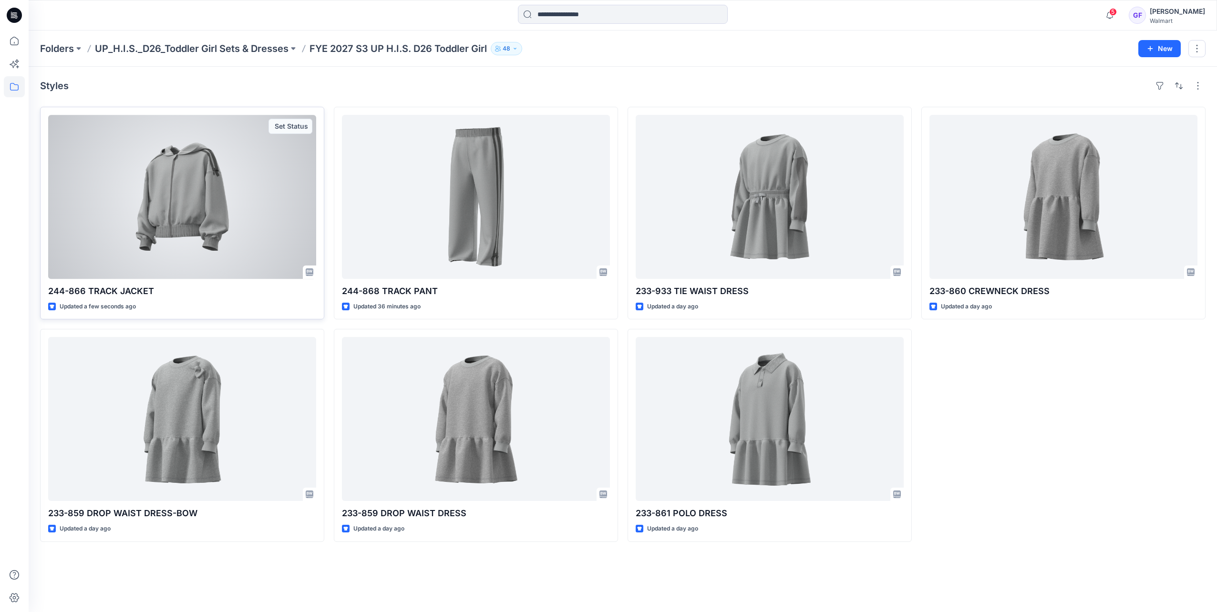
click at [205, 206] on div at bounding box center [182, 197] width 268 height 164
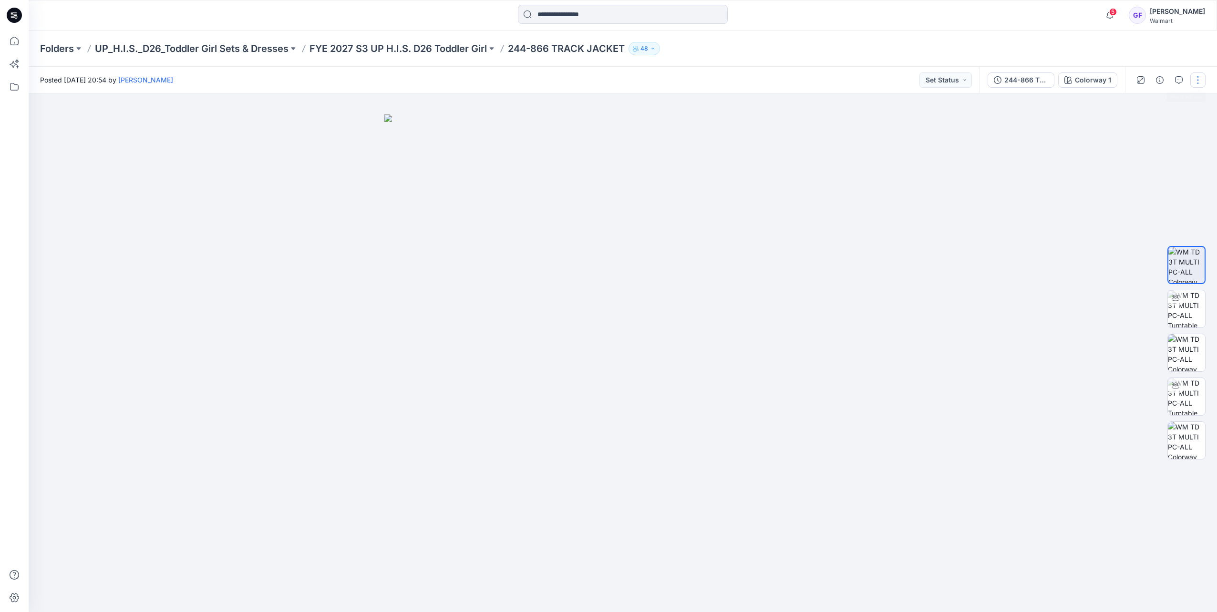
click at [1198, 74] on button "button" at bounding box center [1197, 79] width 15 height 15
click at [1127, 124] on button "Edit" at bounding box center [1158, 129] width 88 height 18
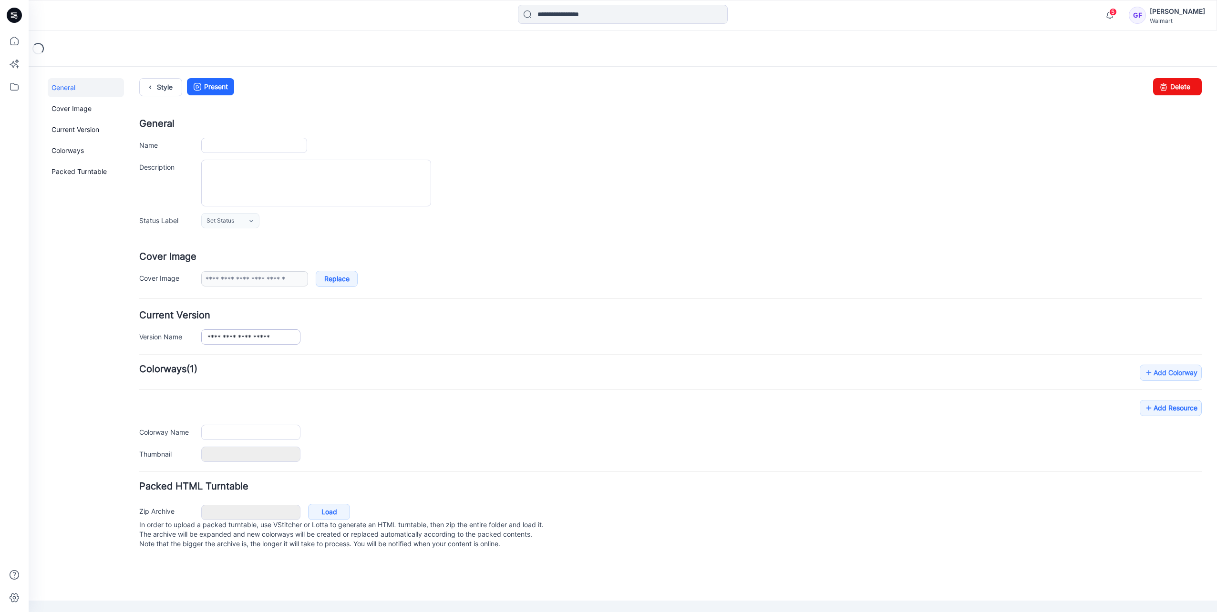
type input "**********"
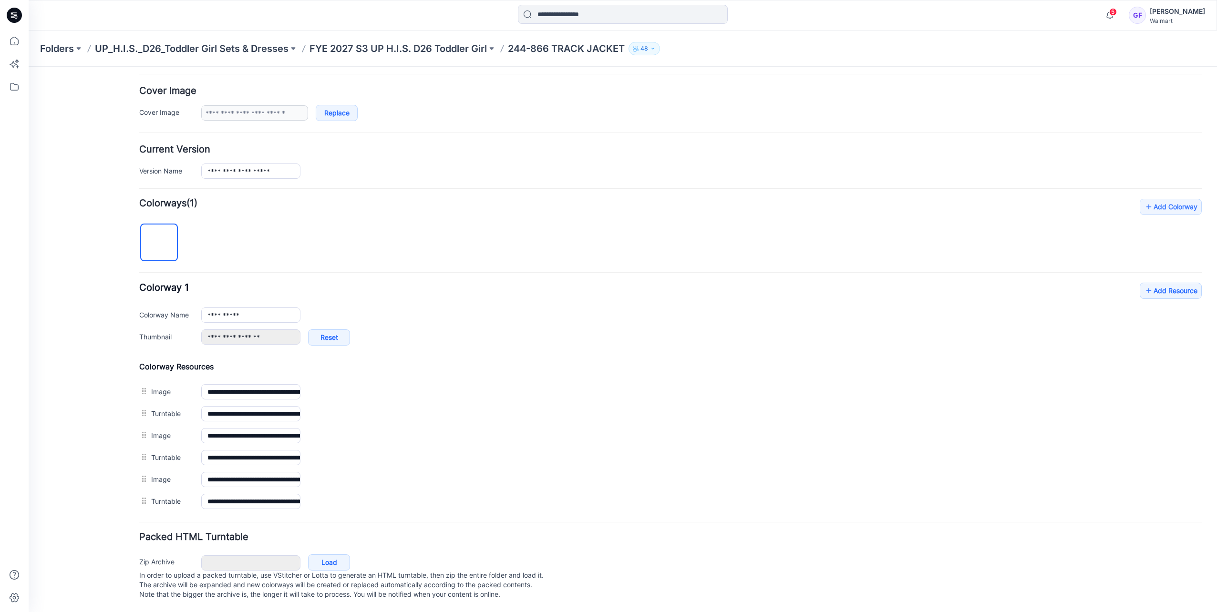
scroll to position [171, 0]
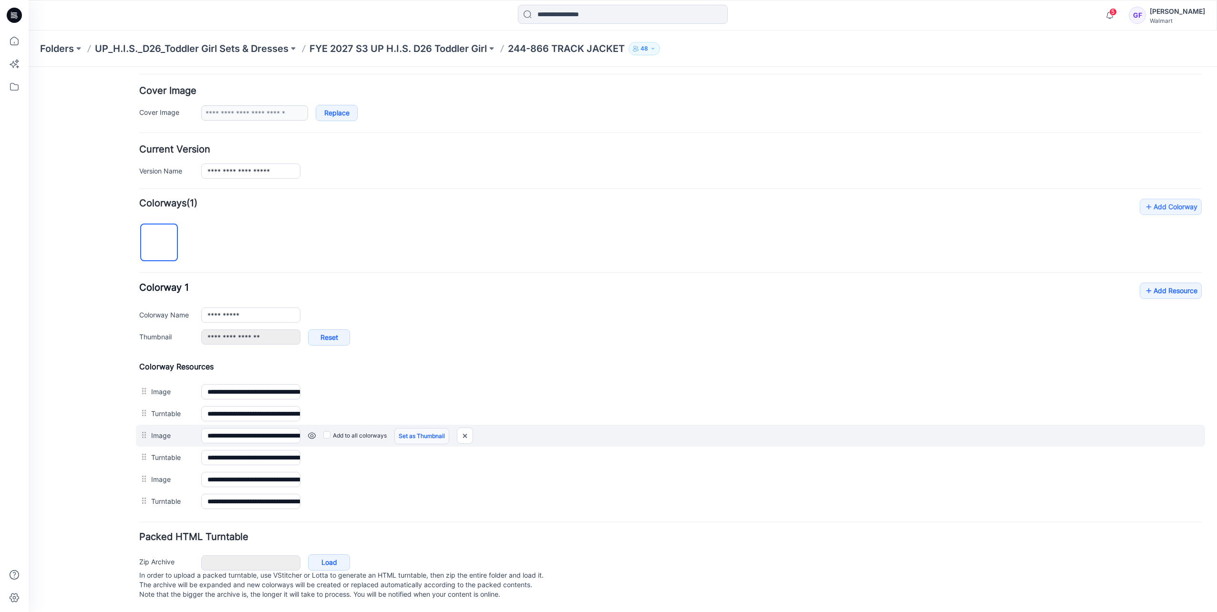
click at [410, 428] on link "Set as Thumbnail" at bounding box center [421, 436] width 55 height 16
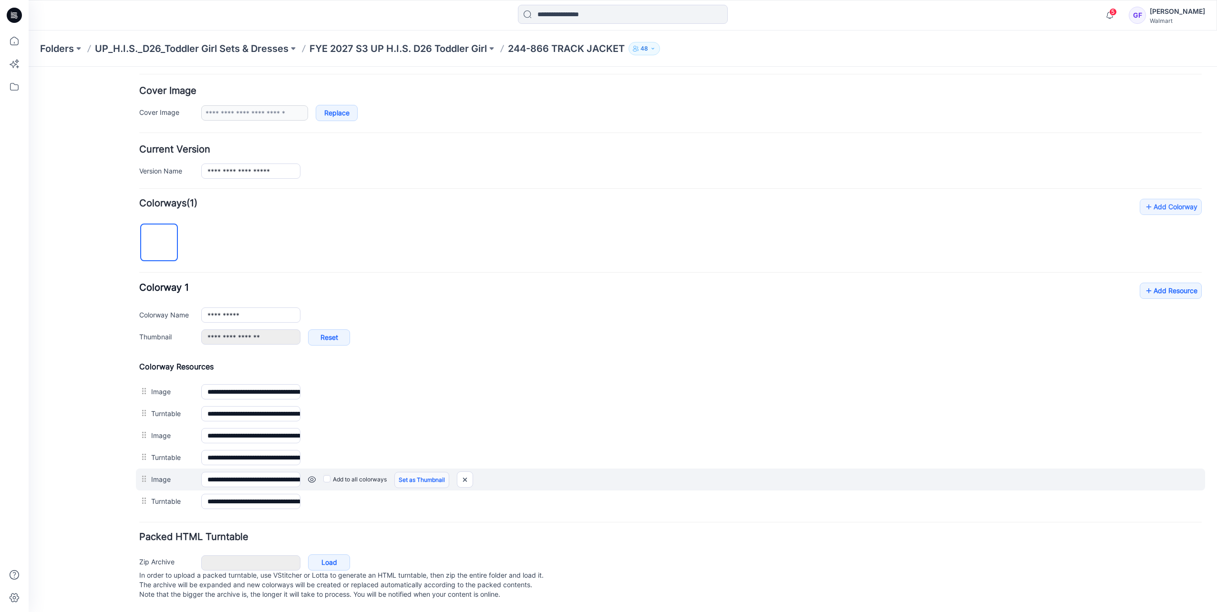
click at [419, 472] on link "Set as Thumbnail" at bounding box center [421, 480] width 55 height 16
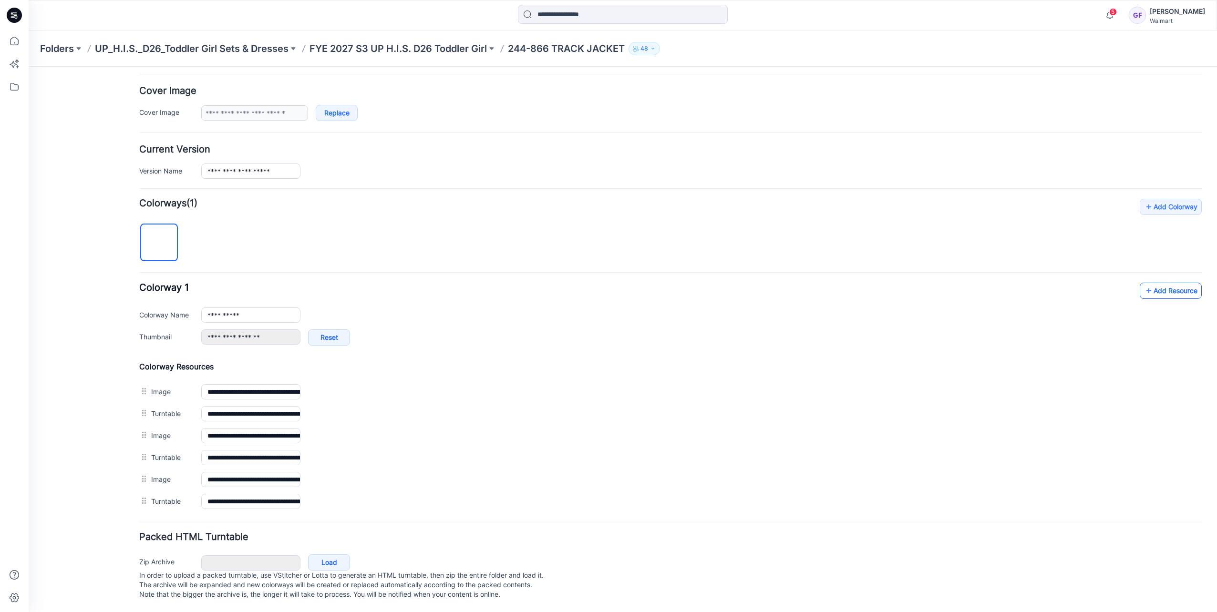
click at [1148, 283] on link "Add Resource" at bounding box center [1171, 291] width 62 height 16
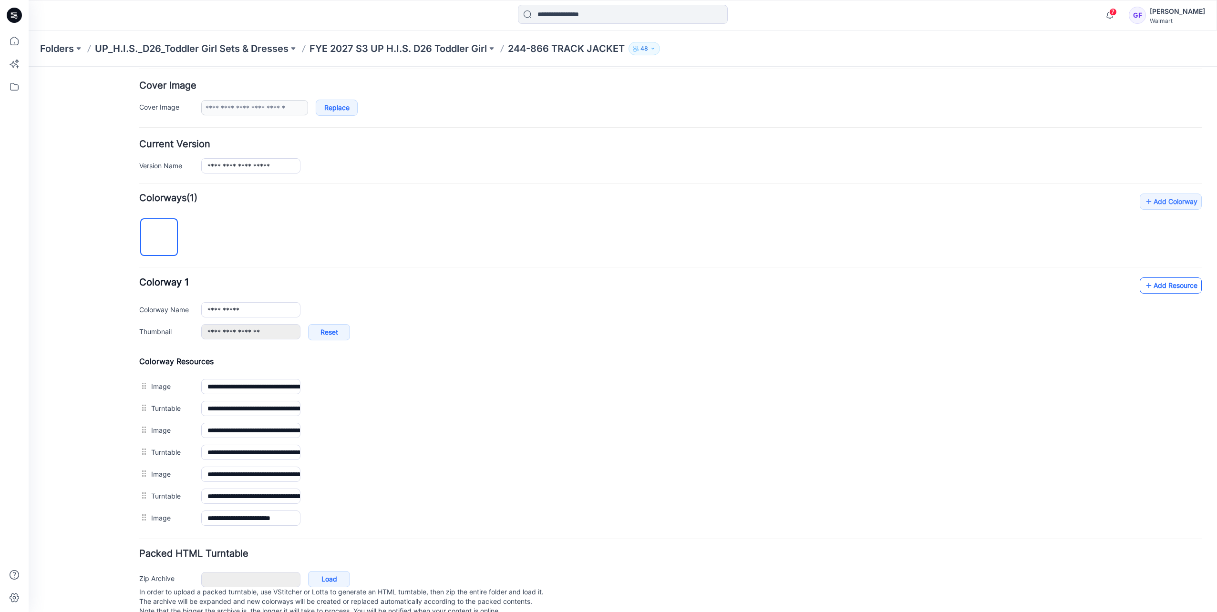
click at [1145, 278] on icon at bounding box center [1149, 285] width 10 height 15
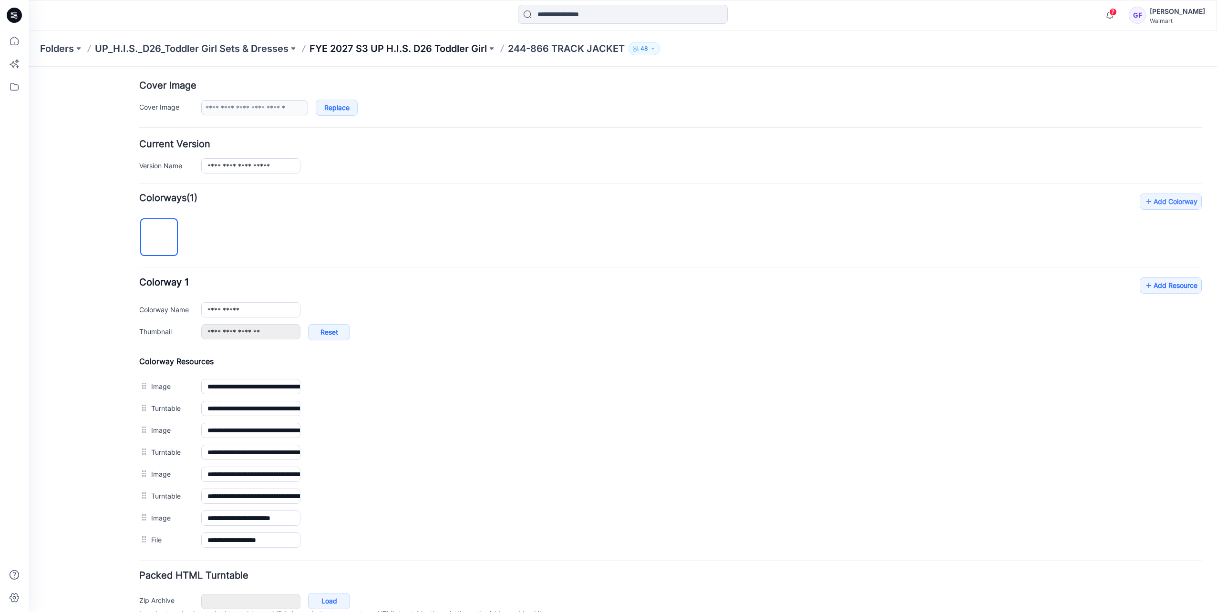
click at [407, 46] on p "FYE 2027 S3 UP H.I.S. D26 Toddler Girl" at bounding box center [397, 48] width 177 height 13
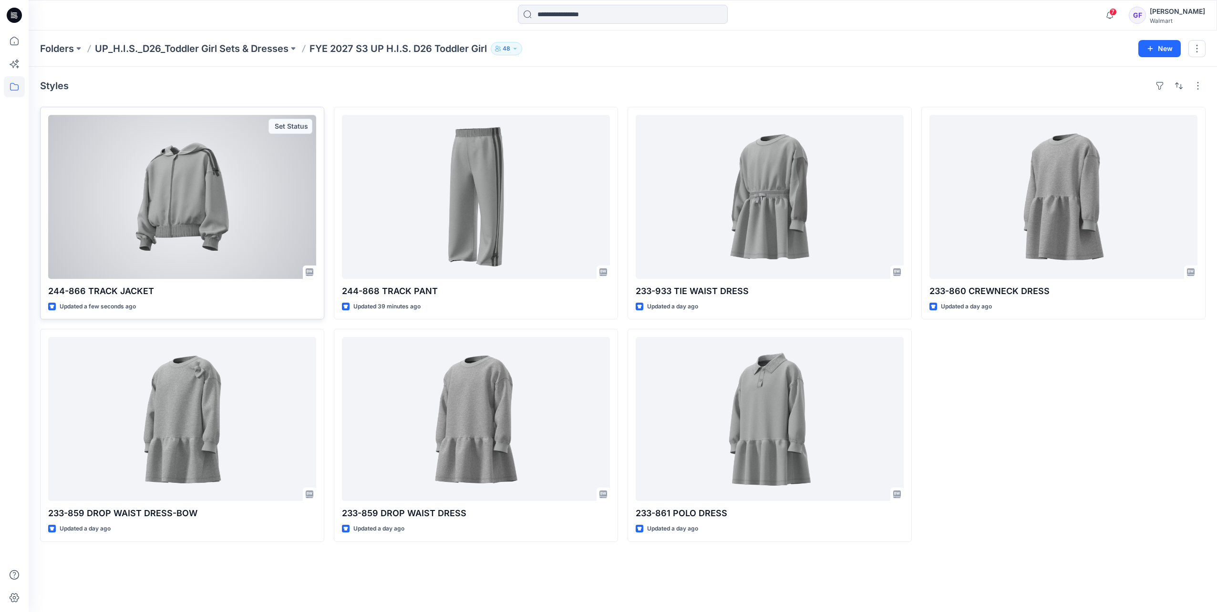
click at [213, 196] on div at bounding box center [182, 197] width 268 height 164
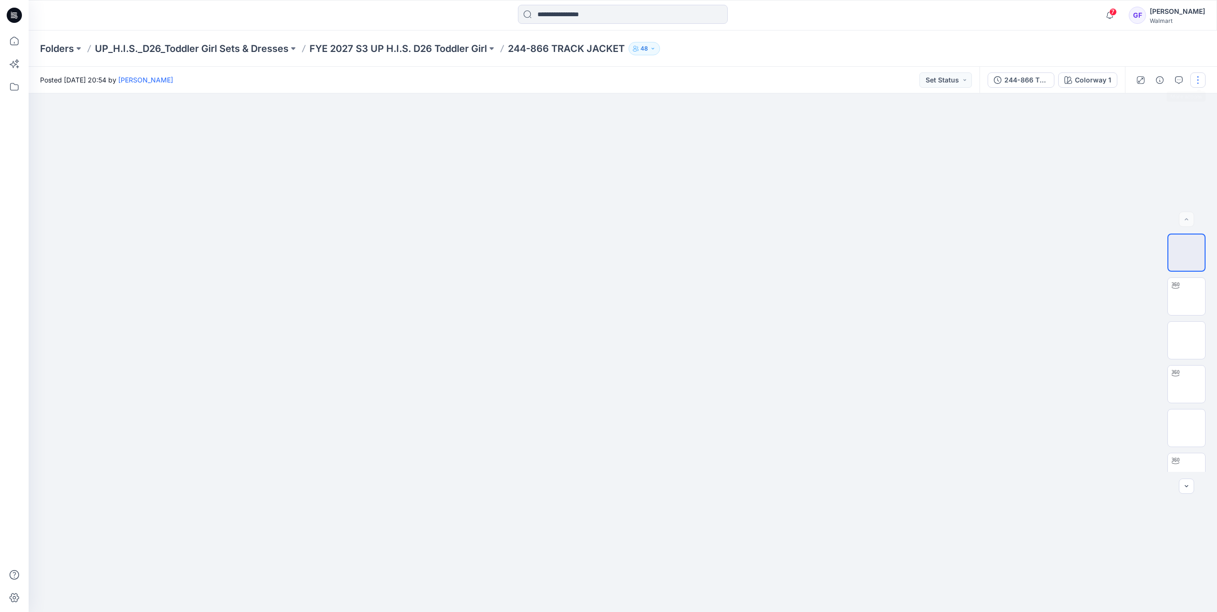
click at [1197, 80] on button "button" at bounding box center [1197, 79] width 15 height 15
click at [1154, 128] on button "Edit" at bounding box center [1158, 129] width 88 height 18
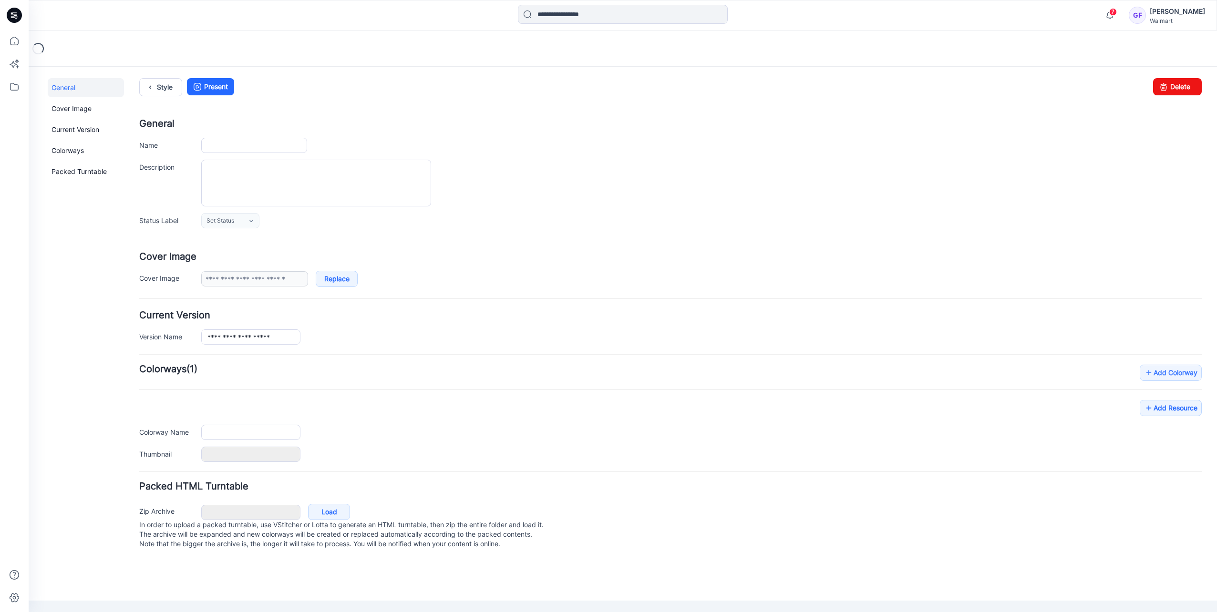
type input "**********"
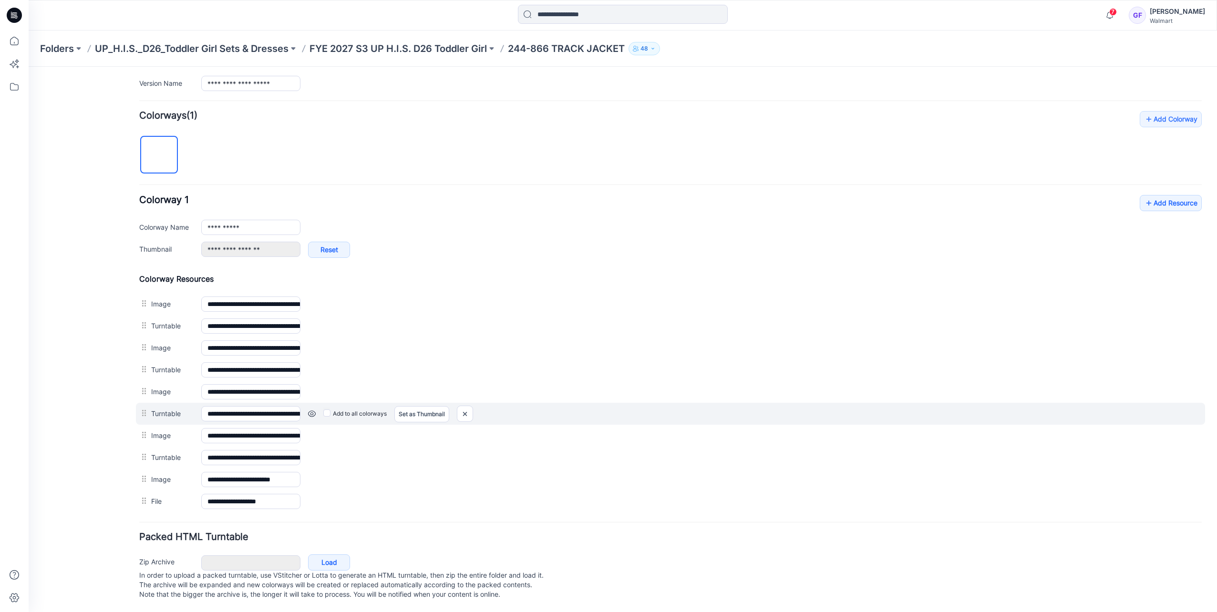
scroll to position [258, 0]
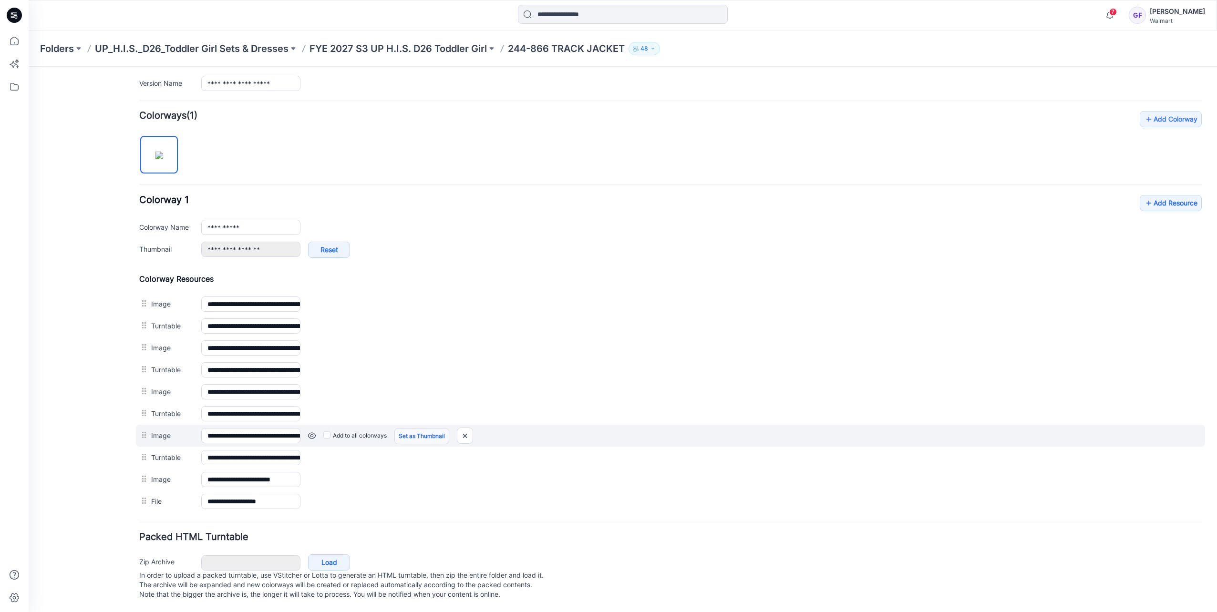
click at [417, 428] on link "Set as Thumbnail" at bounding box center [421, 436] width 55 height 16
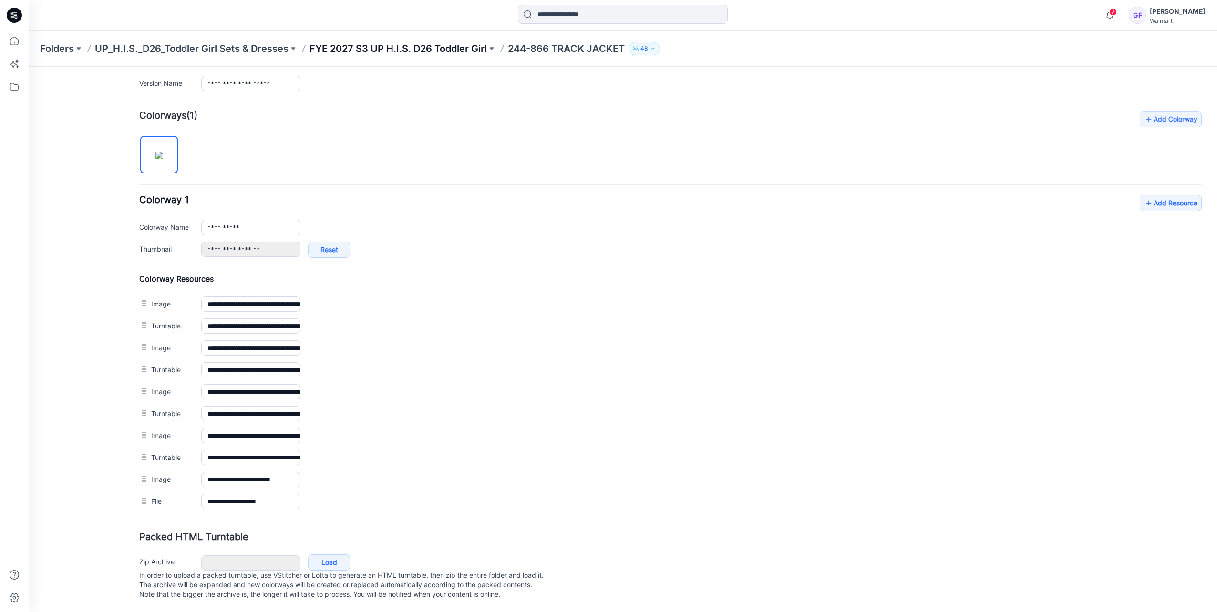
click at [392, 47] on p "FYE 2027 S3 UP H.I.S. D26 Toddler Girl" at bounding box center [397, 48] width 177 height 13
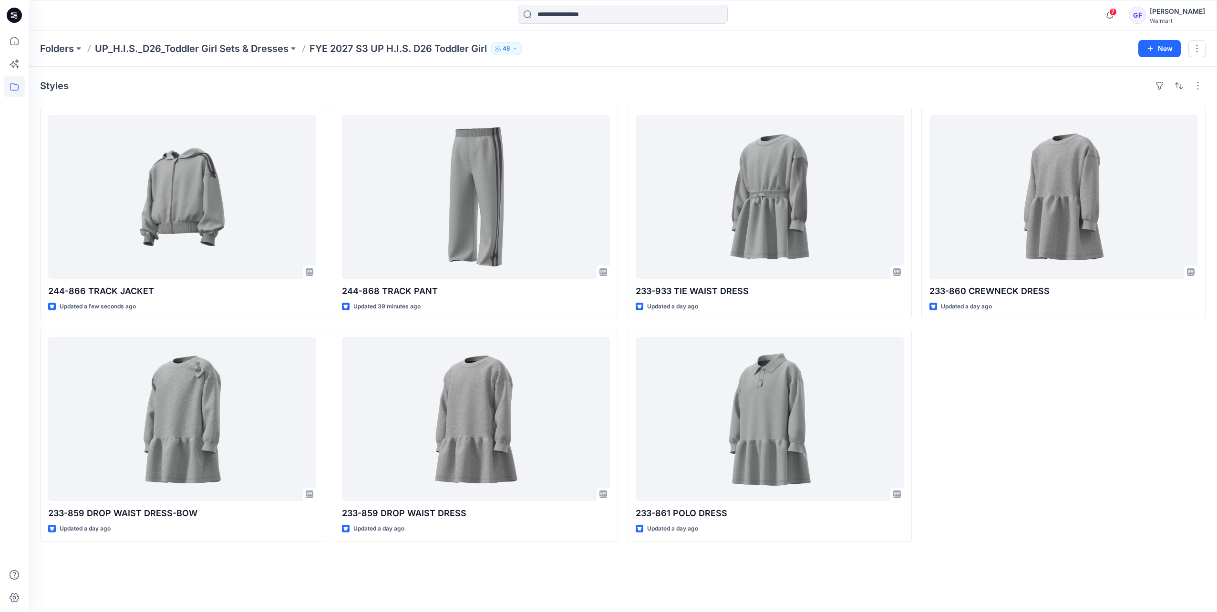
click at [767, 24] on div at bounding box center [623, 15] width 594 height 21
click at [258, 49] on p "UP_H.I.S._D26_Toddler Girl Sets & Dresses" at bounding box center [192, 48] width 194 height 13
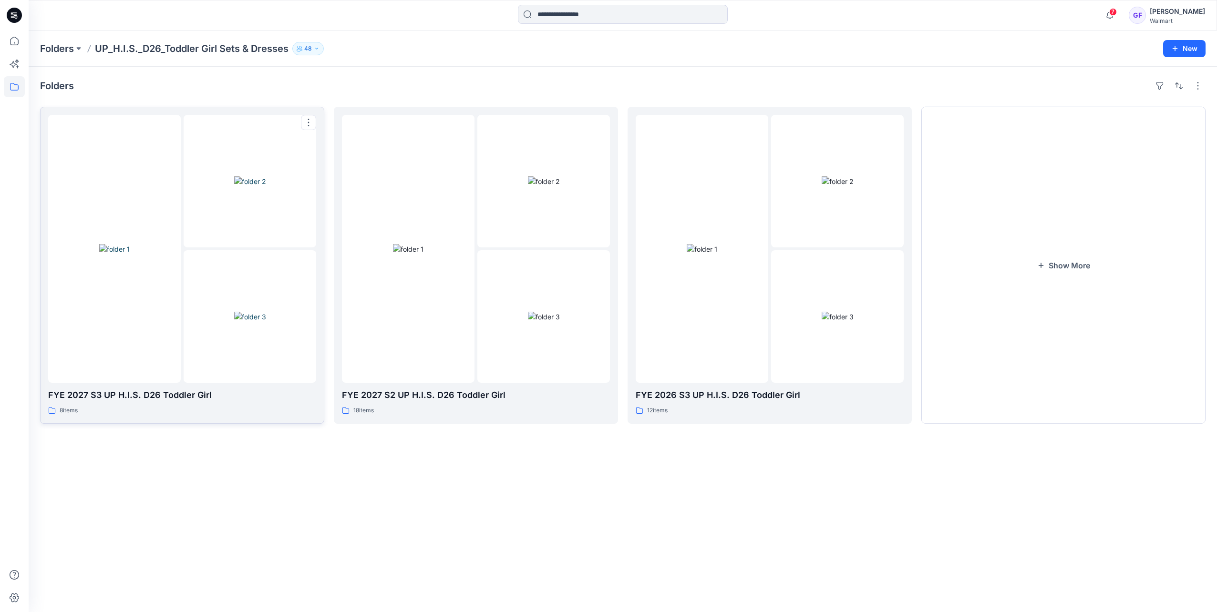
click at [265, 186] on img at bounding box center [250, 181] width 32 height 10
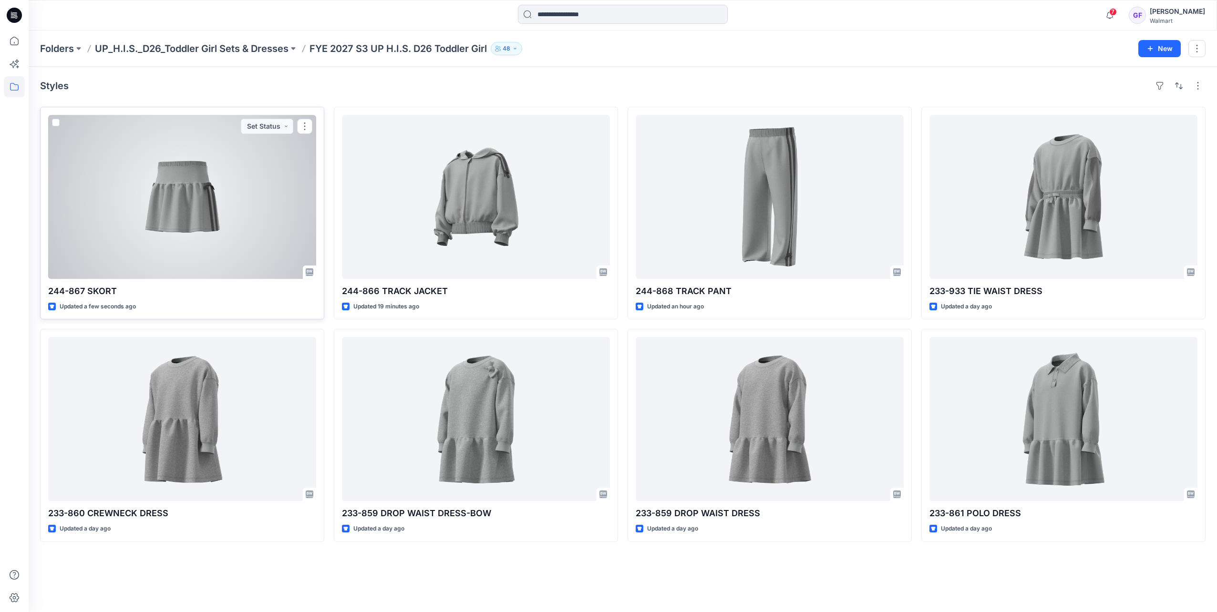
click at [197, 218] on div at bounding box center [182, 197] width 268 height 164
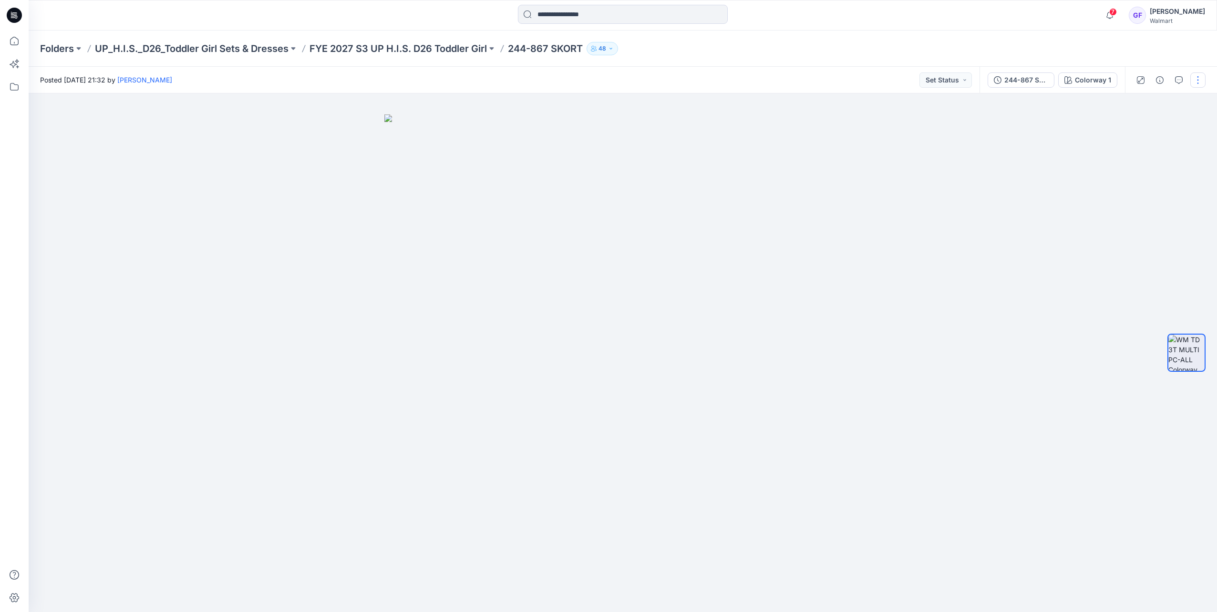
click at [1200, 77] on button "button" at bounding box center [1197, 79] width 15 height 15
click at [1142, 126] on p "Edit" at bounding box center [1137, 129] width 12 height 10
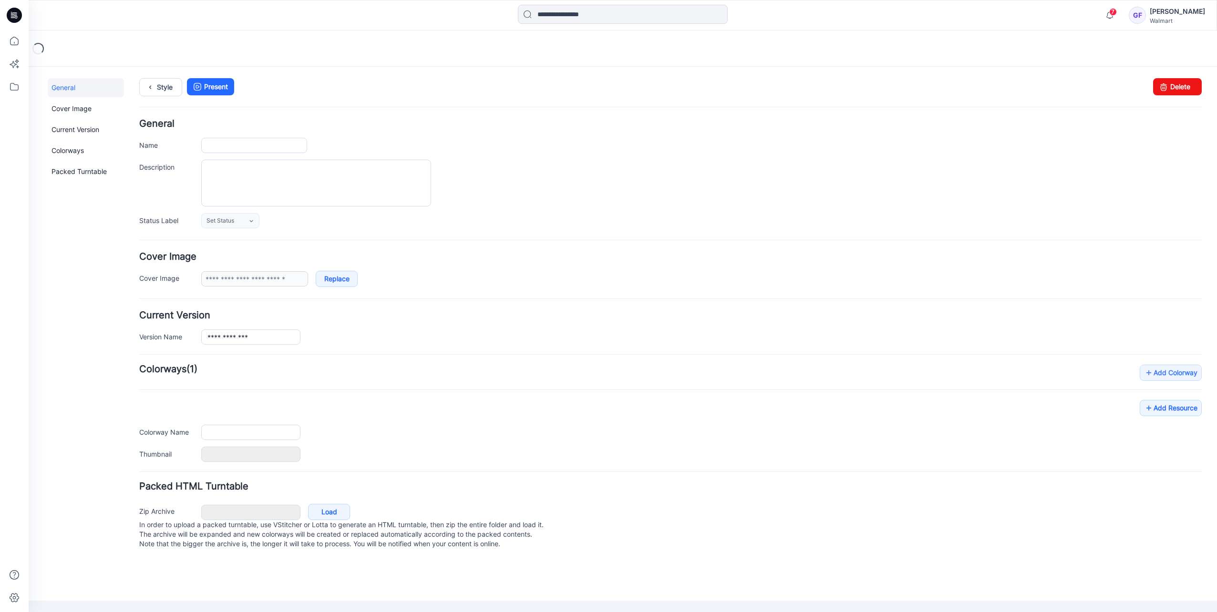
type input "**********"
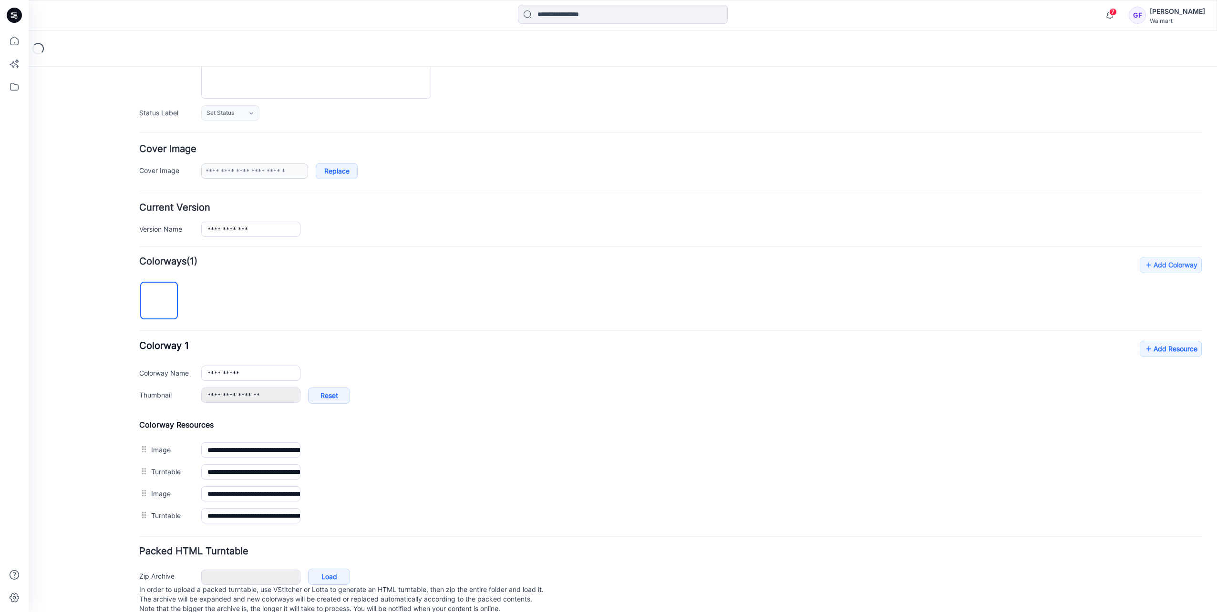
scroll to position [128, 0]
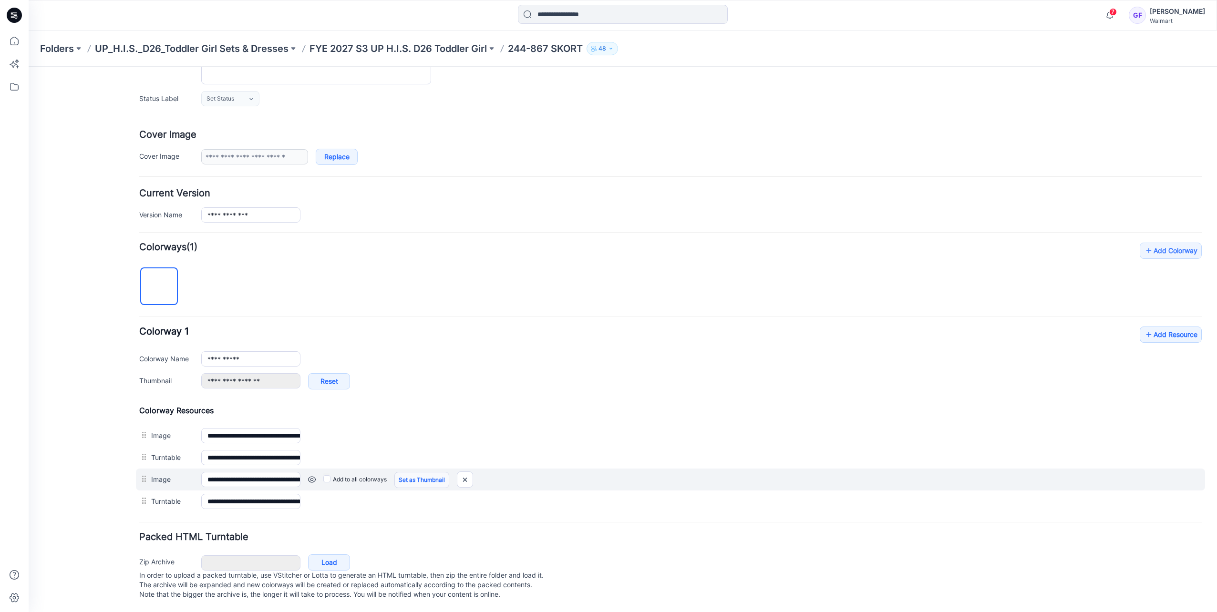
click at [404, 472] on link "Set as Thumbnail" at bounding box center [421, 480] width 55 height 16
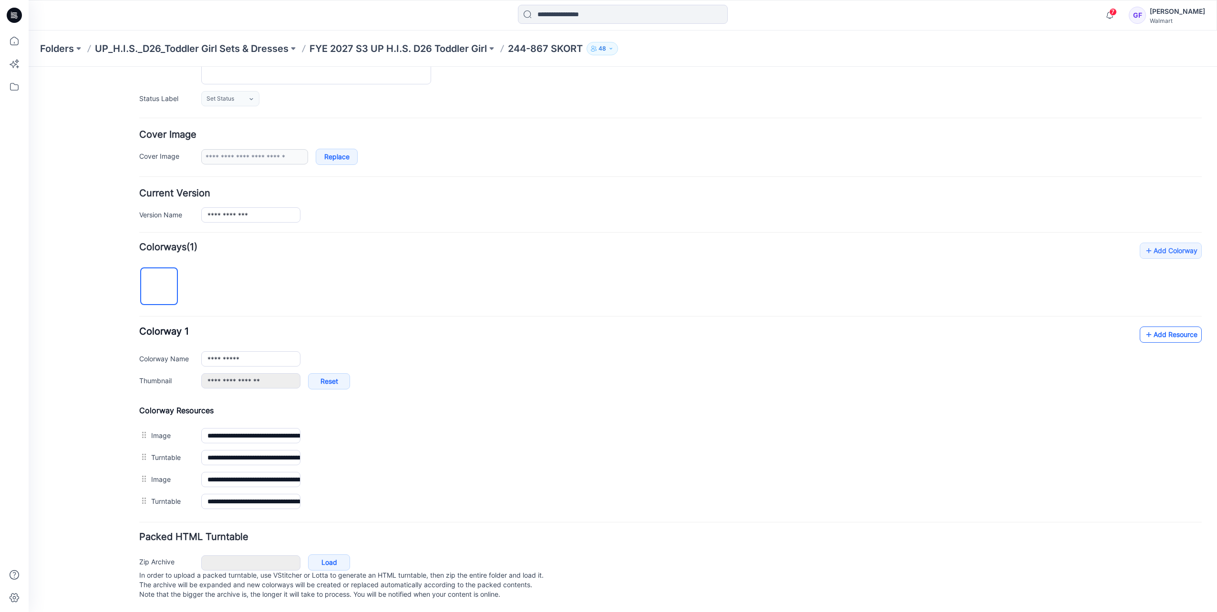
click at [1149, 327] on link "Add Resource" at bounding box center [1171, 335] width 62 height 16
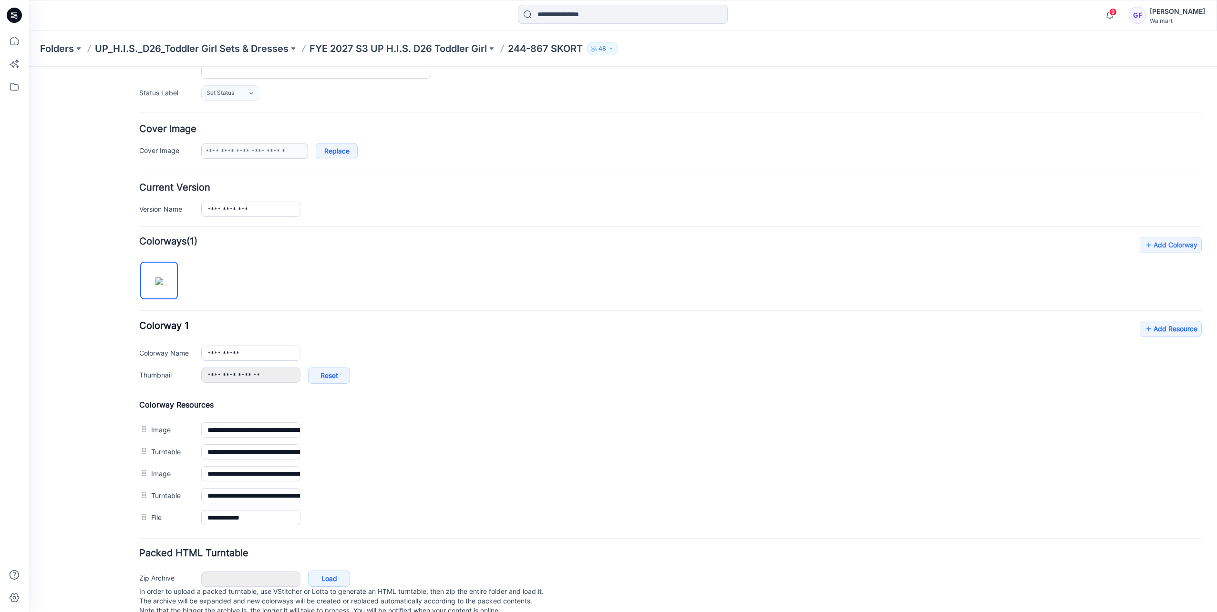
click at [1131, 124] on h4 "Cover Image" at bounding box center [670, 128] width 1062 height 9
click at [1165, 322] on link "Add Resource" at bounding box center [1171, 329] width 62 height 16
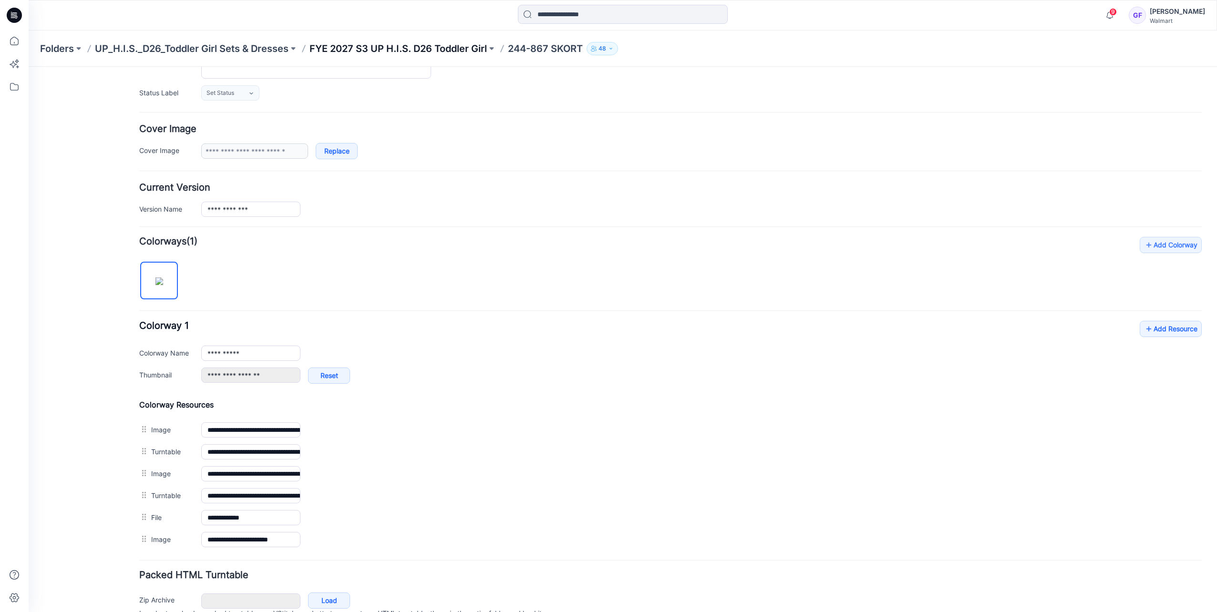
click at [433, 48] on p "FYE 2027 S3 UP H.I.S. D26 Toddler Girl" at bounding box center [397, 48] width 177 height 13
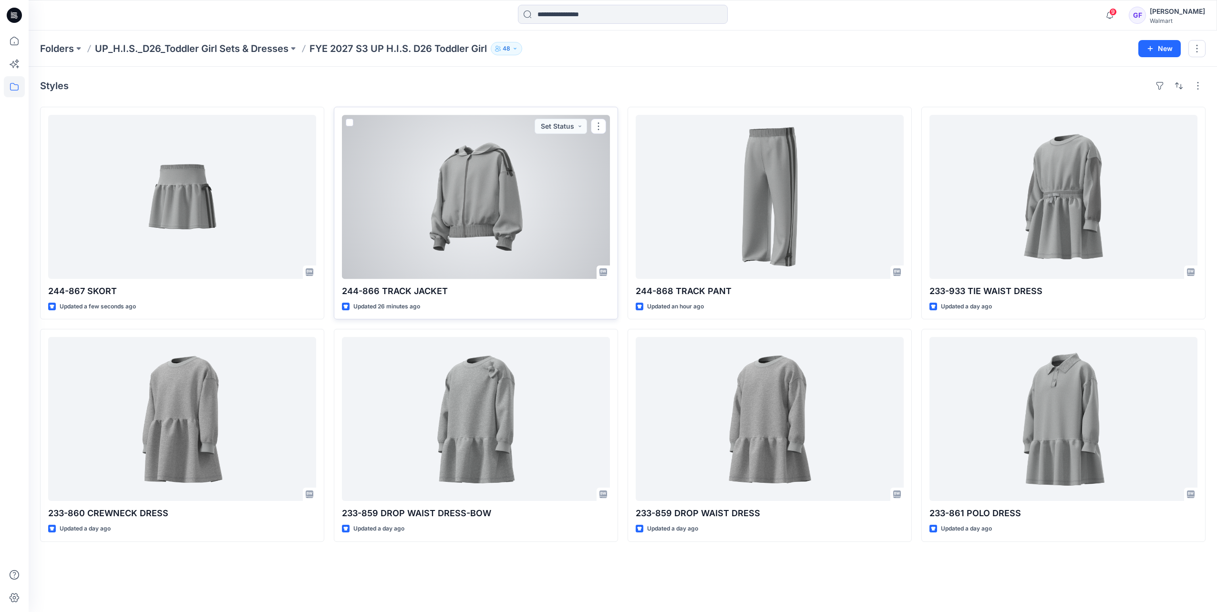
click at [454, 211] on div at bounding box center [476, 197] width 268 height 164
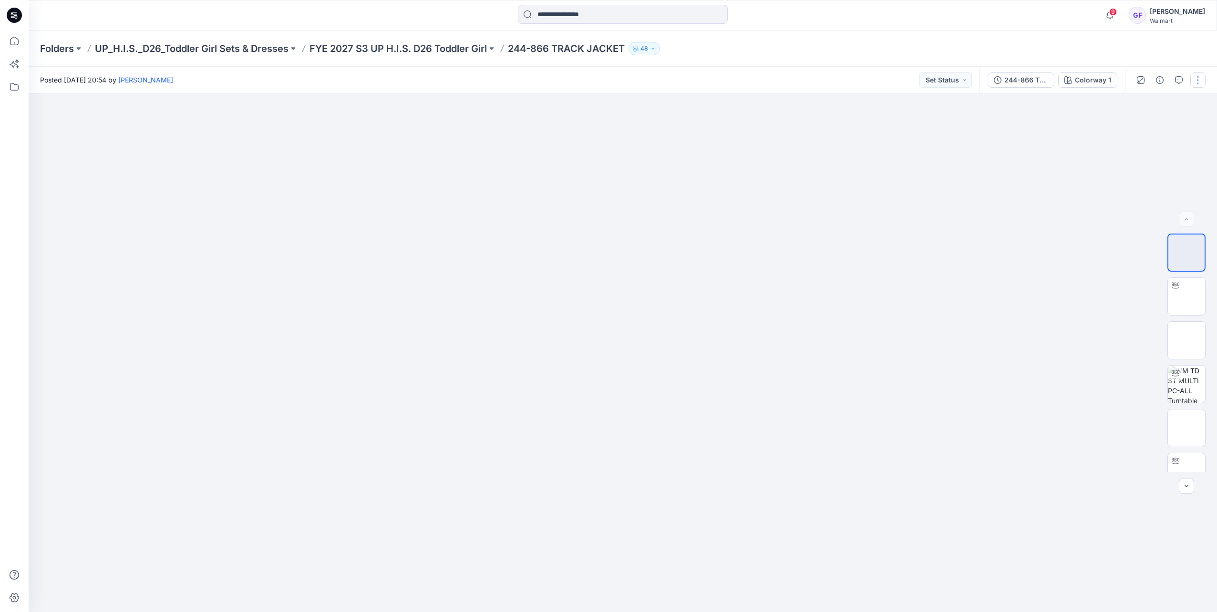
click at [1200, 80] on button "button" at bounding box center [1197, 79] width 15 height 15
click at [1158, 132] on button "Edit" at bounding box center [1158, 129] width 88 height 18
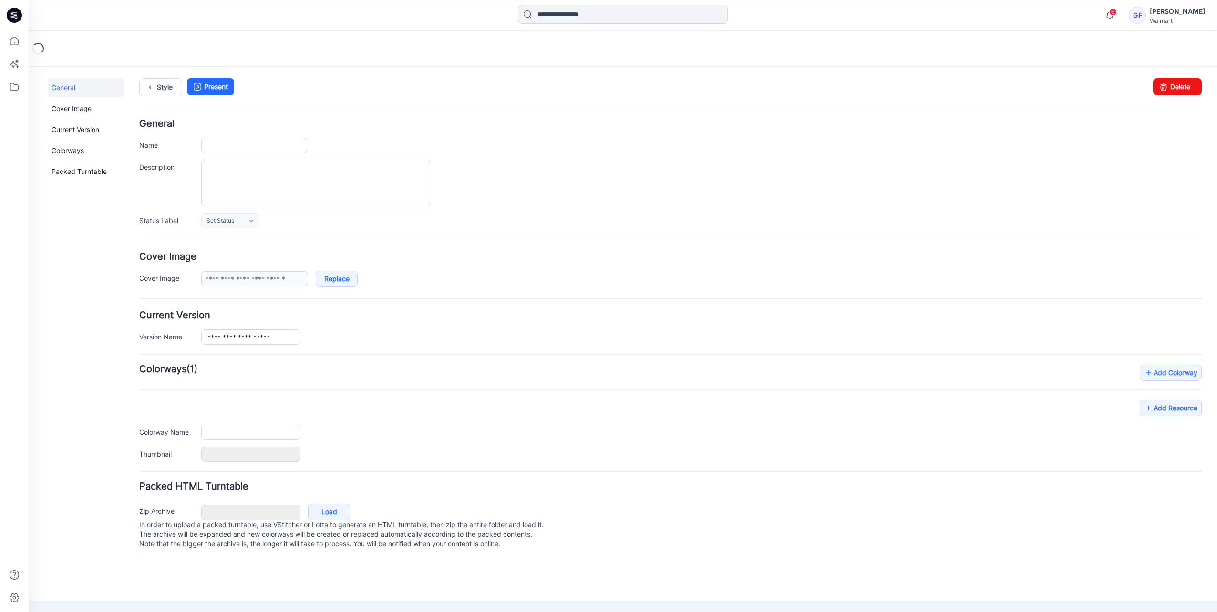
type input "**********"
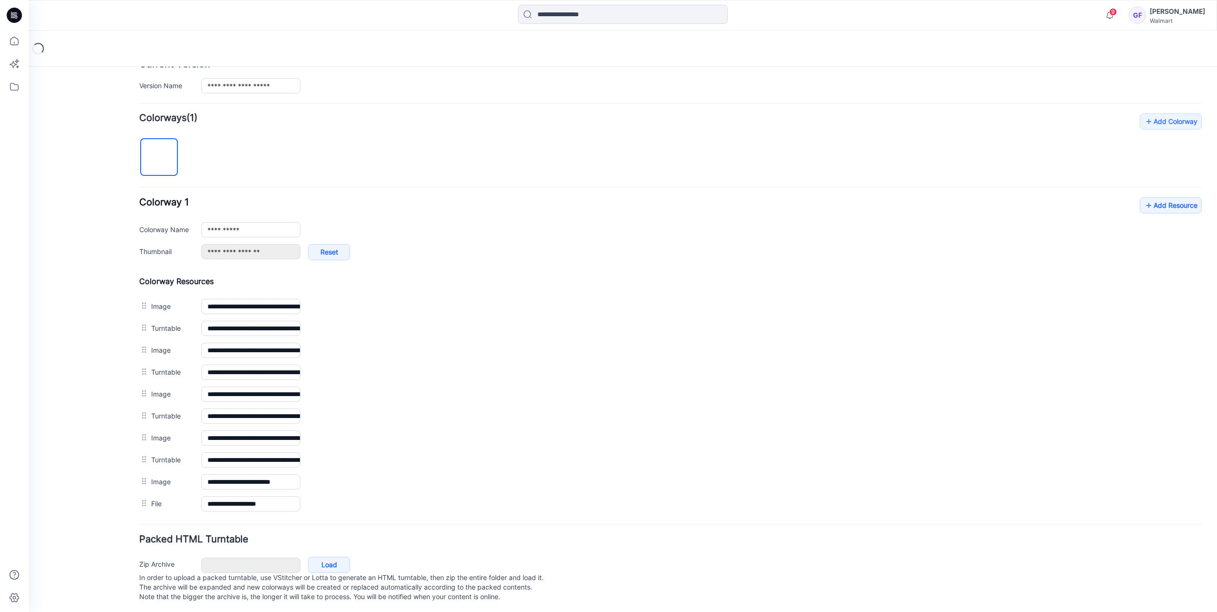
scroll to position [258, 0]
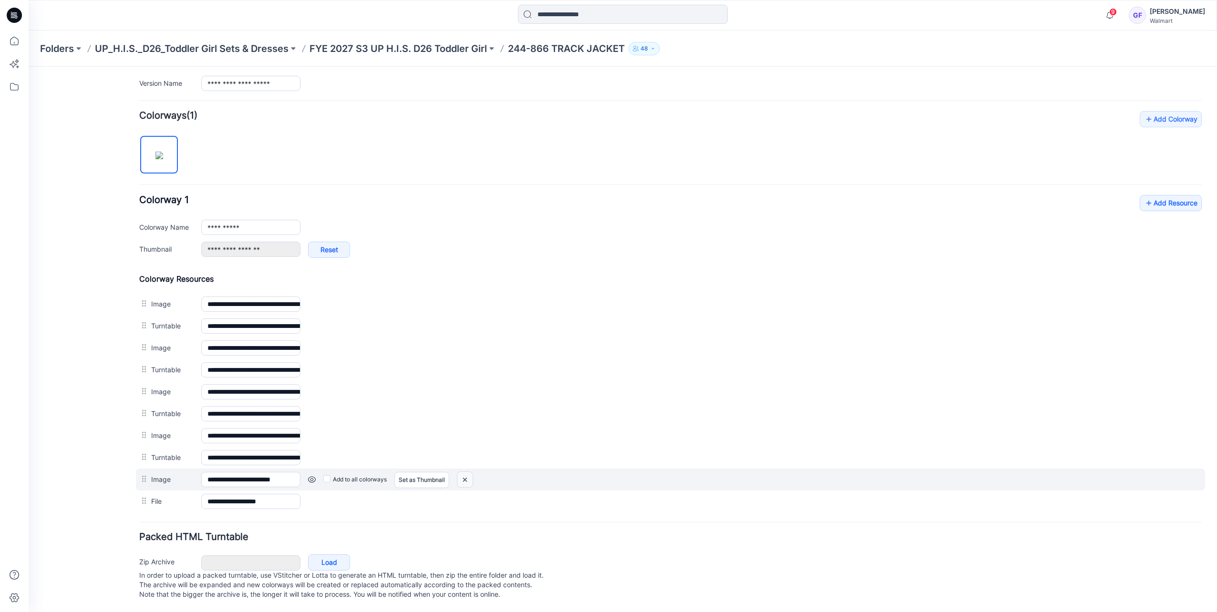
drag, startPoint x: 687, startPoint y: 98, endPoint x: 469, endPoint y: 469, distance: 430.5
click at [469, 472] on img at bounding box center [464, 480] width 15 height 16
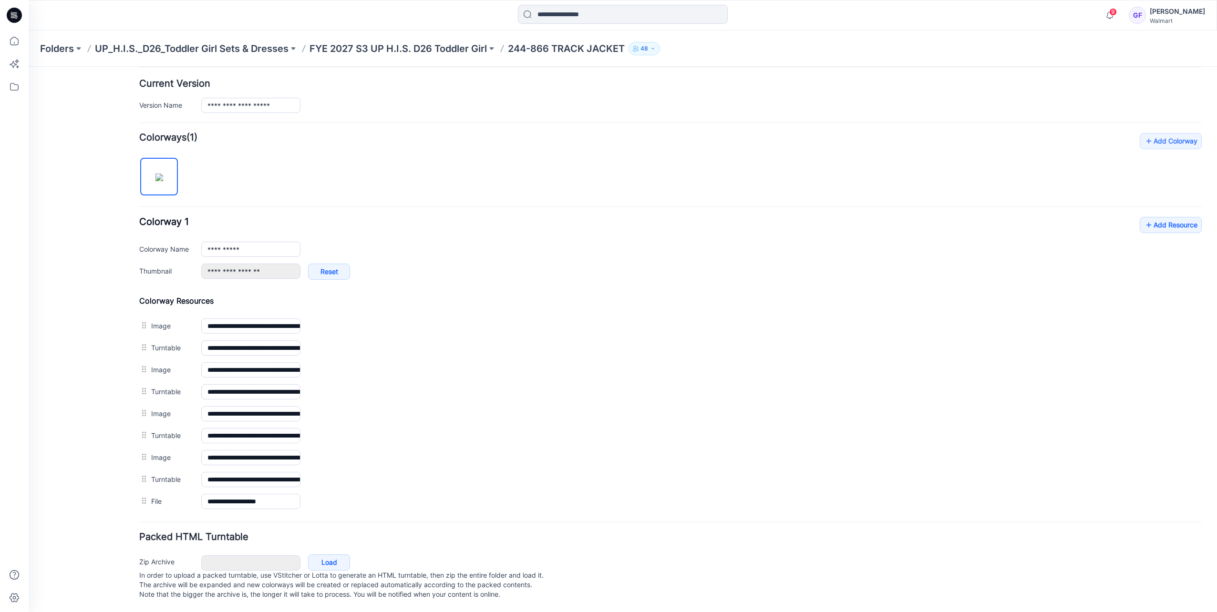
scroll to position [236, 0]
click at [1150, 218] on link "Add Resource" at bounding box center [1171, 225] width 62 height 16
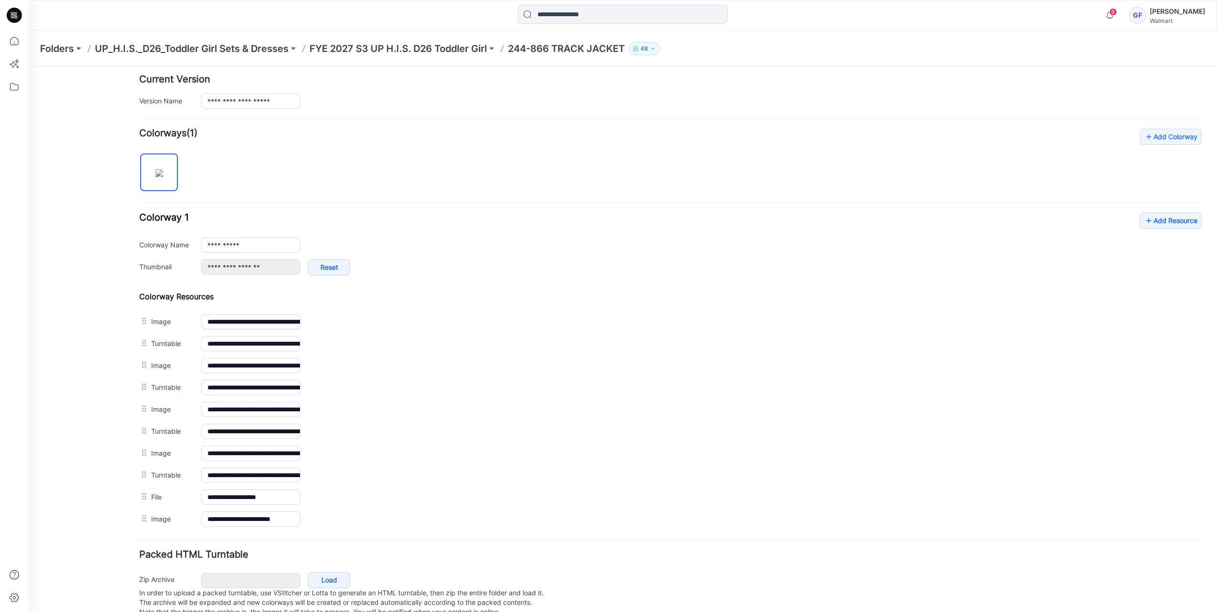
click at [74, 316] on div "General Cover Image Current Version Colorways Packed Turntable" at bounding box center [86, 236] width 76 height 788
click at [454, 50] on p "FYE 2027 S3 UP H.I.S. D26 Toddler Girl" at bounding box center [397, 48] width 177 height 13
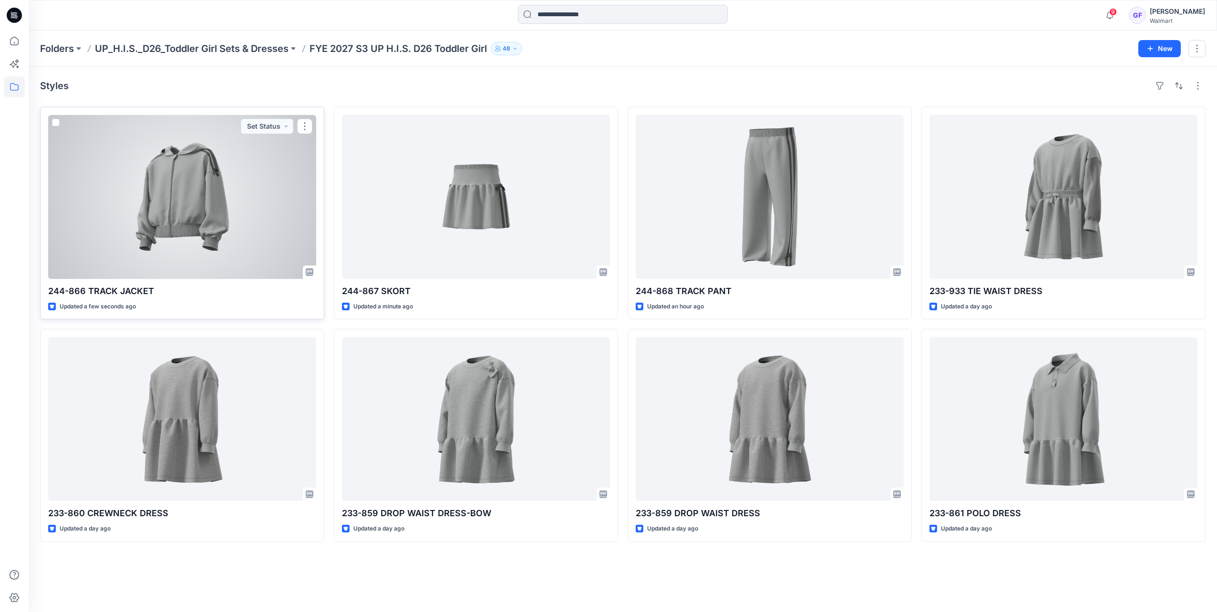
click at [235, 227] on div at bounding box center [182, 197] width 268 height 164
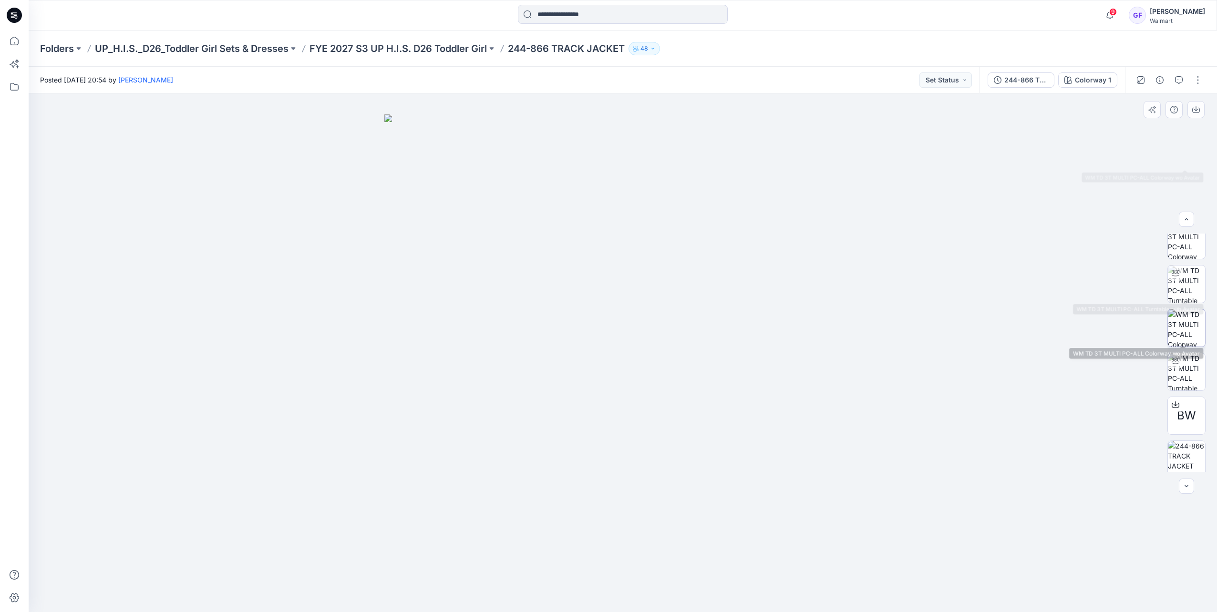
scroll to position [191, 0]
click at [391, 52] on p "FYE 2027 S3 UP H.I.S. D26 Toddler Girl" at bounding box center [397, 48] width 177 height 13
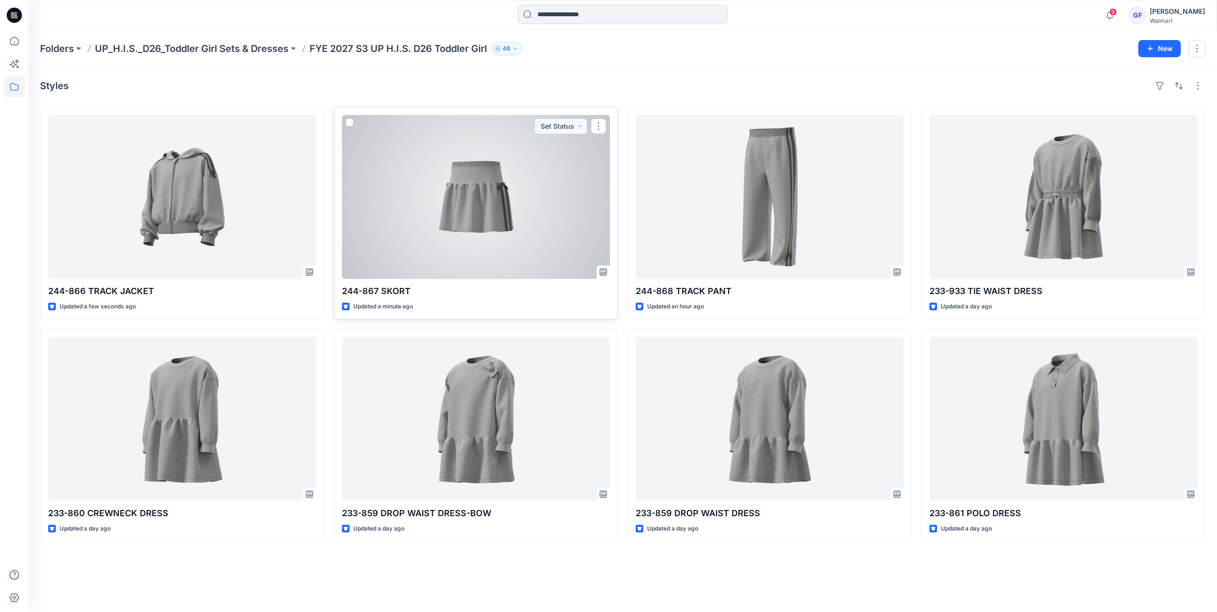
click at [479, 185] on div at bounding box center [476, 197] width 268 height 164
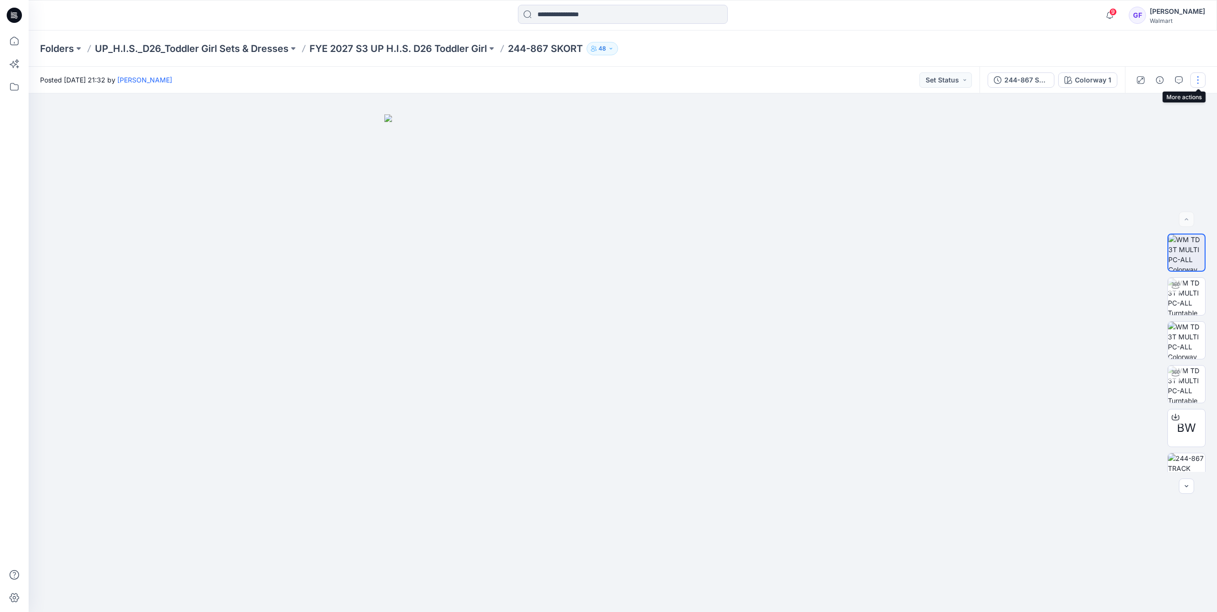
click at [1193, 79] on button "button" at bounding box center [1197, 79] width 15 height 15
click at [1127, 130] on button "Edit" at bounding box center [1158, 129] width 88 height 18
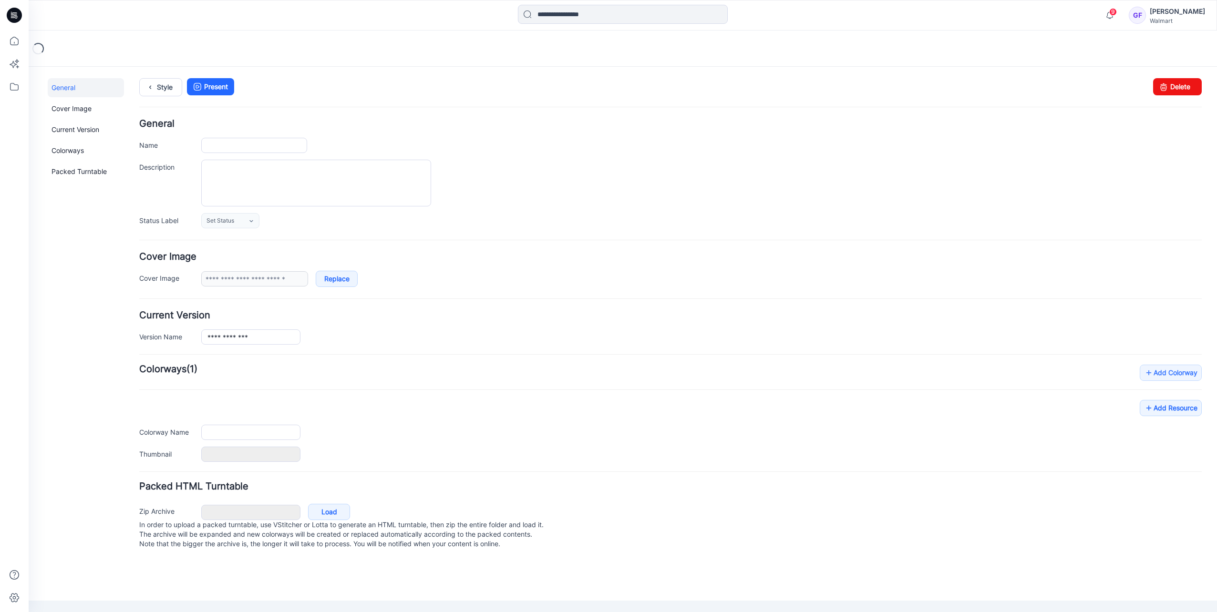
type input "**********"
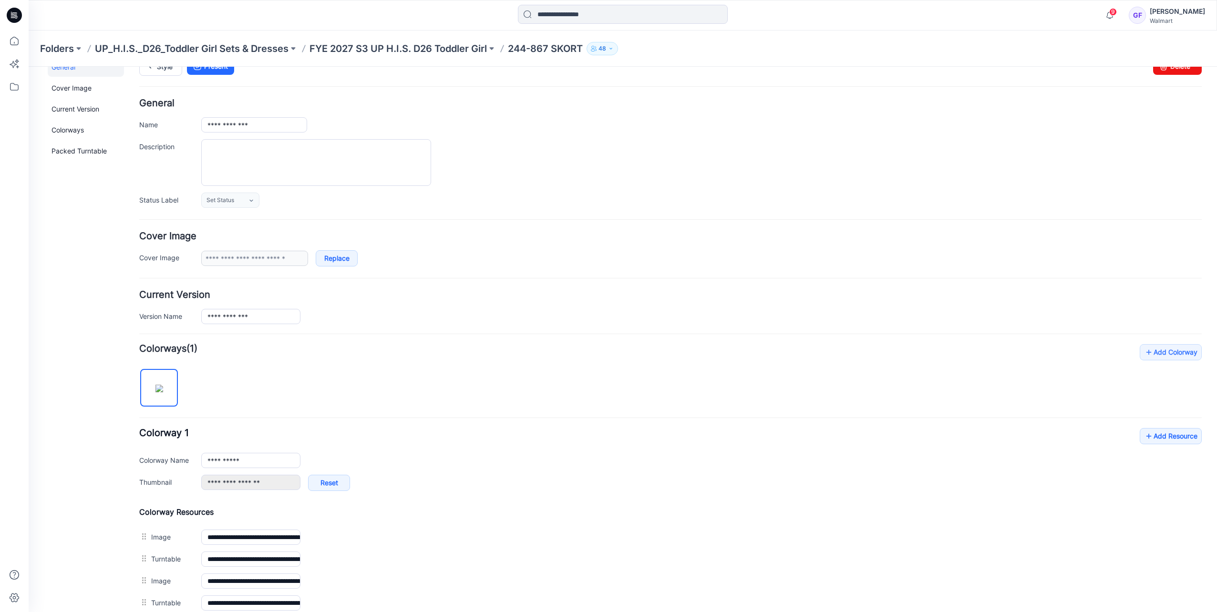
scroll to position [143, 0]
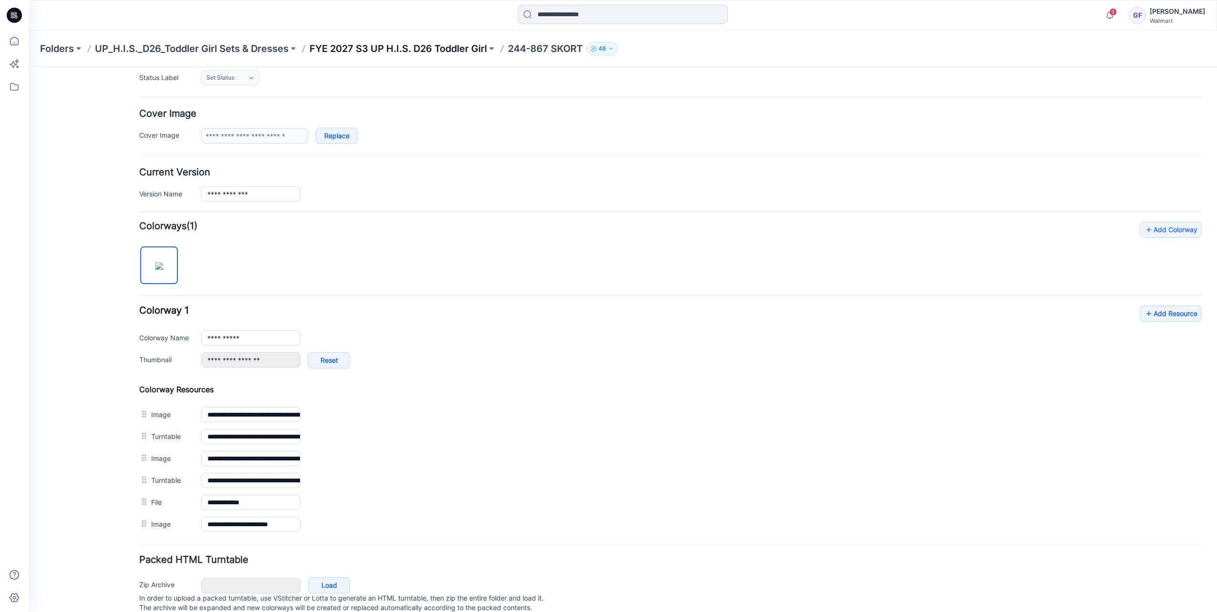
click at [395, 46] on p "FYE 2027 S3 UP H.I.S. D26 Toddler Girl" at bounding box center [397, 48] width 177 height 13
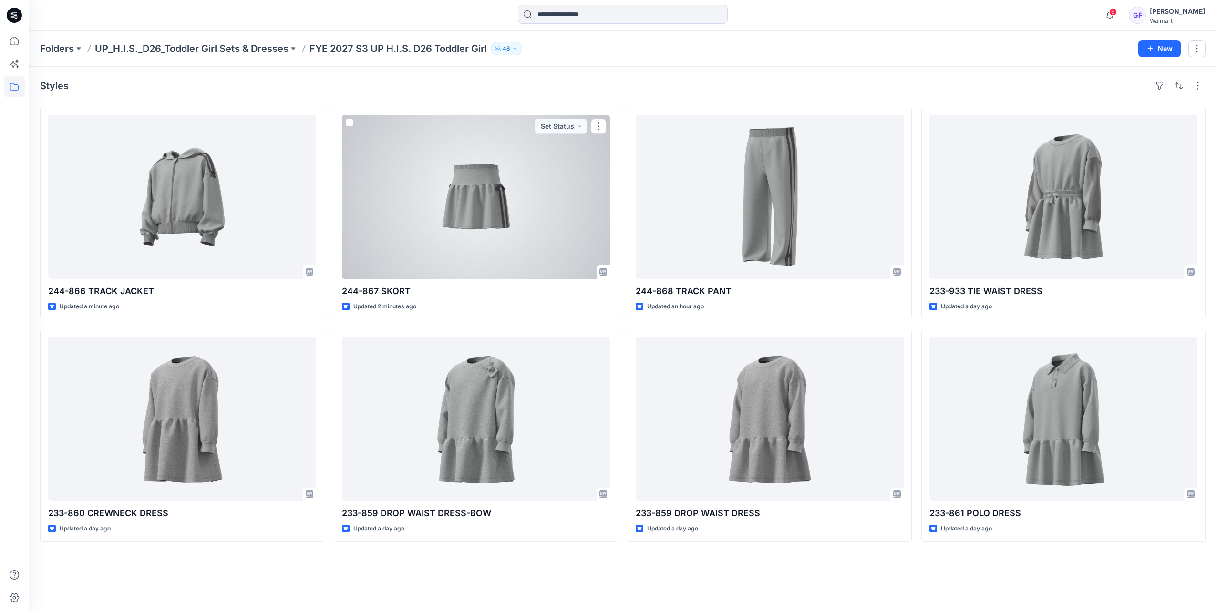
click at [408, 181] on div at bounding box center [476, 197] width 268 height 164
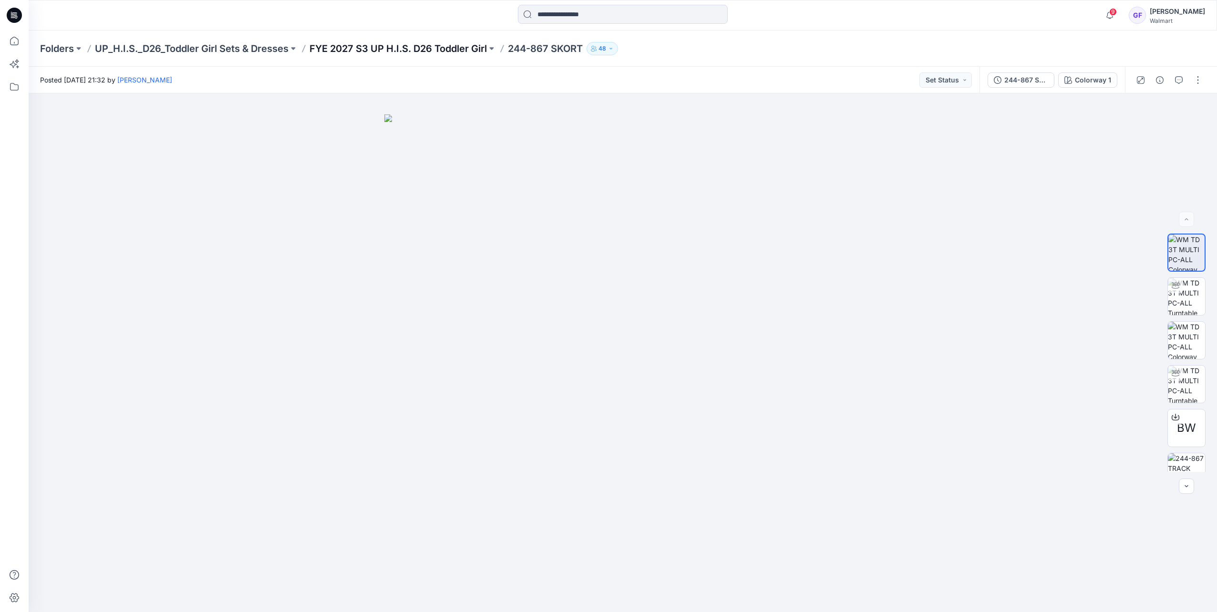
click at [383, 43] on p "FYE 2027 S3 UP H.I.S. D26 Toddler Girl" at bounding box center [397, 48] width 177 height 13
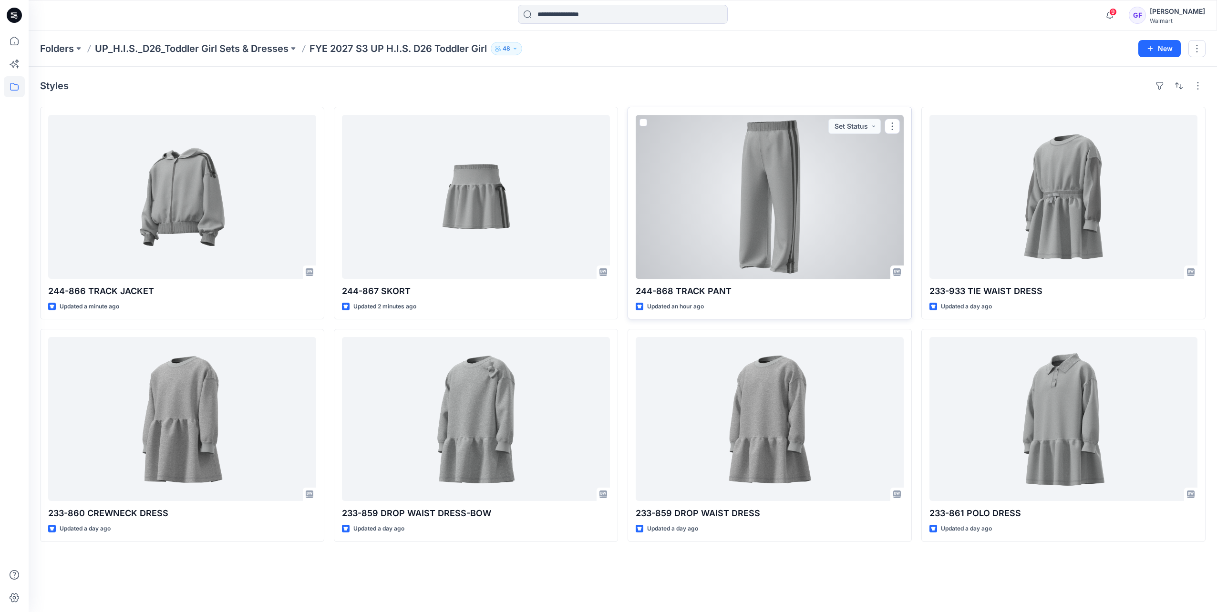
click at [779, 239] on div at bounding box center [770, 197] width 268 height 164
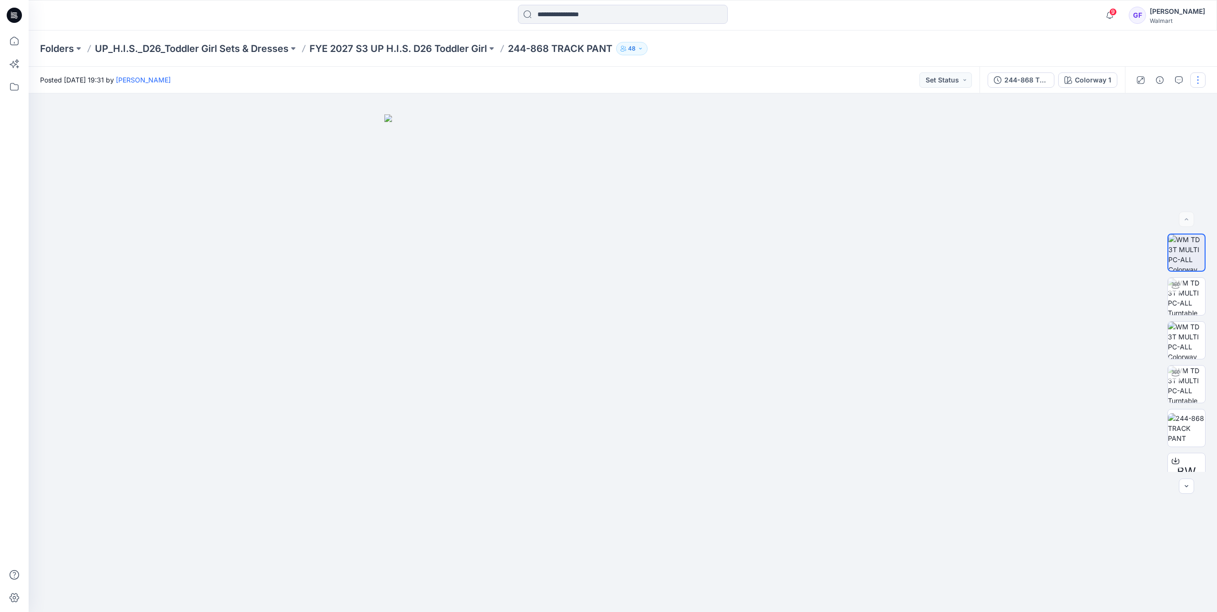
click at [1197, 81] on button "button" at bounding box center [1197, 79] width 15 height 15
click at [1139, 121] on button "Edit" at bounding box center [1158, 129] width 88 height 18
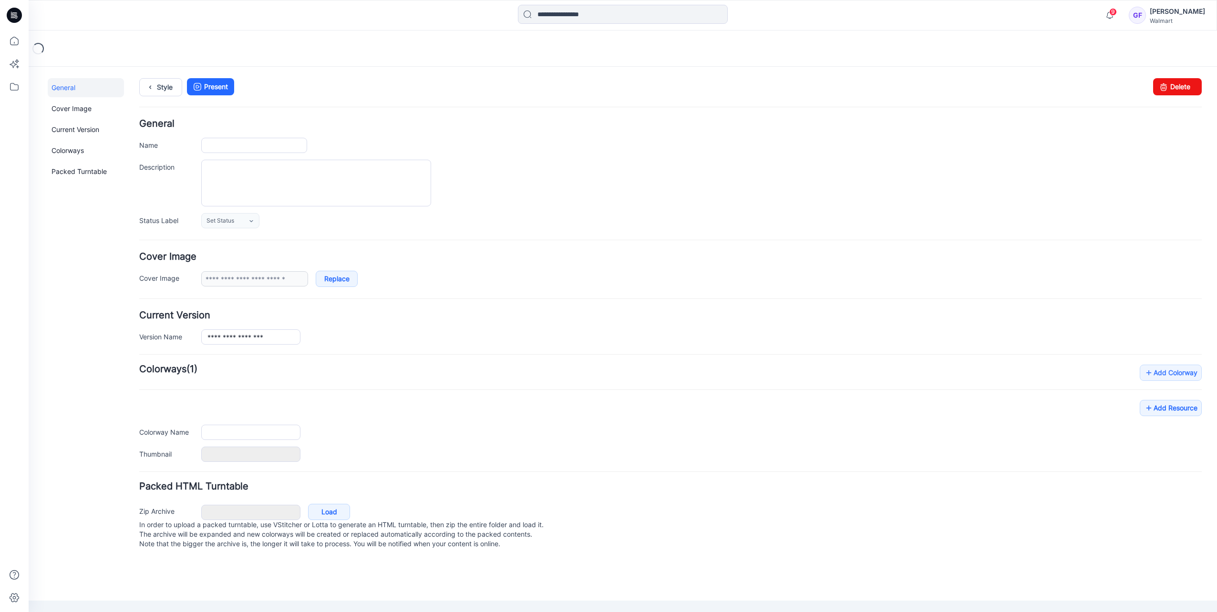
type input "**********"
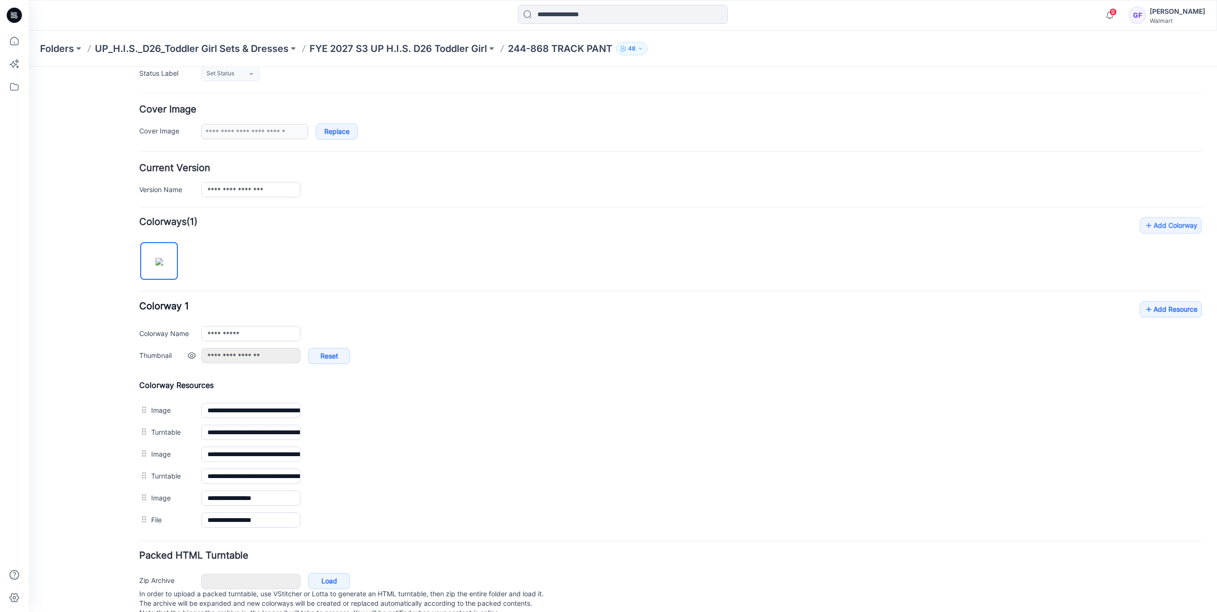
scroll to position [171, 0]
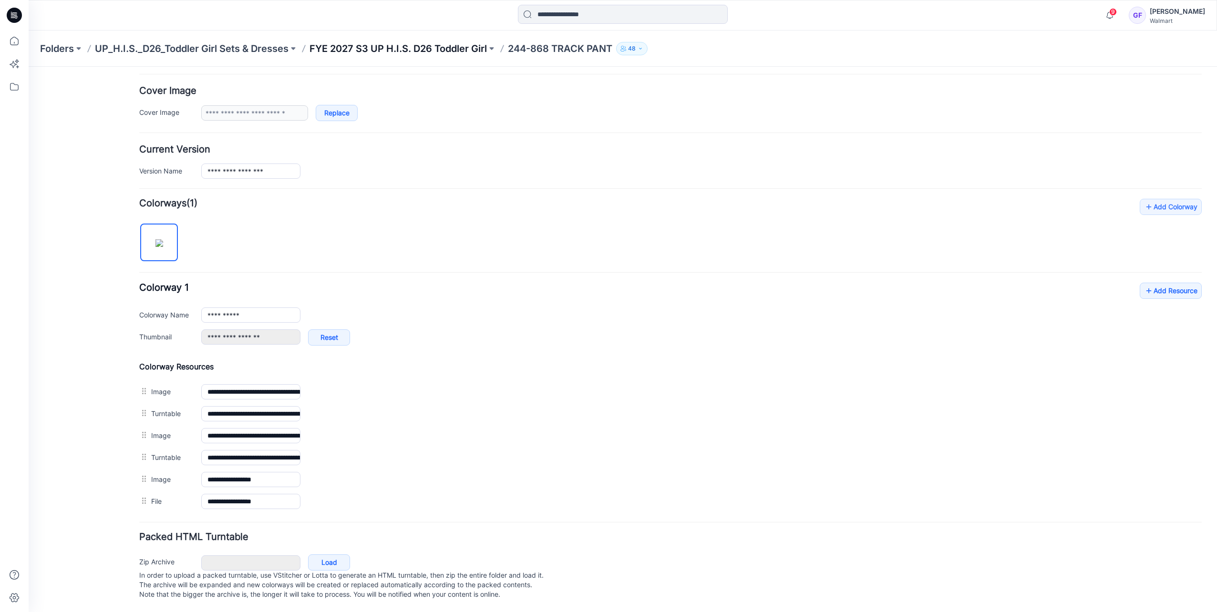
click at [355, 47] on p "FYE 2027 S3 UP H.I.S. D26 Toddler Girl" at bounding box center [397, 48] width 177 height 13
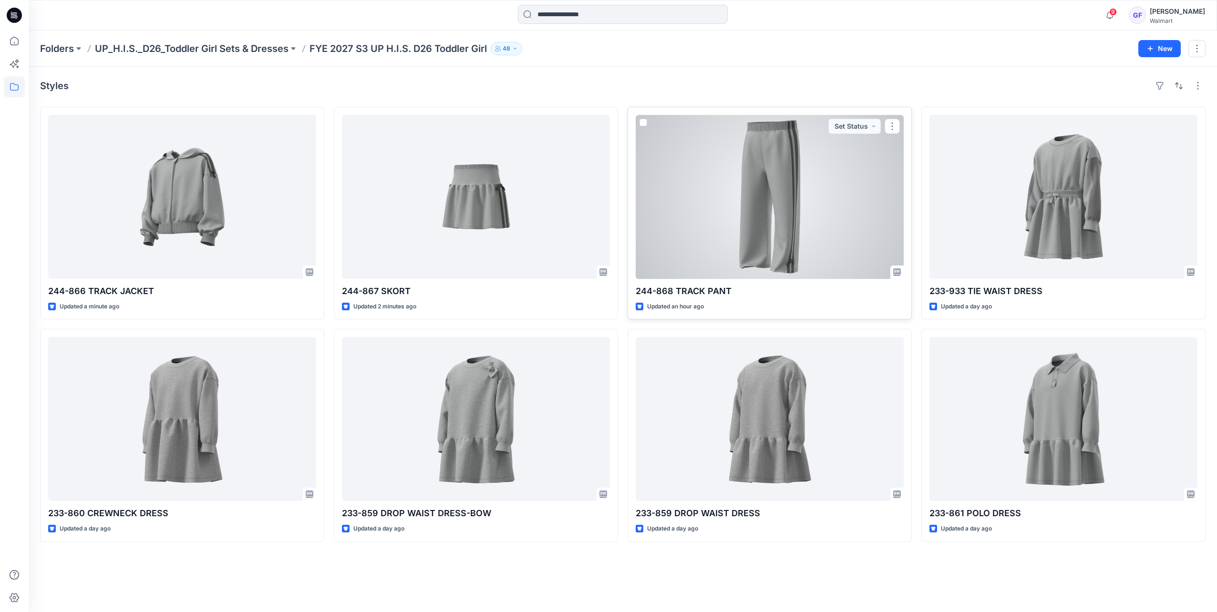
click at [797, 280] on div "244-868 TRACK PANT Updated an hour ago Set Status" at bounding box center [770, 213] width 284 height 213
click at [795, 236] on div at bounding box center [770, 197] width 268 height 164
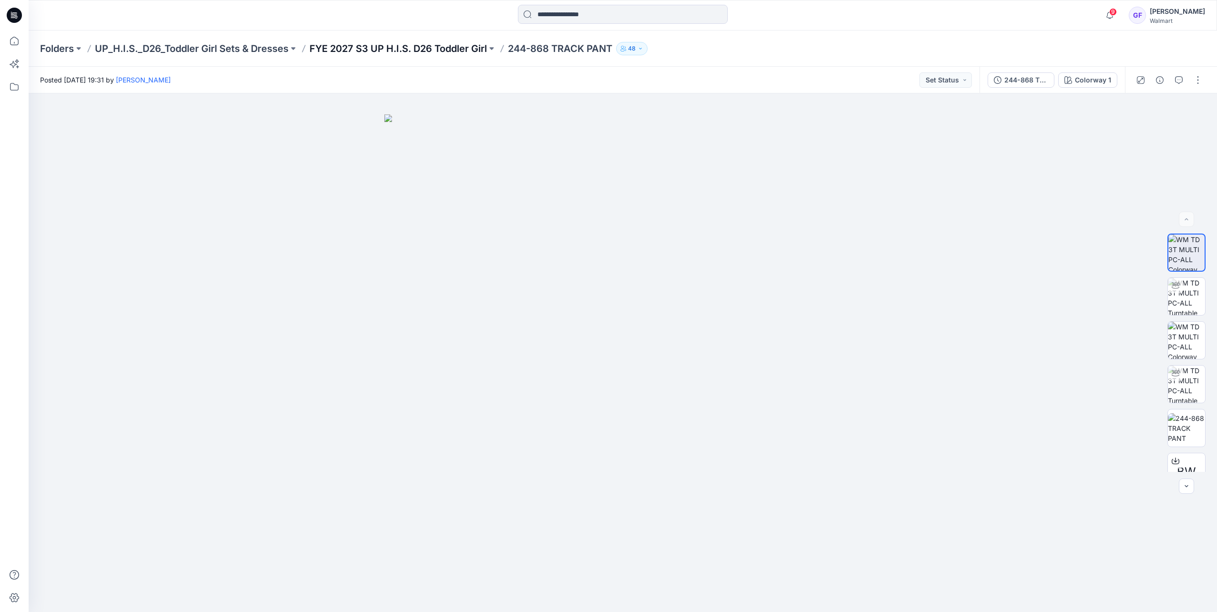
click at [413, 46] on p "FYE 2027 S3 UP H.I.S. D26 Toddler Girl" at bounding box center [397, 48] width 177 height 13
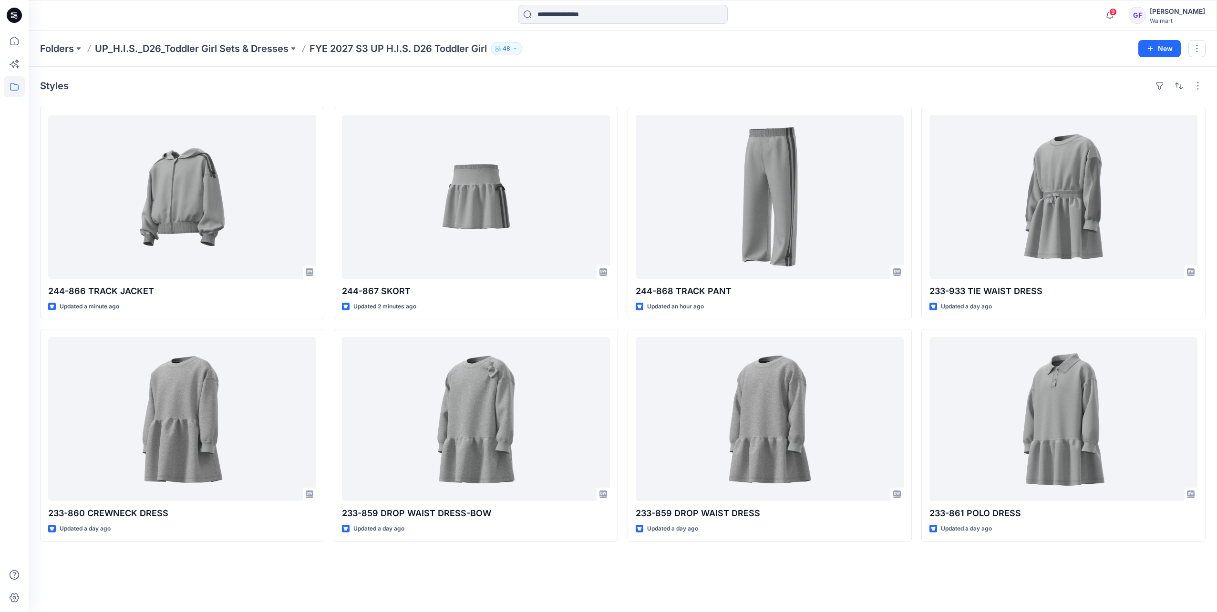
click at [251, 54] on p "UP_H.I.S._D26_Toddler Girl Sets & Dresses" at bounding box center [192, 48] width 194 height 13
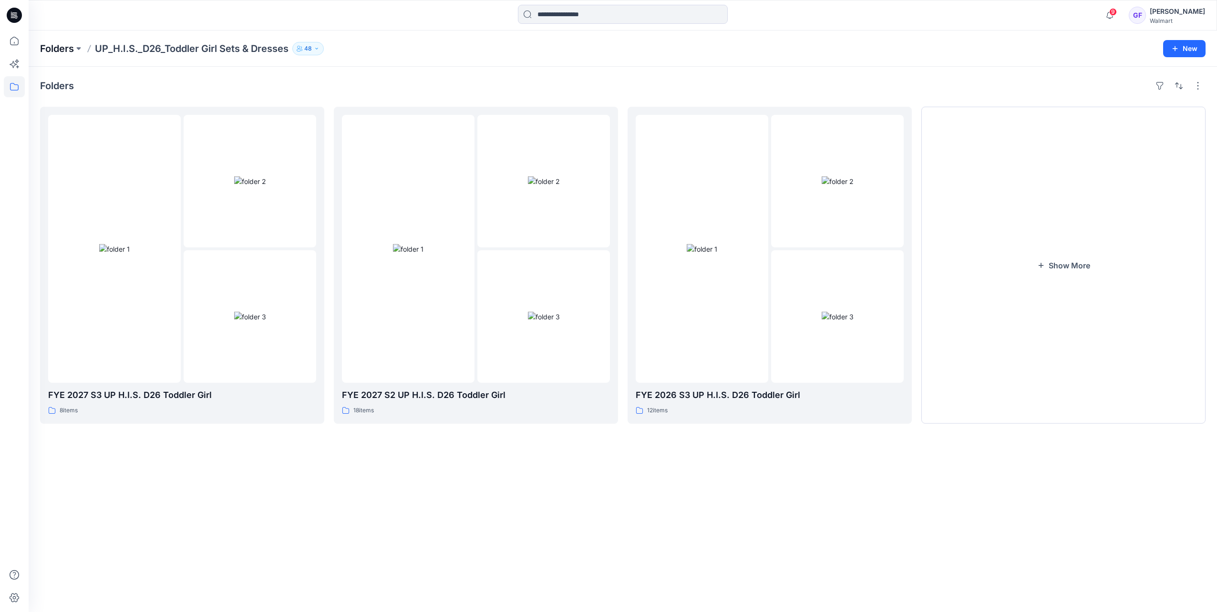
click at [52, 46] on p "Folders" at bounding box center [57, 48] width 34 height 13
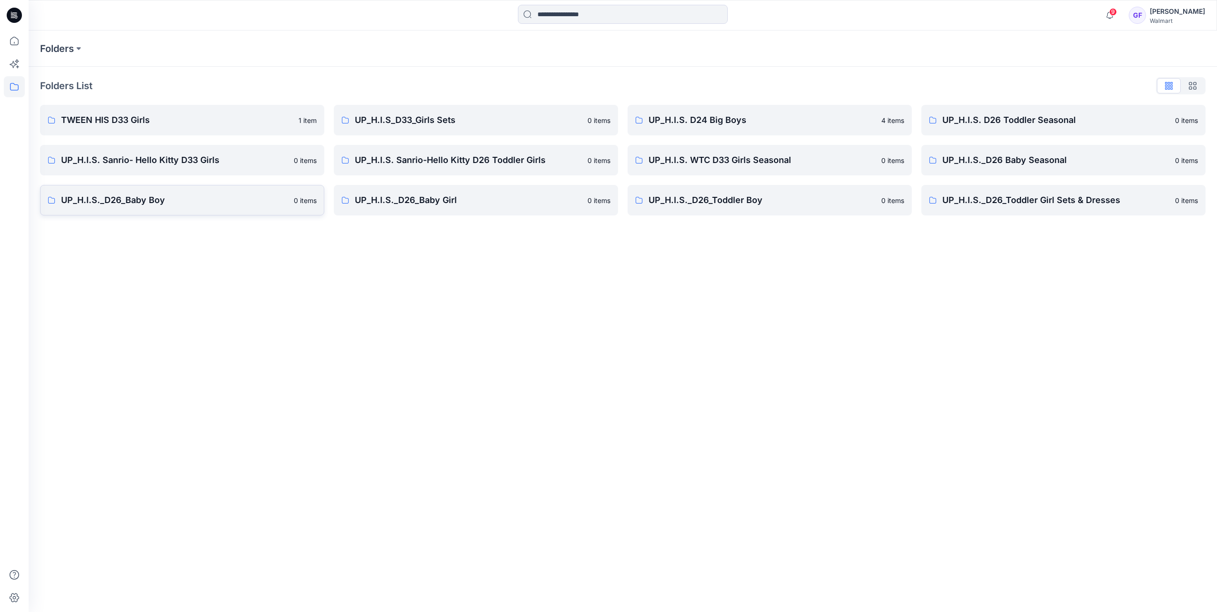
click at [149, 204] on p "UP_H.I.S._D26_Baby Boy" at bounding box center [174, 200] width 227 height 13
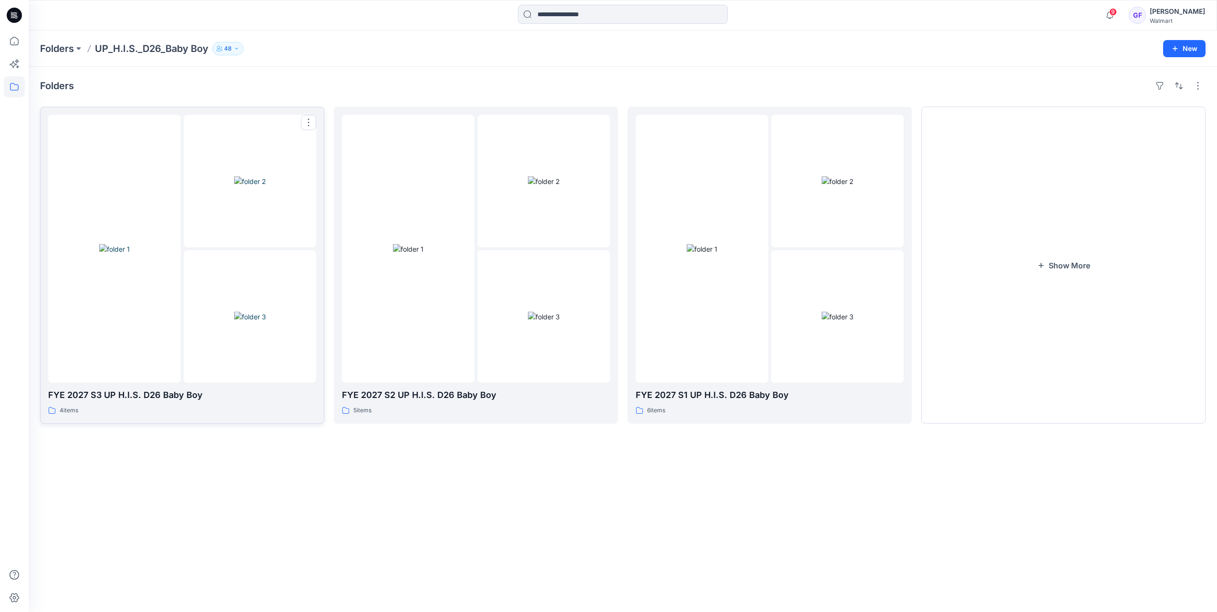
click at [114, 246] on img at bounding box center [114, 249] width 31 height 10
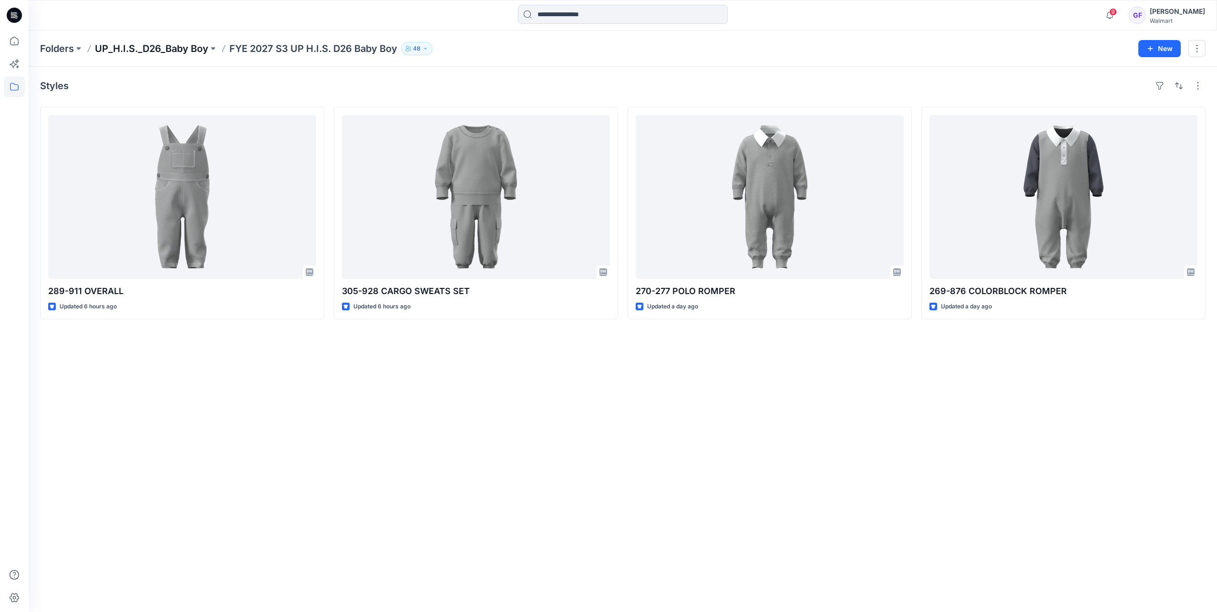
click at [152, 47] on p "UP_H.I.S._D26_Baby Boy" at bounding box center [151, 48] width 113 height 13
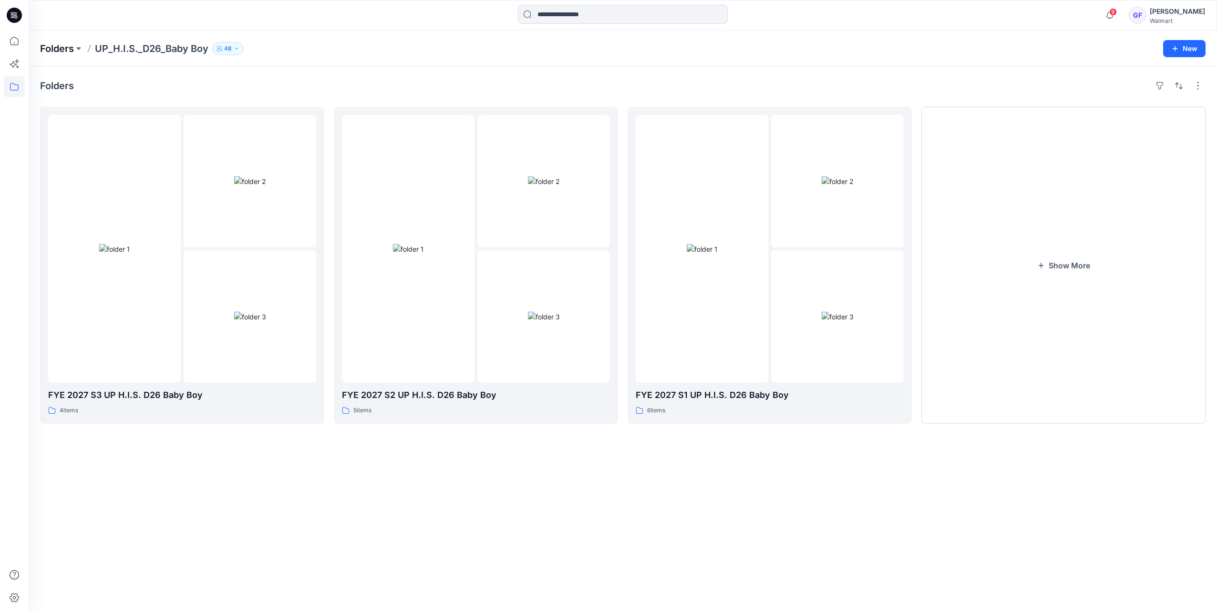
click at [58, 50] on p "Folders" at bounding box center [57, 48] width 34 height 13
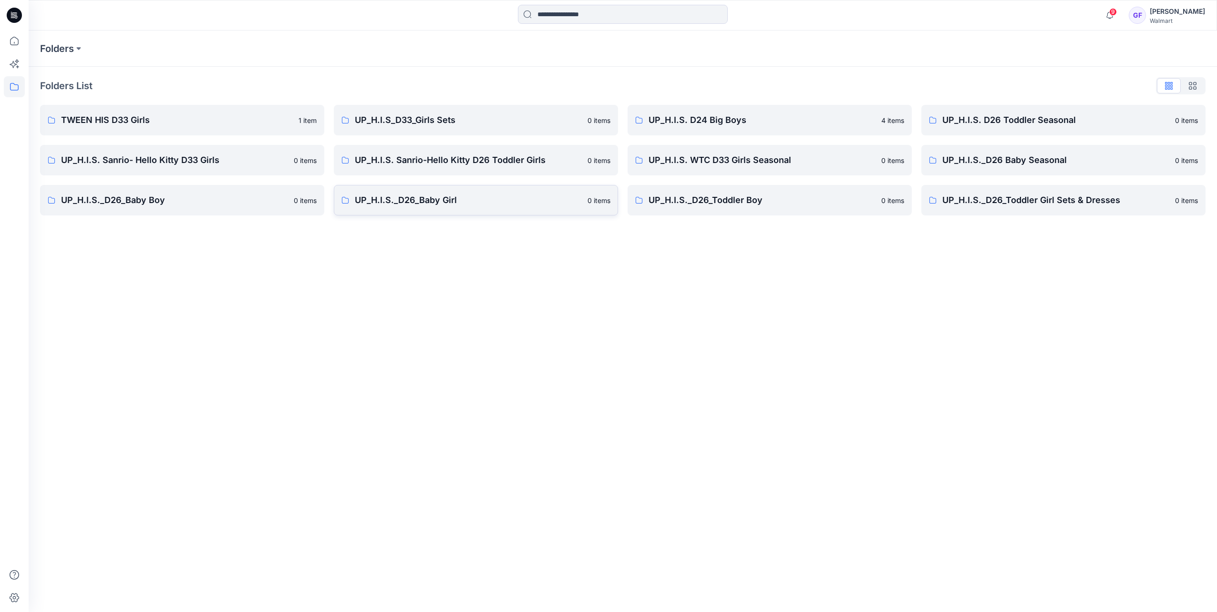
click at [440, 202] on p "UP_H.I.S._D26_Baby Girl" at bounding box center [468, 200] width 227 height 13
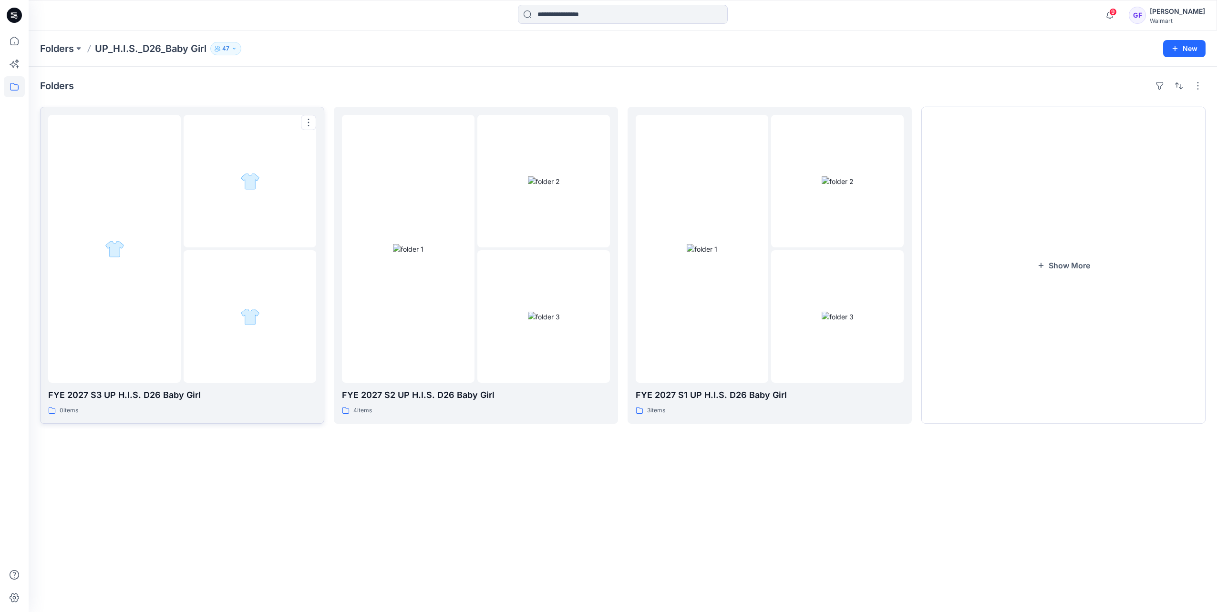
click at [212, 224] on div at bounding box center [250, 181] width 133 height 133
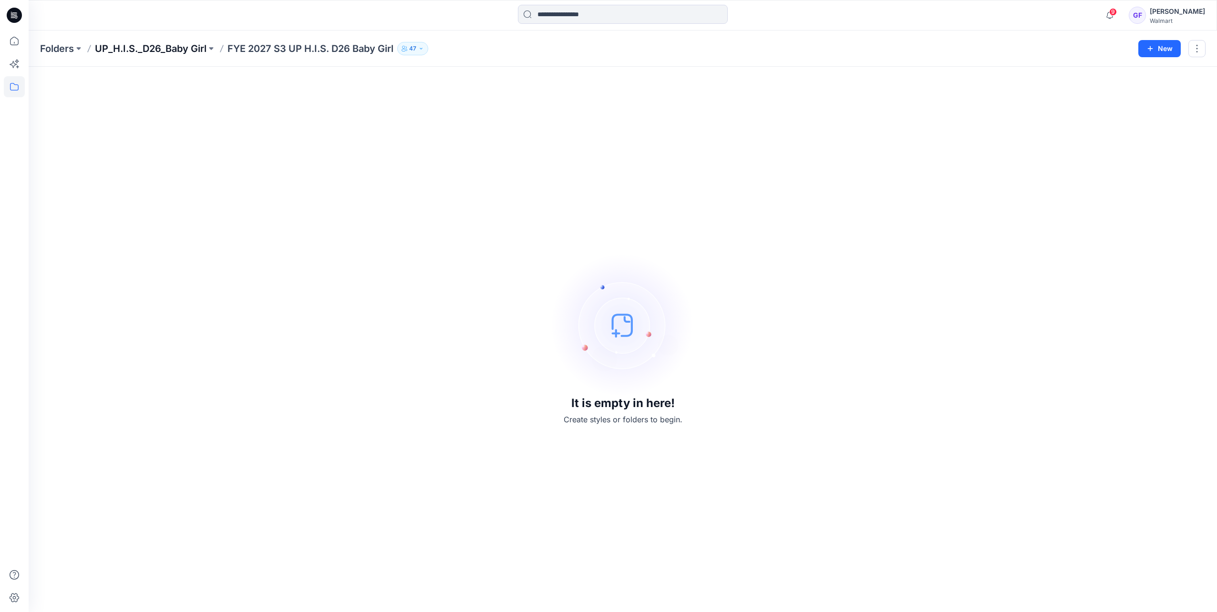
click at [154, 46] on p "UP_H.I.S._D26_Baby Girl" at bounding box center [151, 48] width 112 height 13
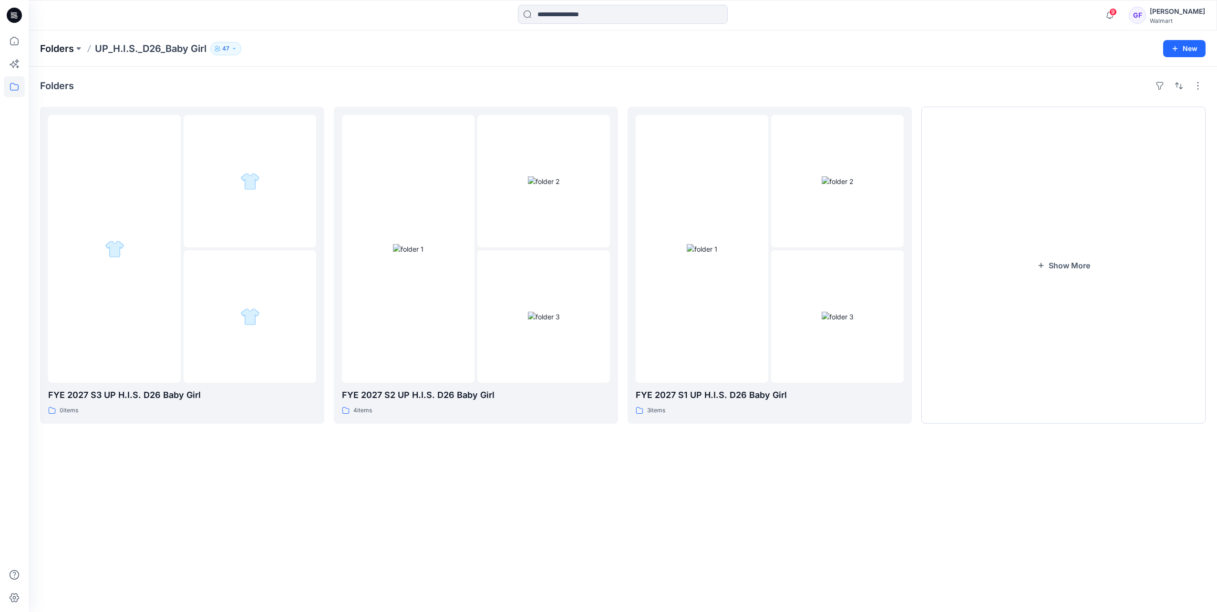
click at [41, 49] on p "Folders" at bounding box center [57, 48] width 34 height 13
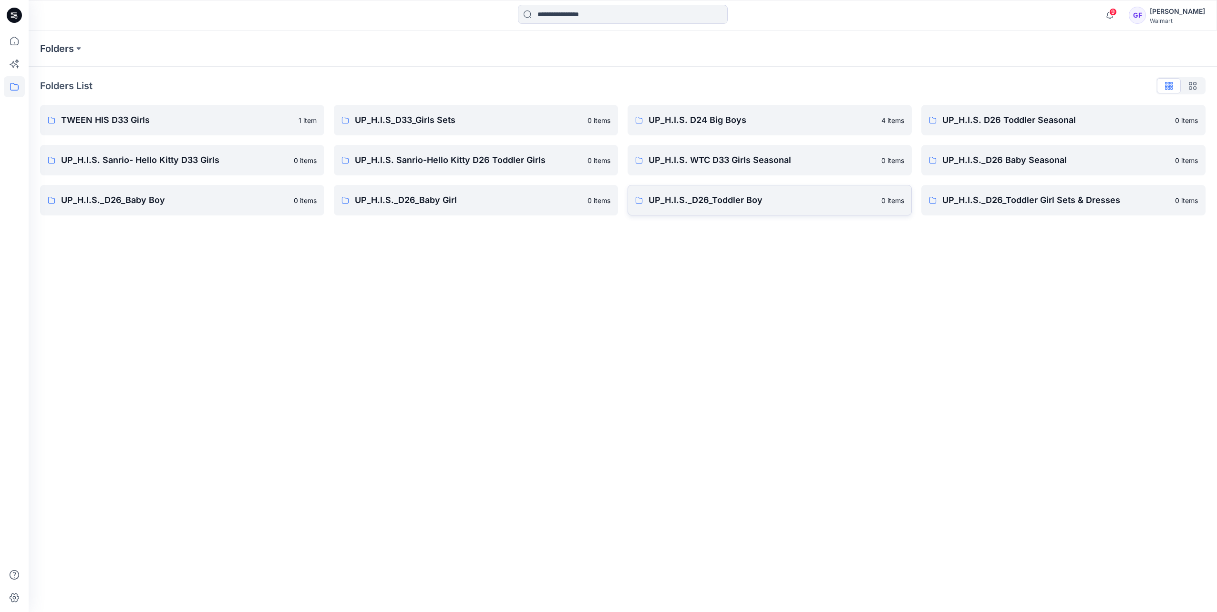
click at [734, 198] on p "UP_H.I.S._D26_Toddler Boy" at bounding box center [762, 200] width 227 height 13
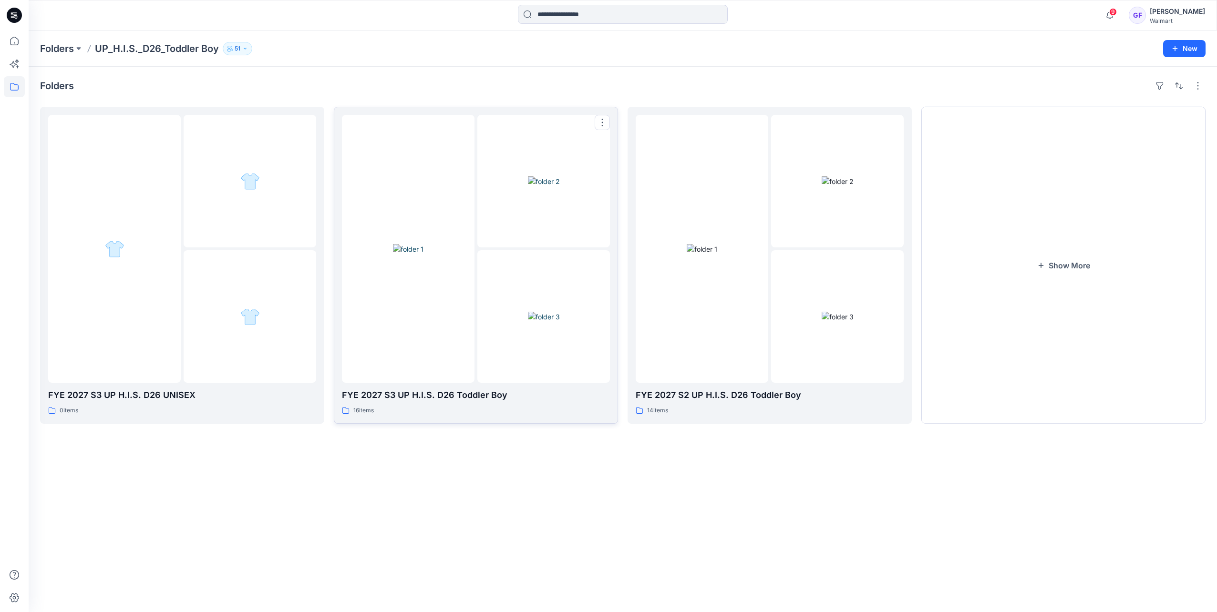
click at [423, 244] on img at bounding box center [408, 249] width 31 height 10
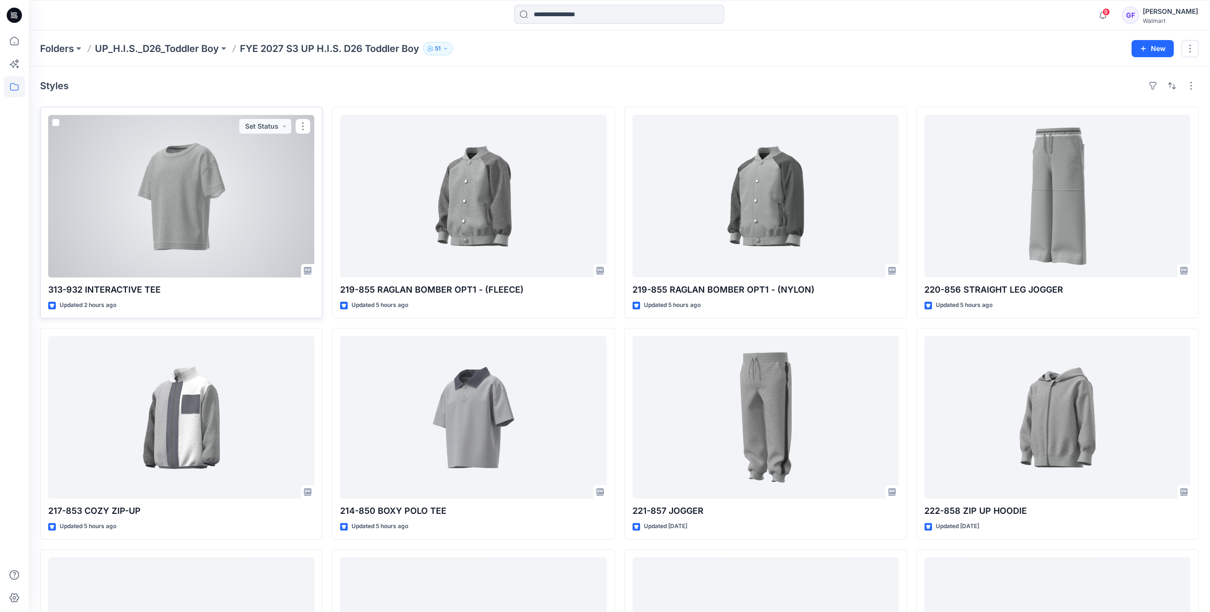
click at [194, 181] on div at bounding box center [181, 196] width 266 height 163
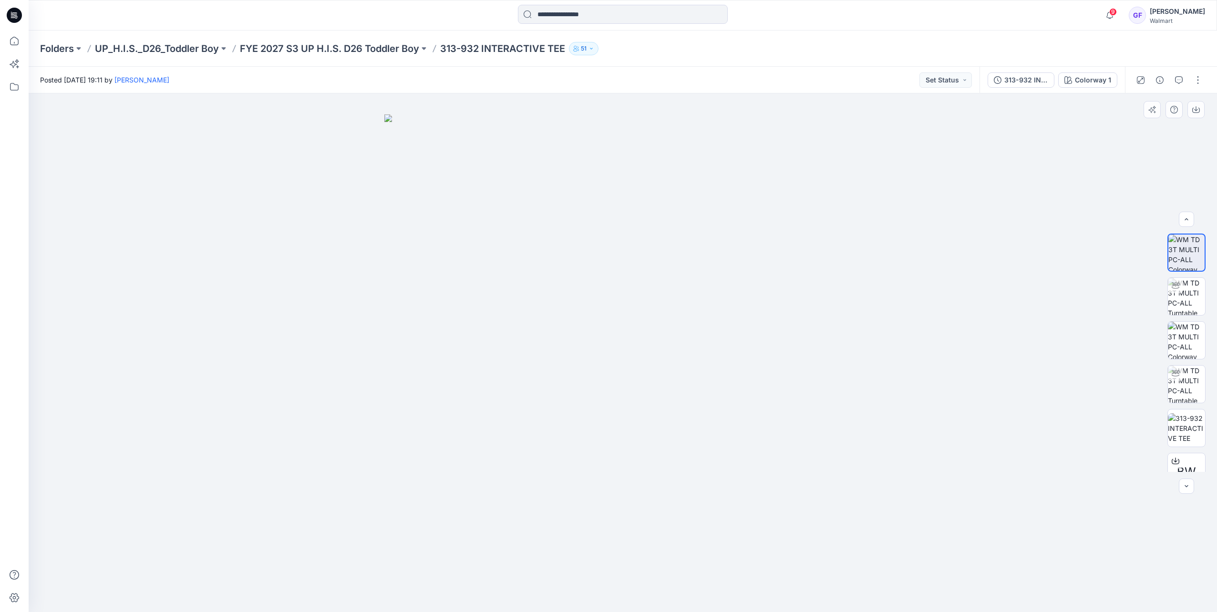
scroll to position [19, 0]
click at [1199, 78] on button "button" at bounding box center [1197, 79] width 15 height 15
click at [1148, 130] on button "Edit" at bounding box center [1158, 129] width 88 height 18
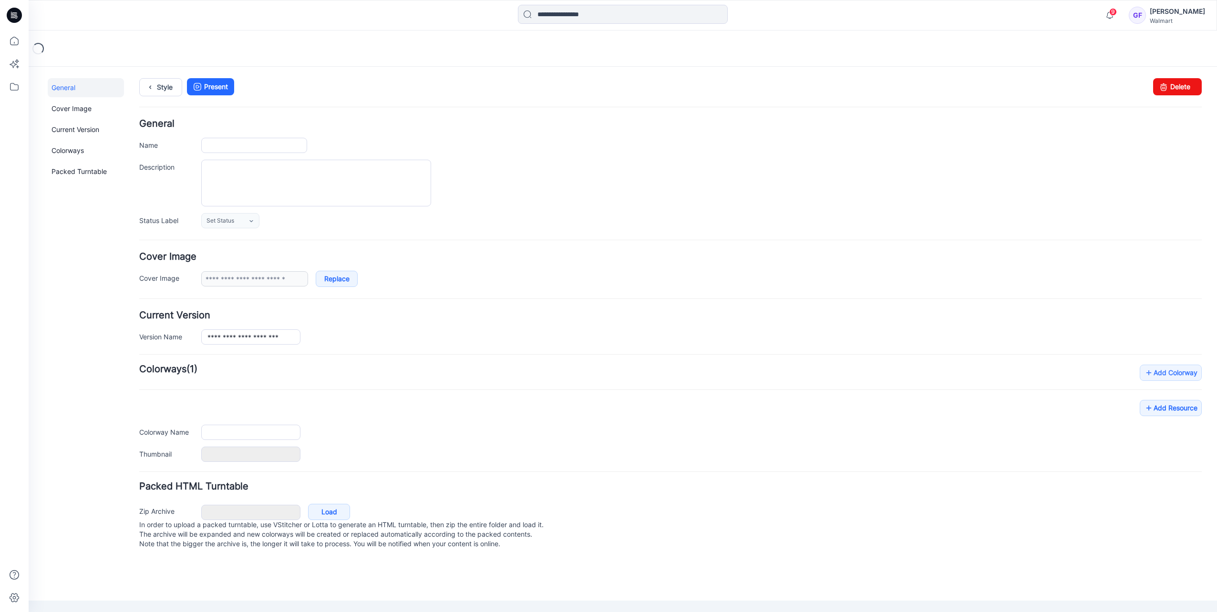
type input "**********"
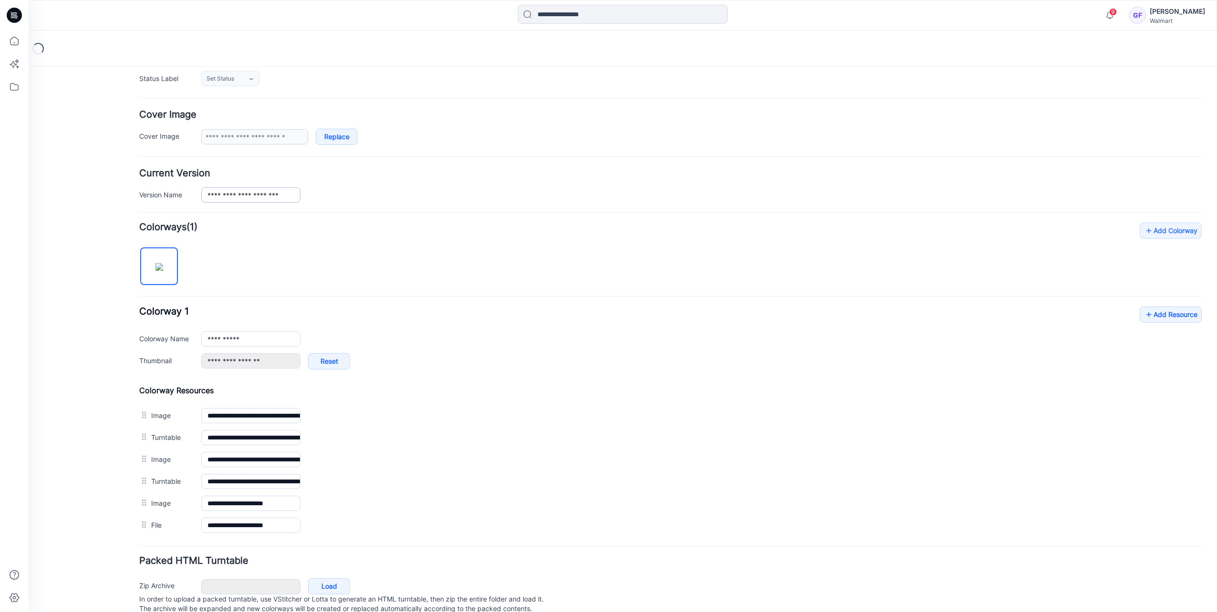
scroll to position [171, 0]
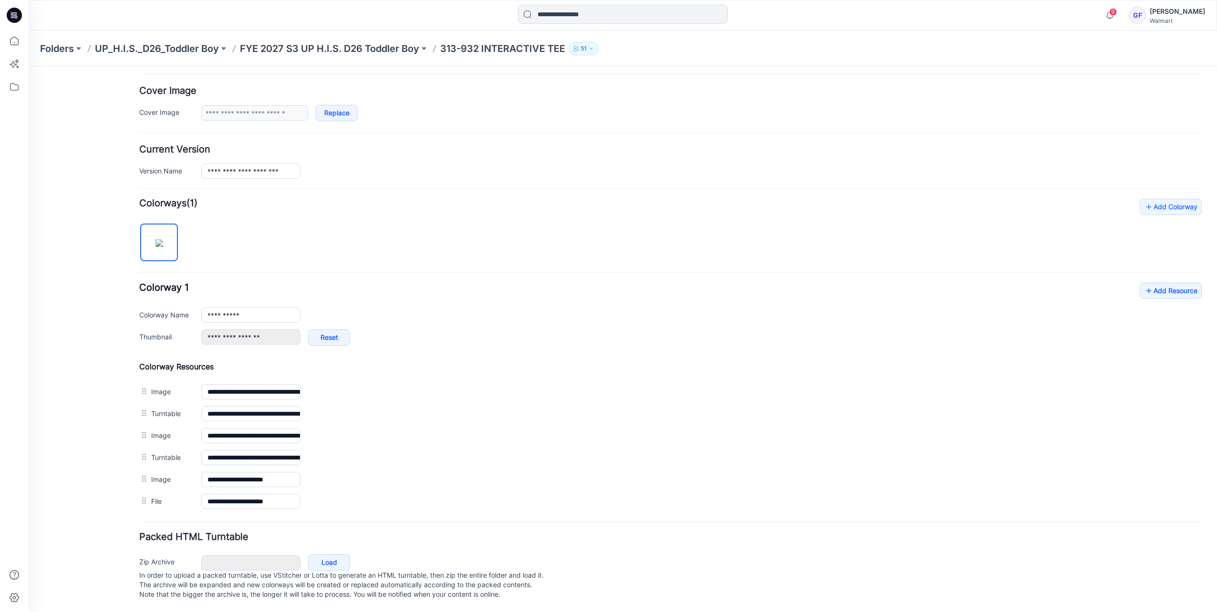
click at [334, 39] on div "Folders UP_H.I.S._D26_Toddler Boy FYE 2027 S3 UP H.I.S. D26 Toddler Boy 313-932…" at bounding box center [623, 49] width 1188 height 36
click at [329, 50] on p "FYE 2027 S3 UP H.I.S. D26 Toddler Boy" at bounding box center [329, 48] width 179 height 13
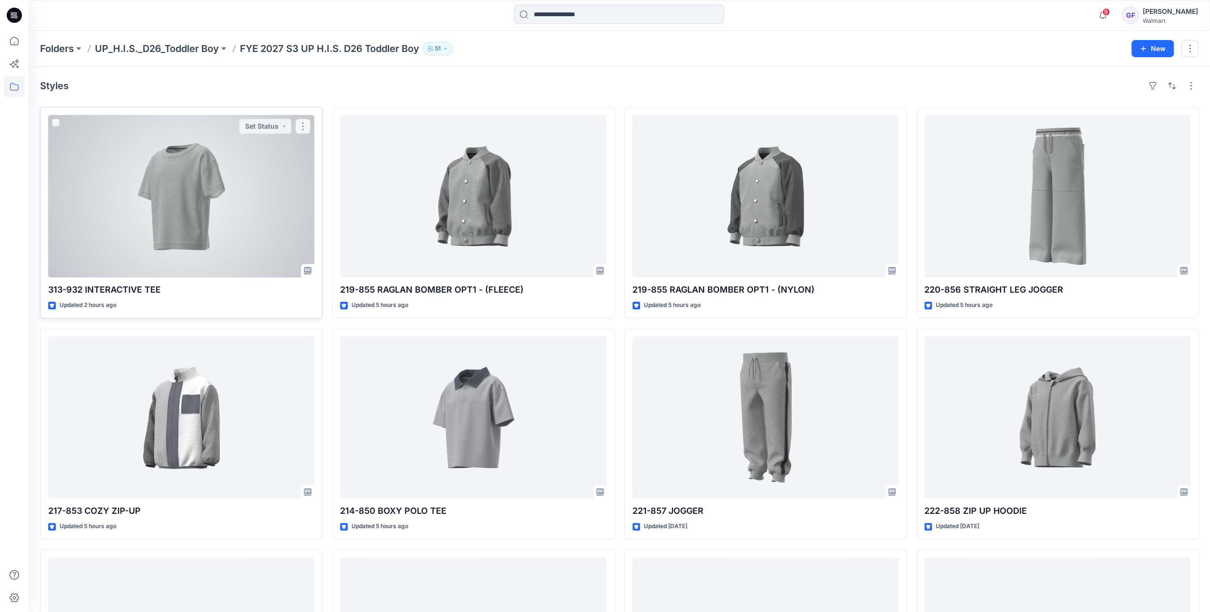
click at [190, 195] on div at bounding box center [181, 196] width 266 height 163
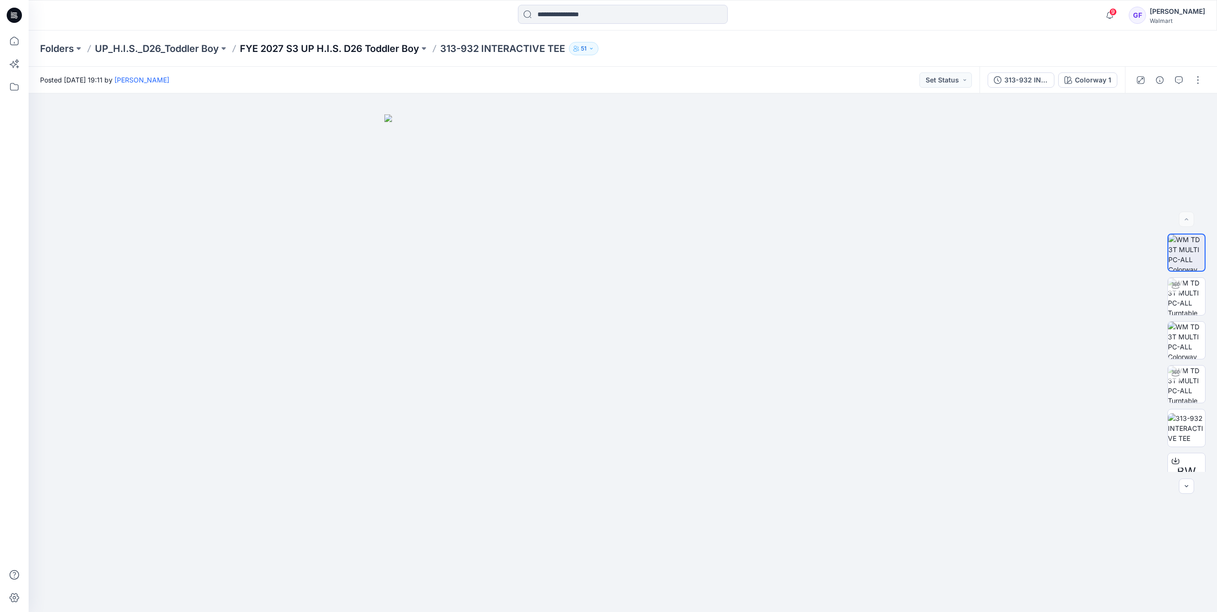
click at [346, 47] on p "FYE 2027 S3 UP H.I.S. D26 Toddler Boy" at bounding box center [329, 48] width 179 height 13
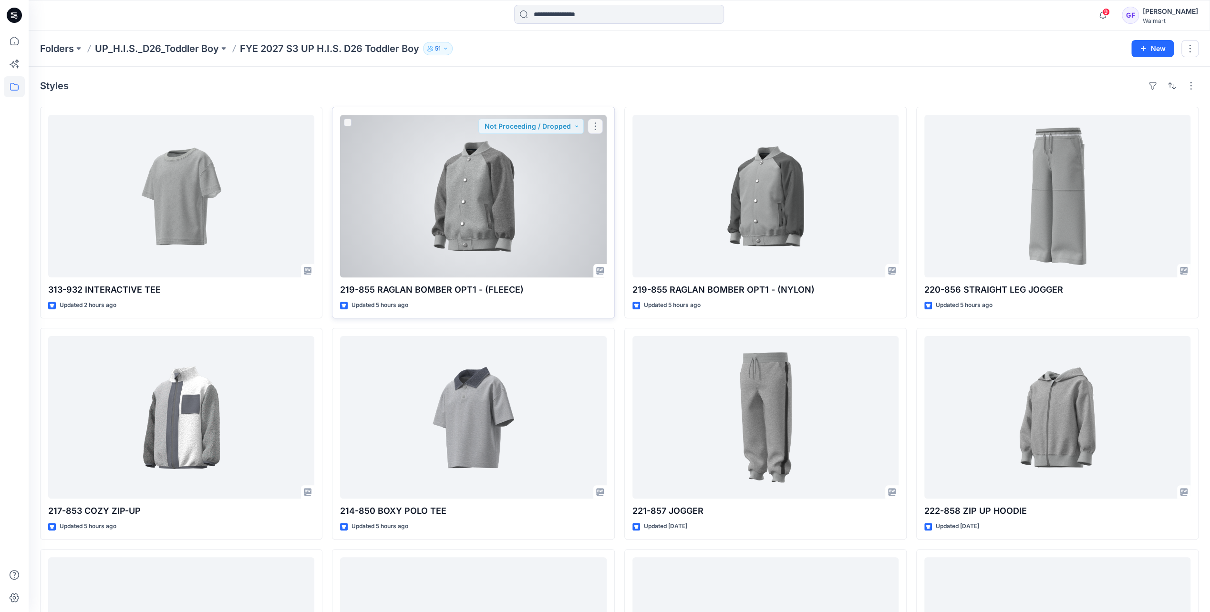
click at [452, 165] on div at bounding box center [473, 196] width 266 height 163
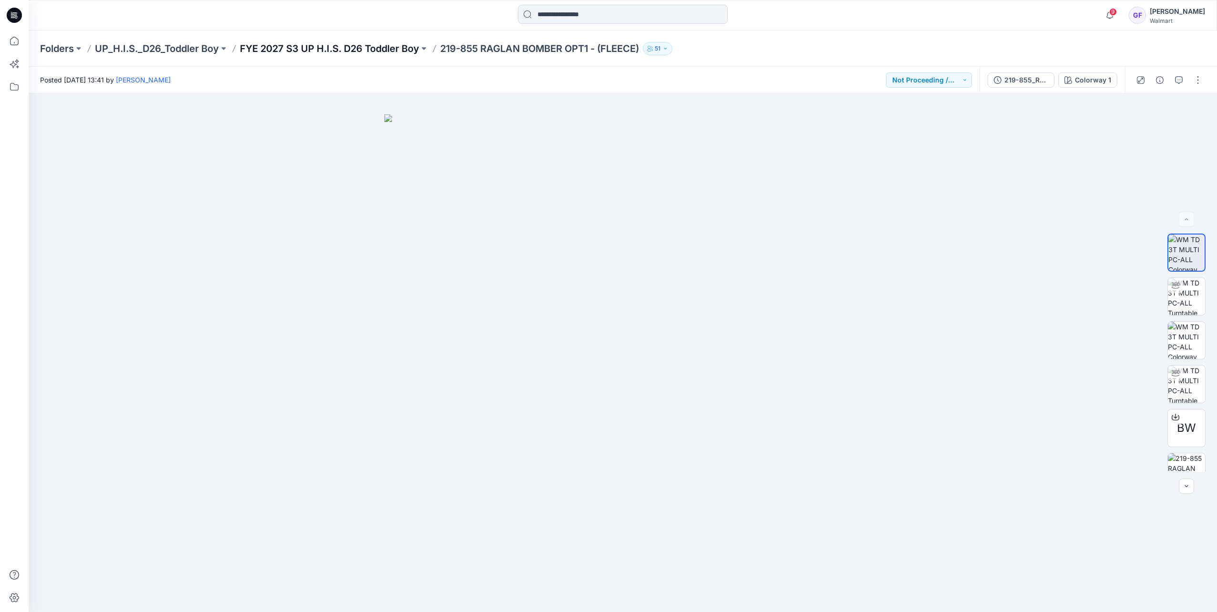
click at [342, 49] on p "FYE 2027 S3 UP H.I.S. D26 Toddler Boy" at bounding box center [329, 48] width 179 height 13
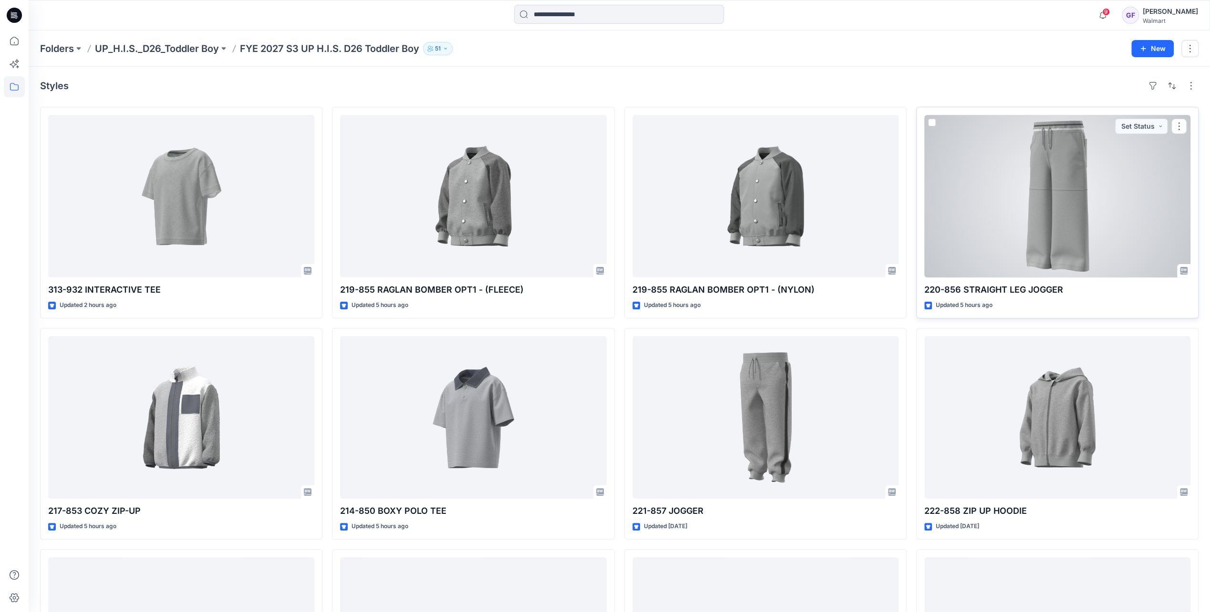
click at [987, 196] on div at bounding box center [1057, 196] width 266 height 163
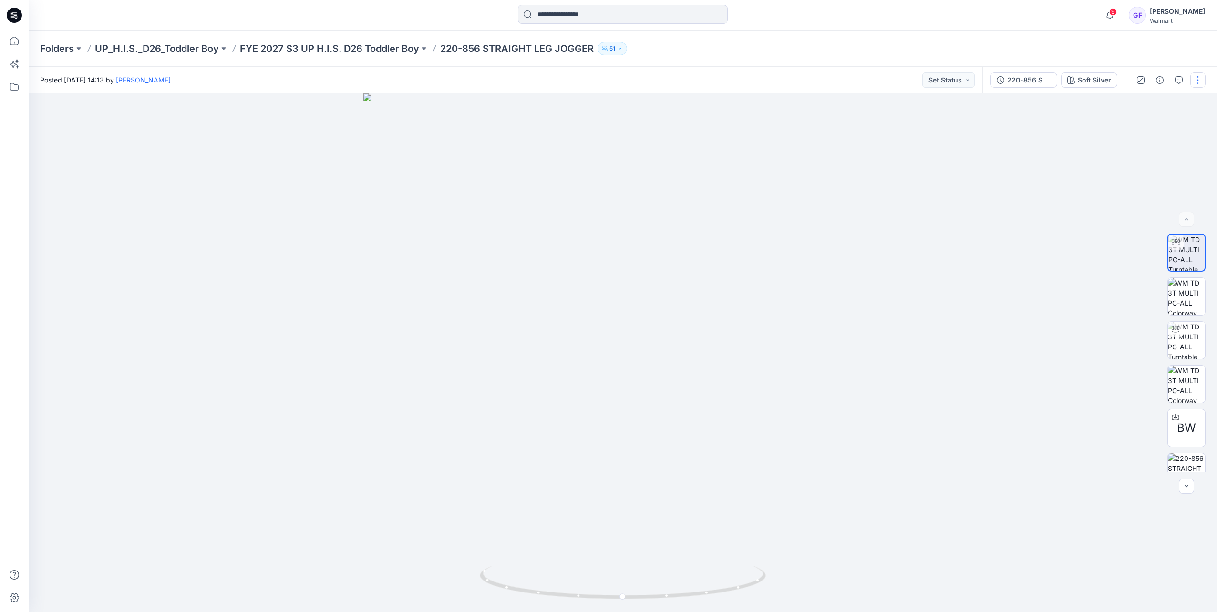
click at [1195, 81] on button "button" at bounding box center [1197, 79] width 15 height 15
click at [1143, 128] on button "Edit" at bounding box center [1158, 129] width 88 height 18
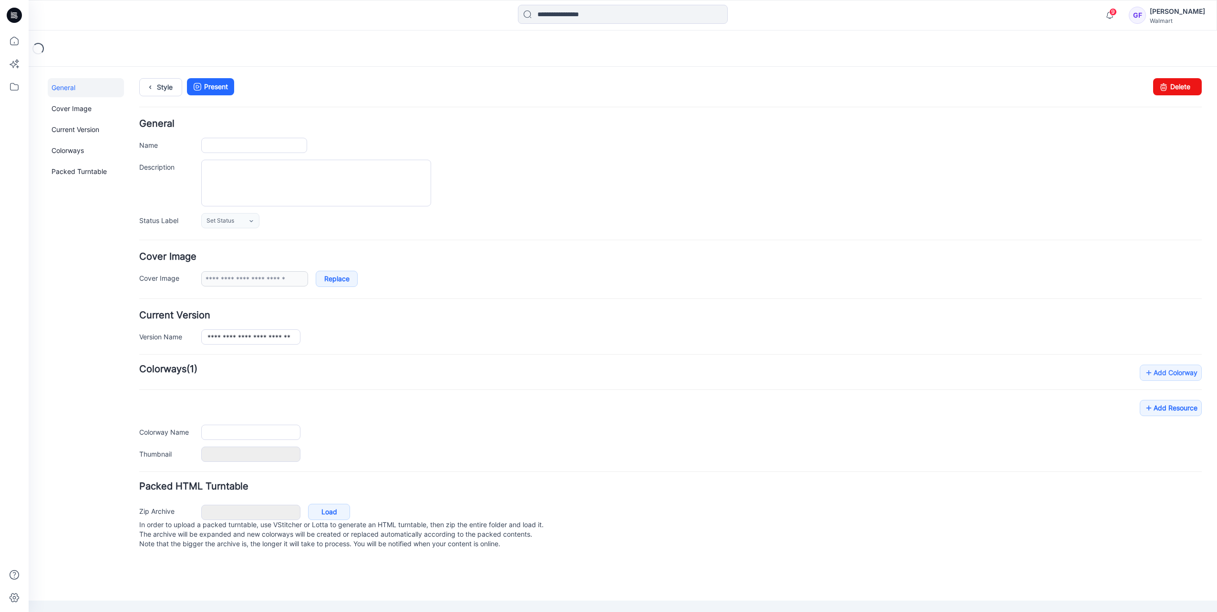
type input "**********"
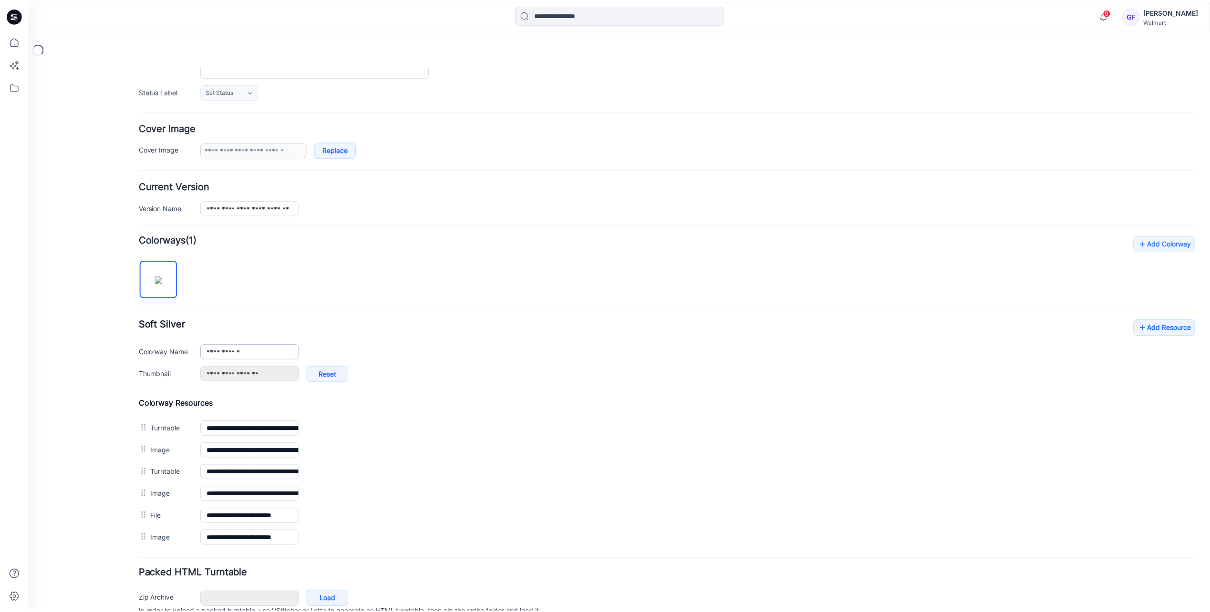
scroll to position [171, 0]
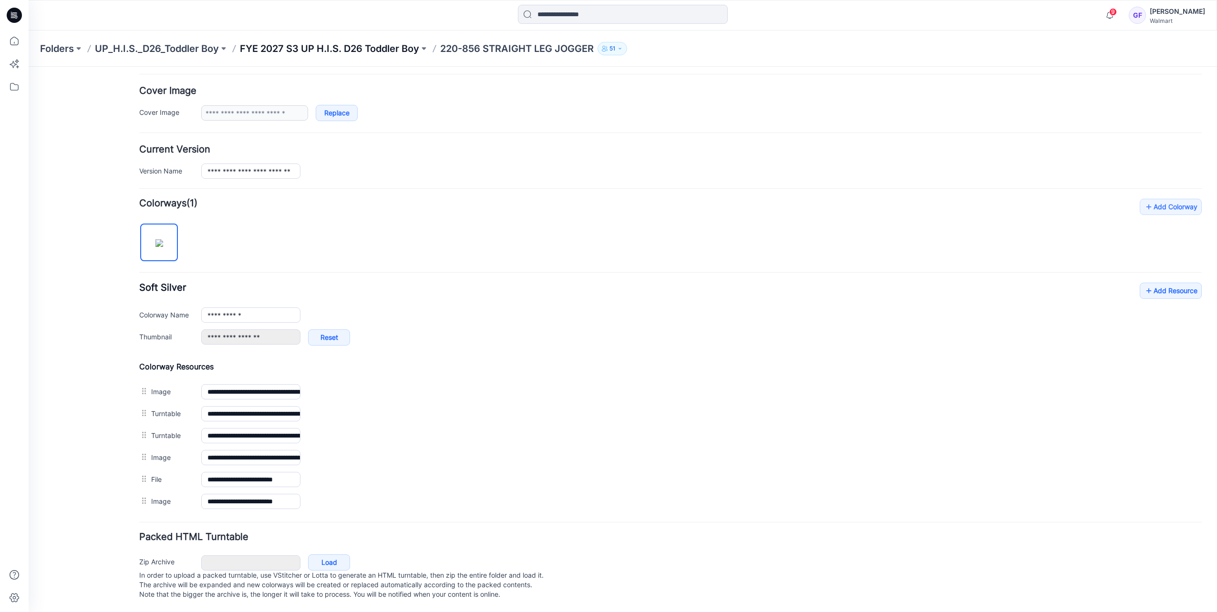
click at [386, 48] on p "FYE 2027 S3 UP H.I.S. D26 Toddler Boy" at bounding box center [329, 48] width 179 height 13
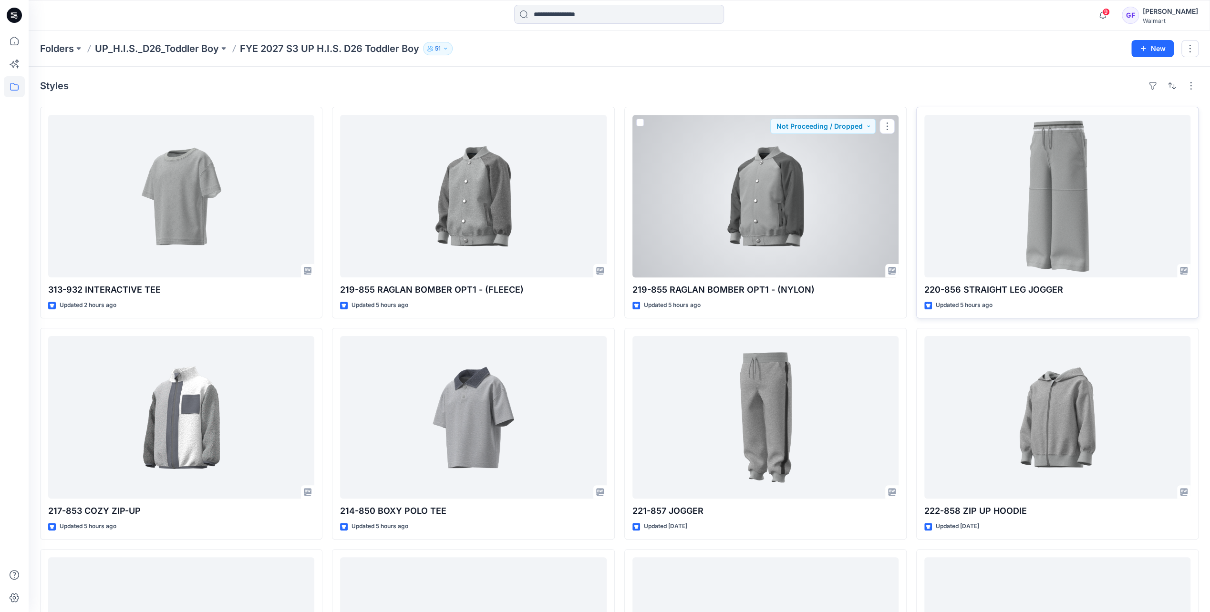
click at [945, 199] on div at bounding box center [1057, 196] width 266 height 163
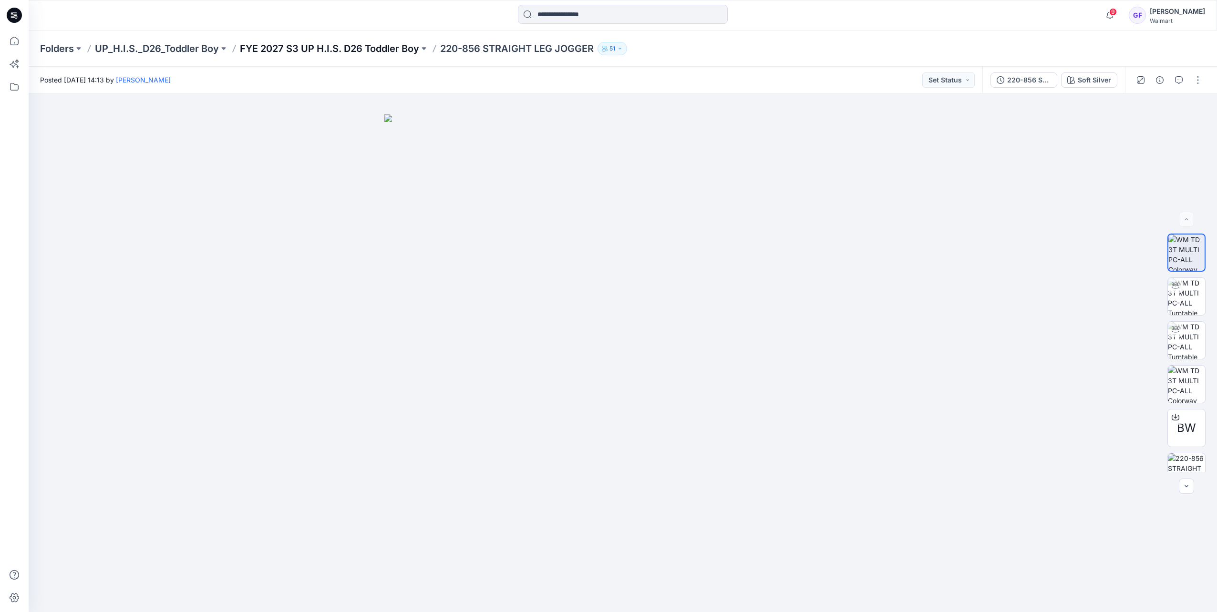
click at [338, 47] on p "FYE 2027 S3 UP H.I.S. D26 Toddler Boy" at bounding box center [329, 48] width 179 height 13
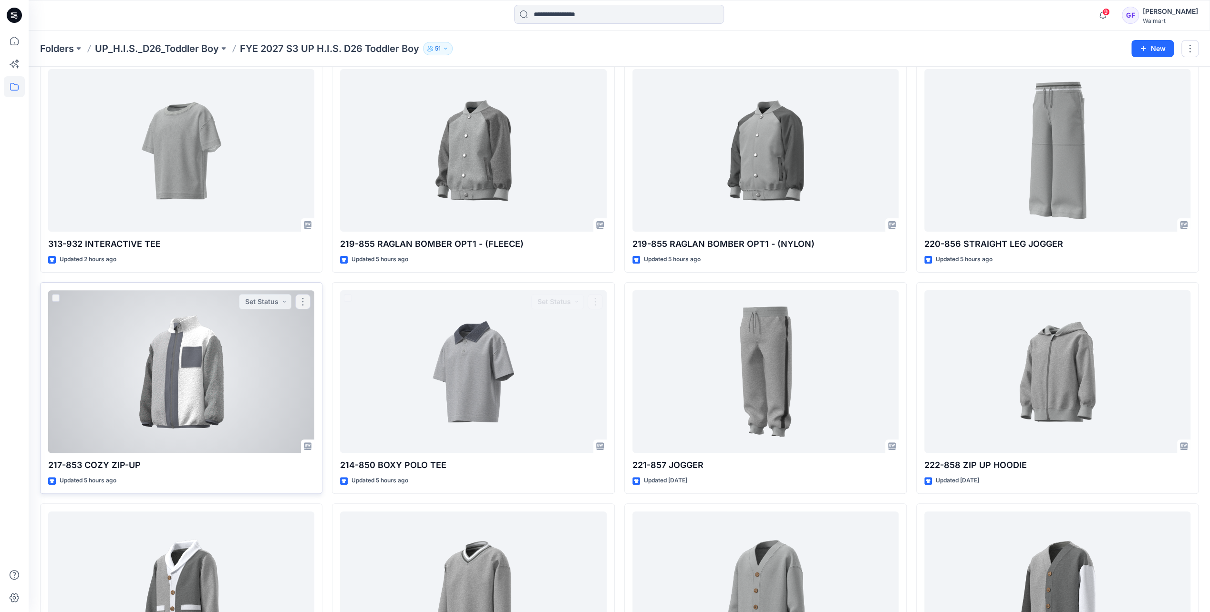
scroll to position [48, 0]
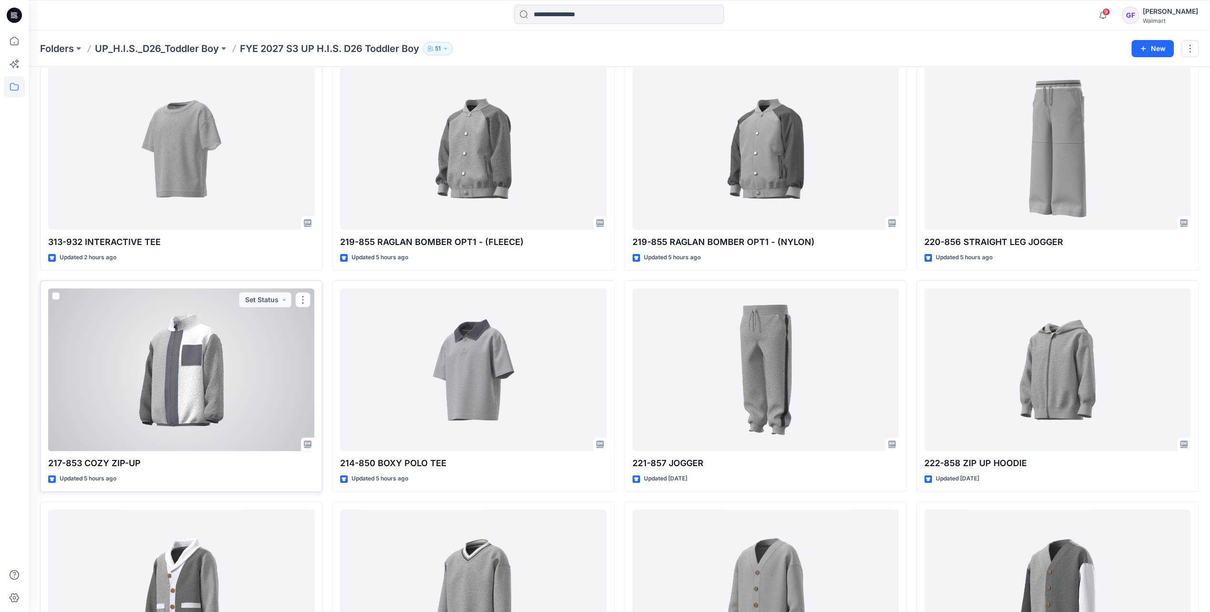
click at [230, 367] on div at bounding box center [181, 370] width 266 height 163
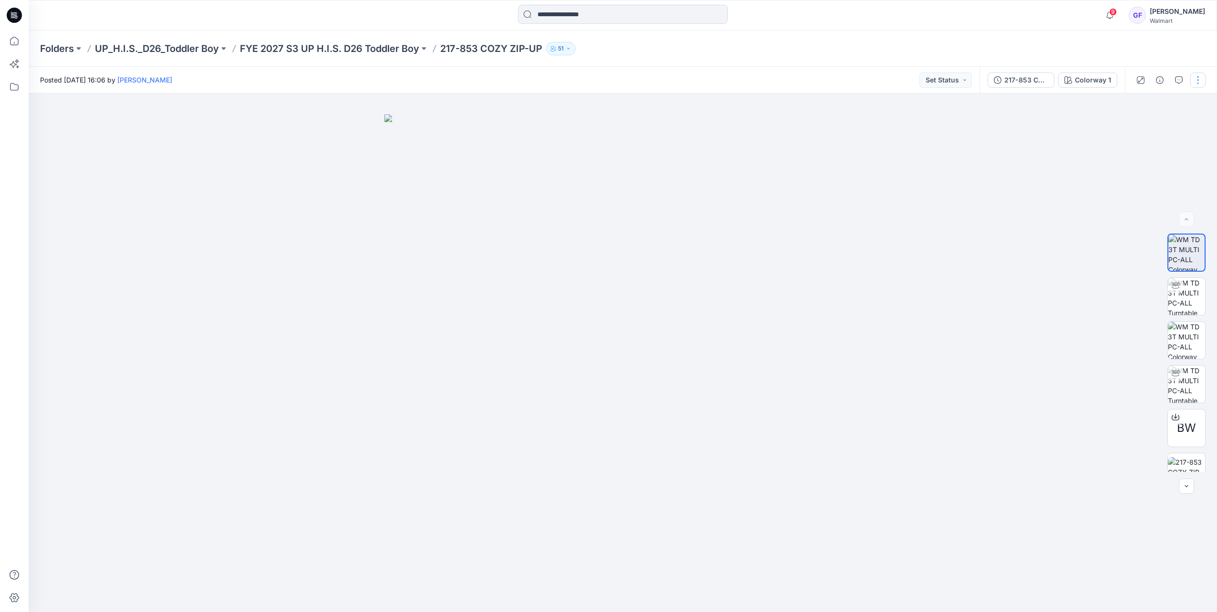
click at [1202, 76] on button "button" at bounding box center [1197, 79] width 15 height 15
click at [1152, 121] on button "Edit" at bounding box center [1158, 129] width 88 height 18
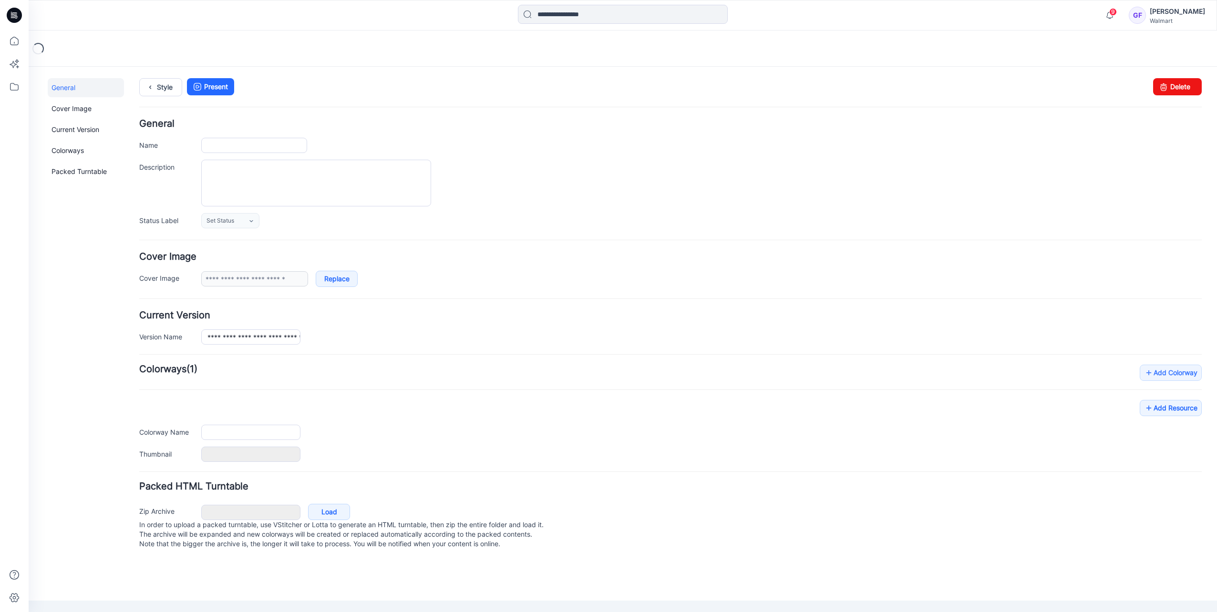
type input "**********"
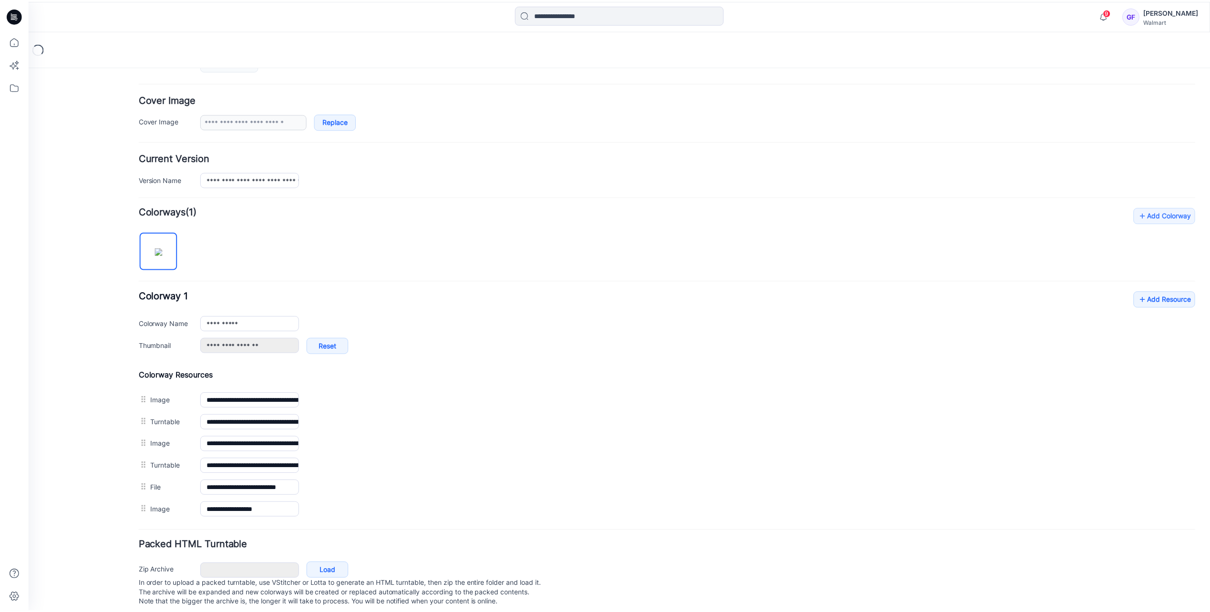
scroll to position [171, 0]
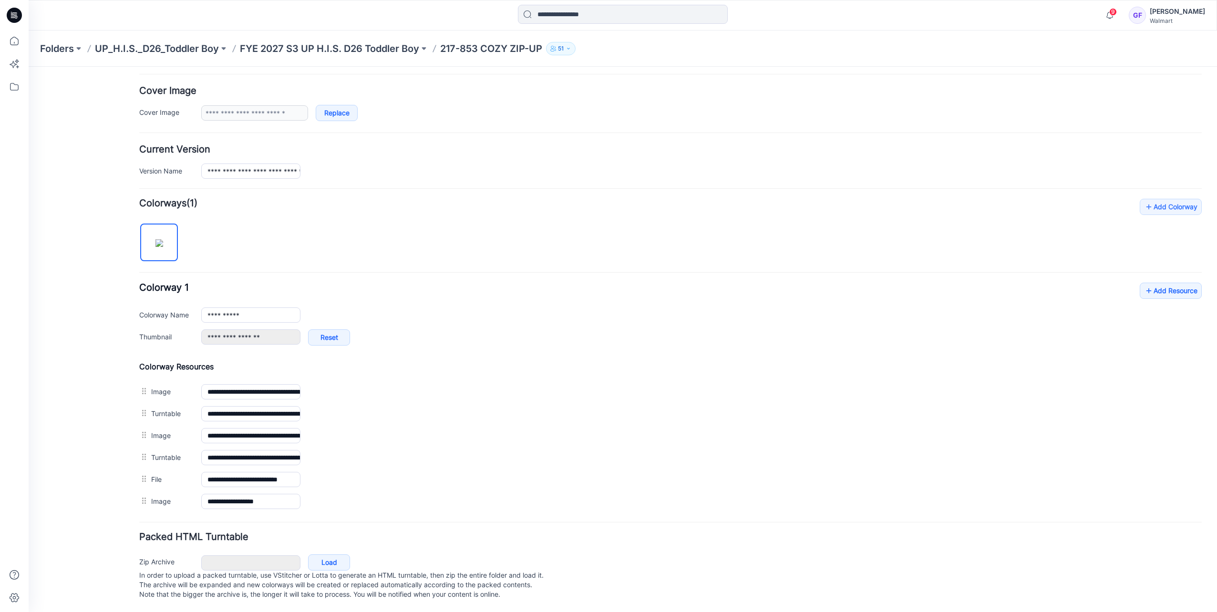
click at [324, 56] on div "Folders UP_H.I.S._D26_Toddler Boy FYE 2027 S3 UP H.I.S. D26 Toddler Boy 217-853…" at bounding box center [623, 49] width 1188 height 36
click at [324, 43] on p "FYE 2027 S3 UP H.I.S. D26 Toddler Boy" at bounding box center [329, 48] width 179 height 13
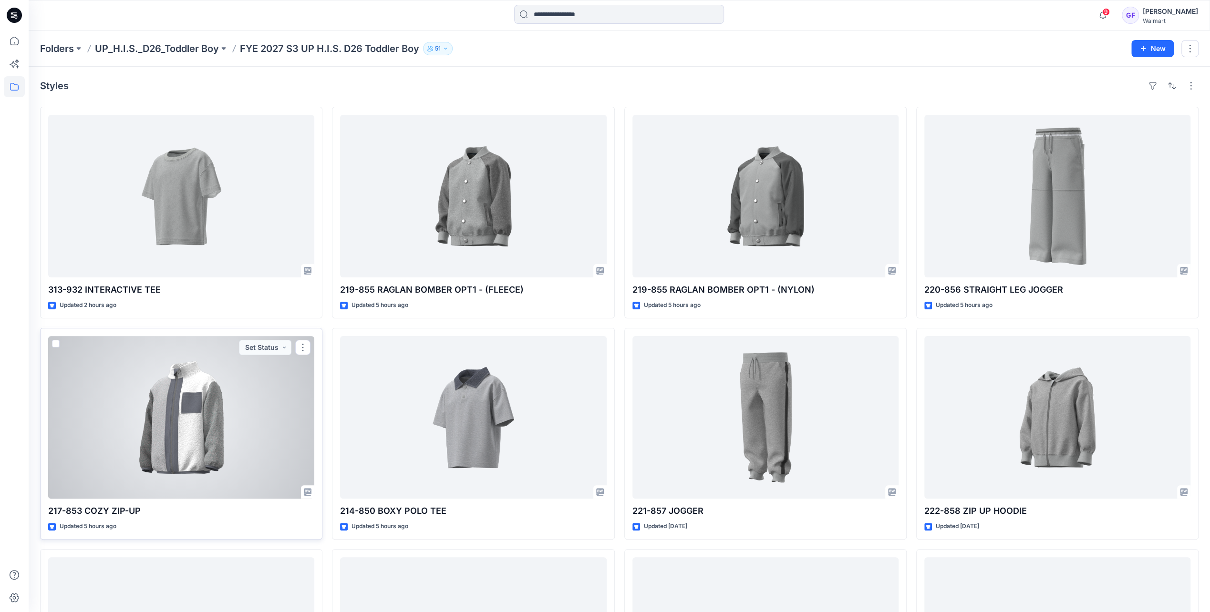
click at [162, 413] on div at bounding box center [181, 417] width 266 height 163
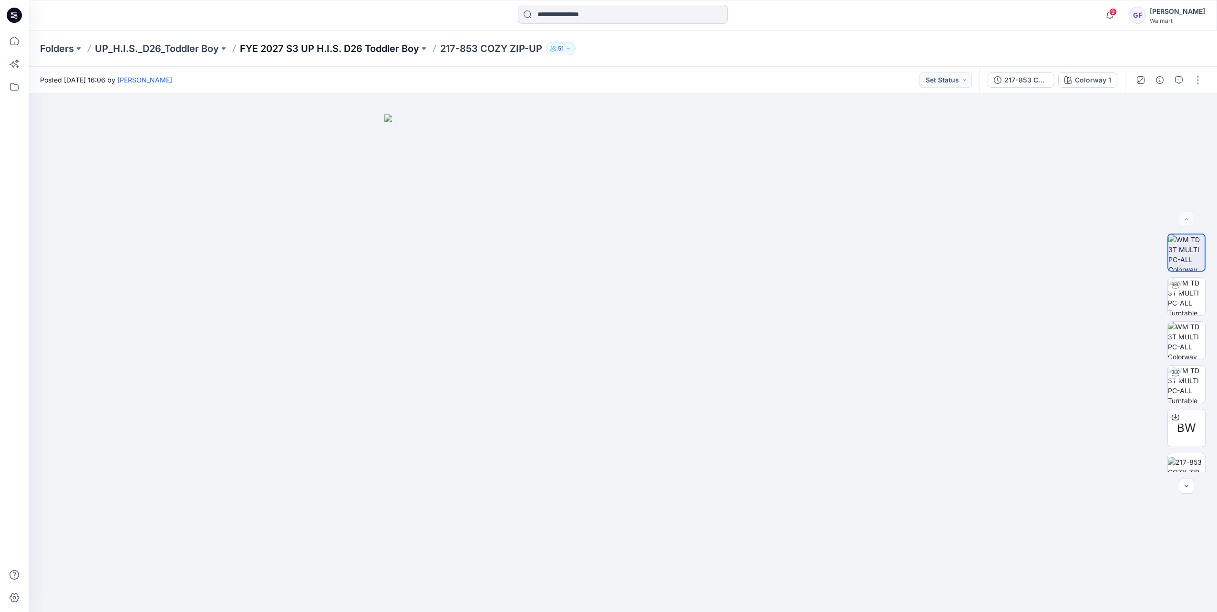
click at [375, 55] on p "FYE 2027 S3 UP H.I.S. D26 Toddler Boy" at bounding box center [329, 48] width 179 height 13
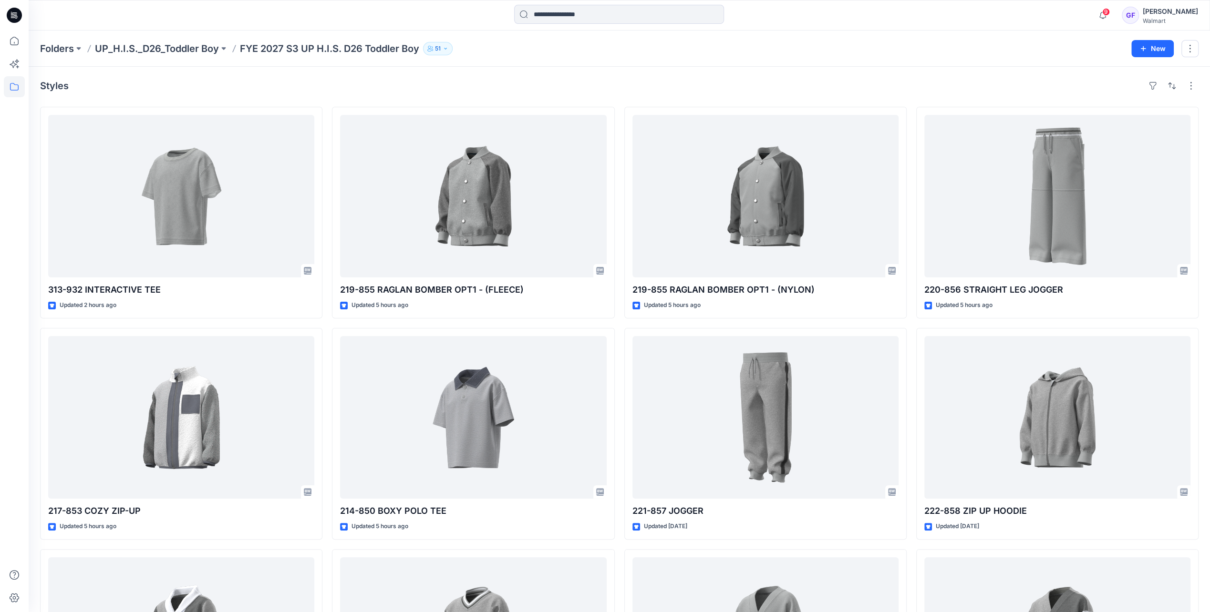
click at [170, 41] on div "Folders UP_H.I.S._D26_Toddler Boy FYE 2027 S3 UP H.I.S. D26 Toddler Boy [DEMOGR…" at bounding box center [619, 49] width 1181 height 36
click at [114, 46] on p "UP_H.I.S._D26_Toddler Boy" at bounding box center [157, 48] width 124 height 13
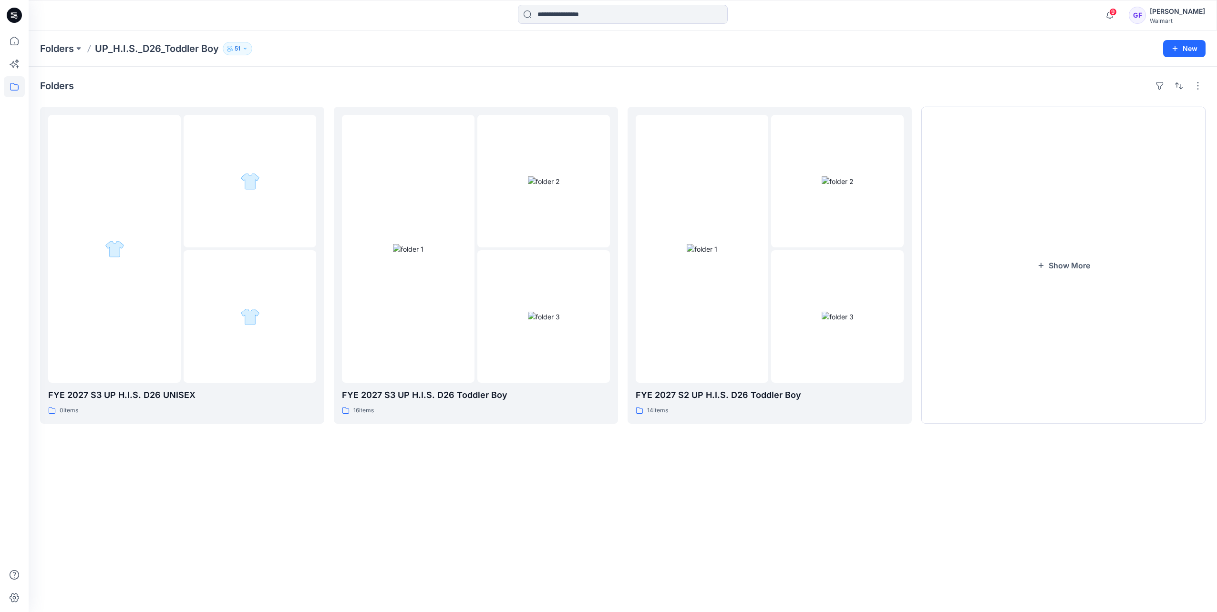
click at [229, 88] on div "Folders" at bounding box center [622, 85] width 1165 height 15
click at [386, 186] on div at bounding box center [408, 249] width 133 height 268
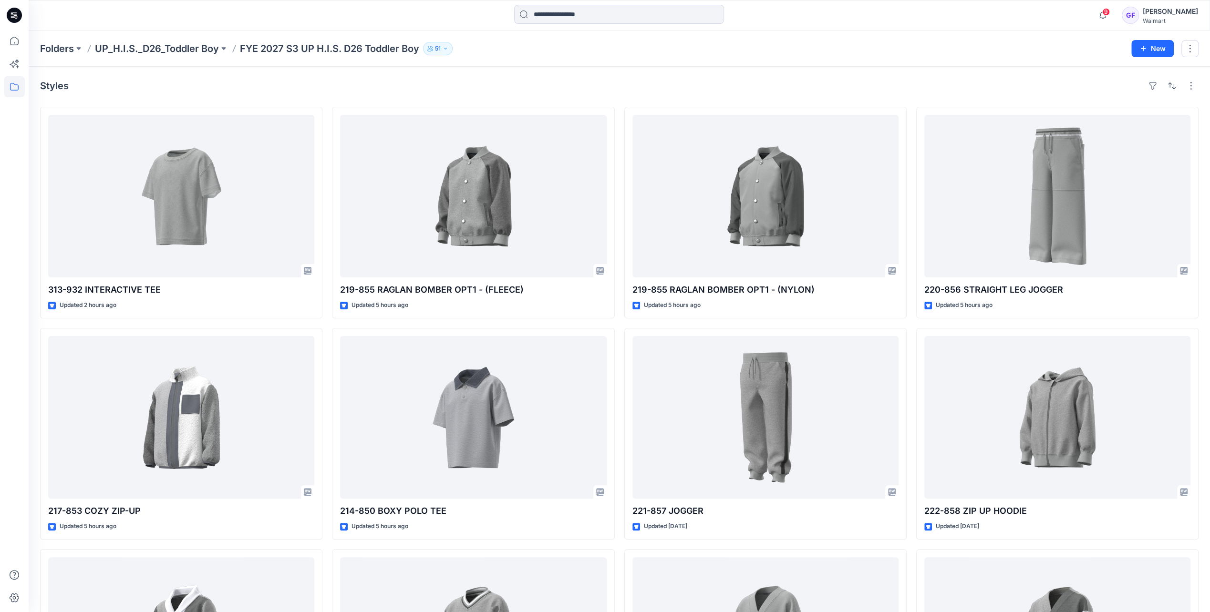
click at [446, 13] on div at bounding box center [619, 15] width 590 height 21
click at [1112, 12] on icon "button" at bounding box center [1102, 15] width 18 height 19
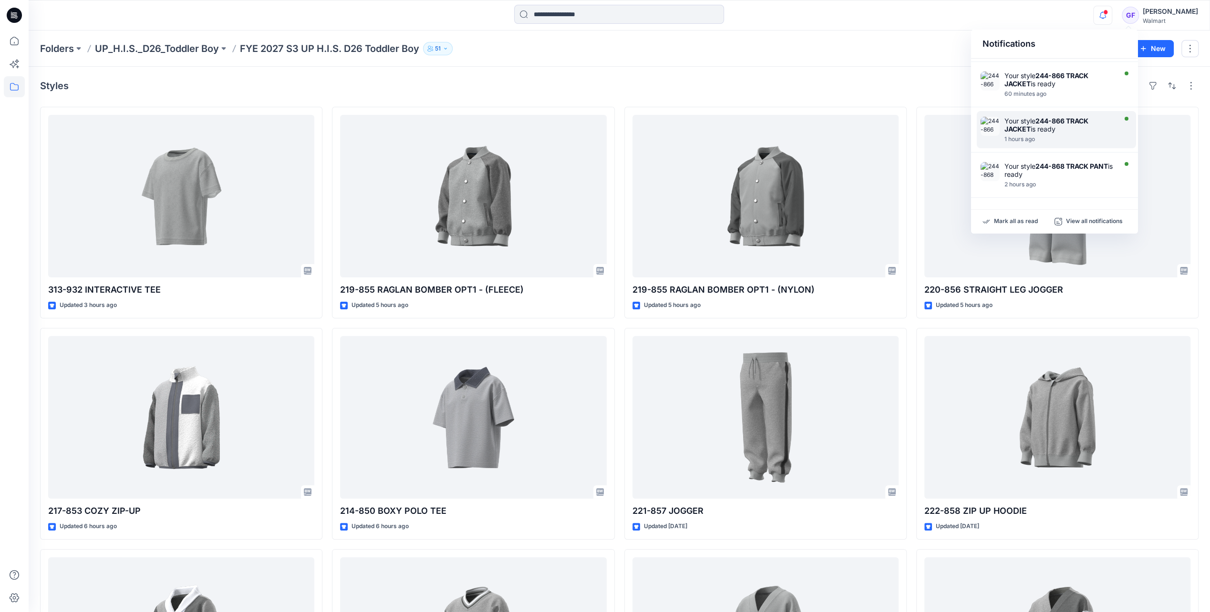
scroll to position [305, 0]
click at [1008, 221] on p "Mark all as read" at bounding box center [1016, 221] width 44 height 9
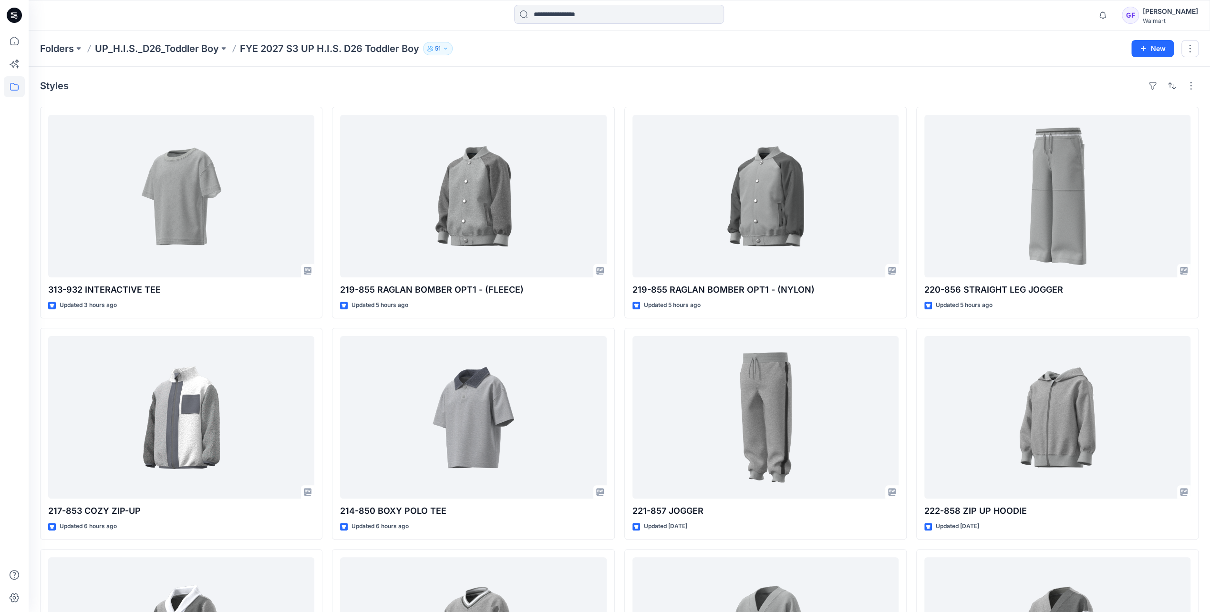
click at [844, 46] on div "Folders UP_H.I.S._D26_Toddler Boy FYE 2027 S3 UP H.I.S. D26 Toddler Boy [DEMOGR…" at bounding box center [582, 48] width 1084 height 13
